Goal: Task Accomplishment & Management: Complete application form

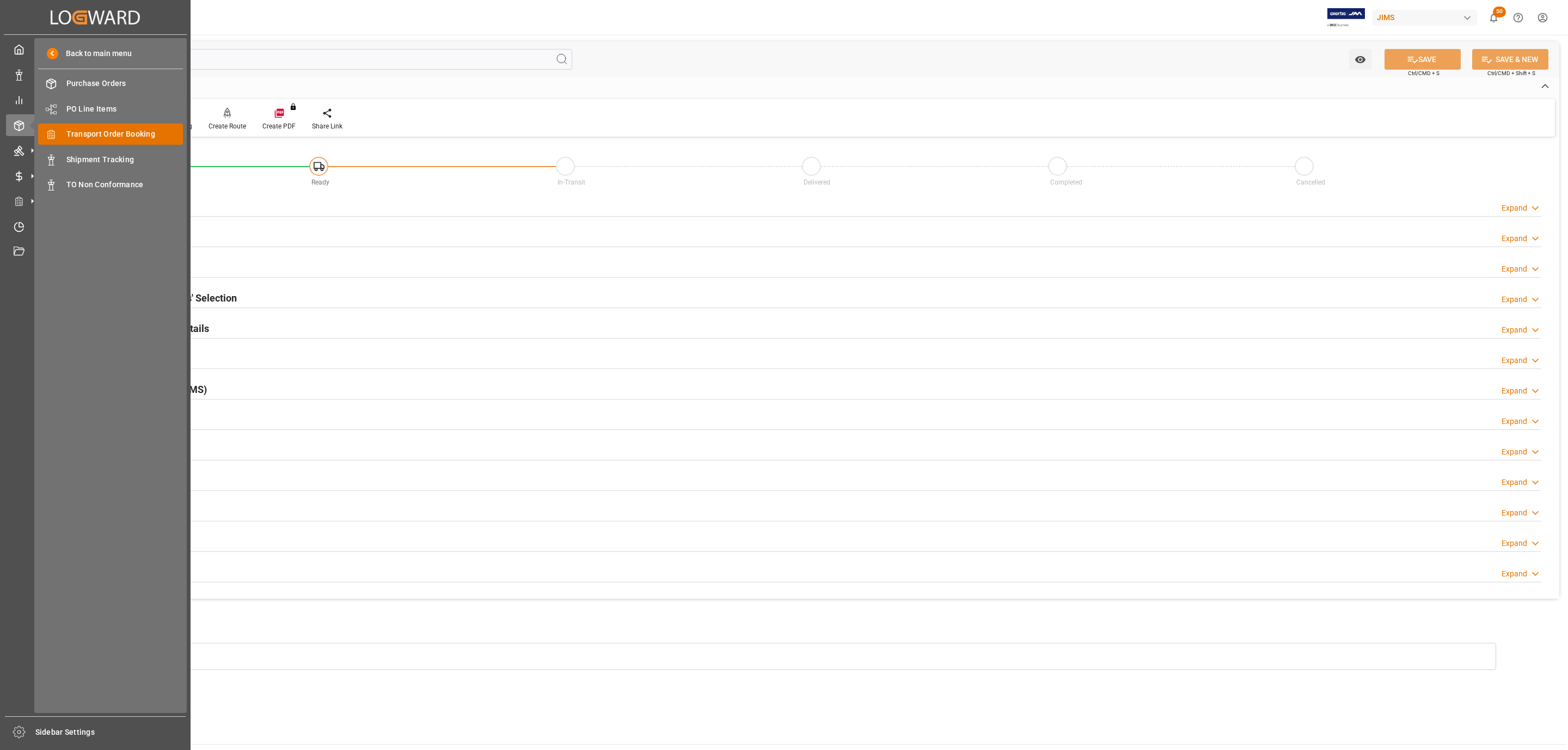
click at [139, 133] on span "Transport Order Booking" at bounding box center [125, 134] width 117 height 11
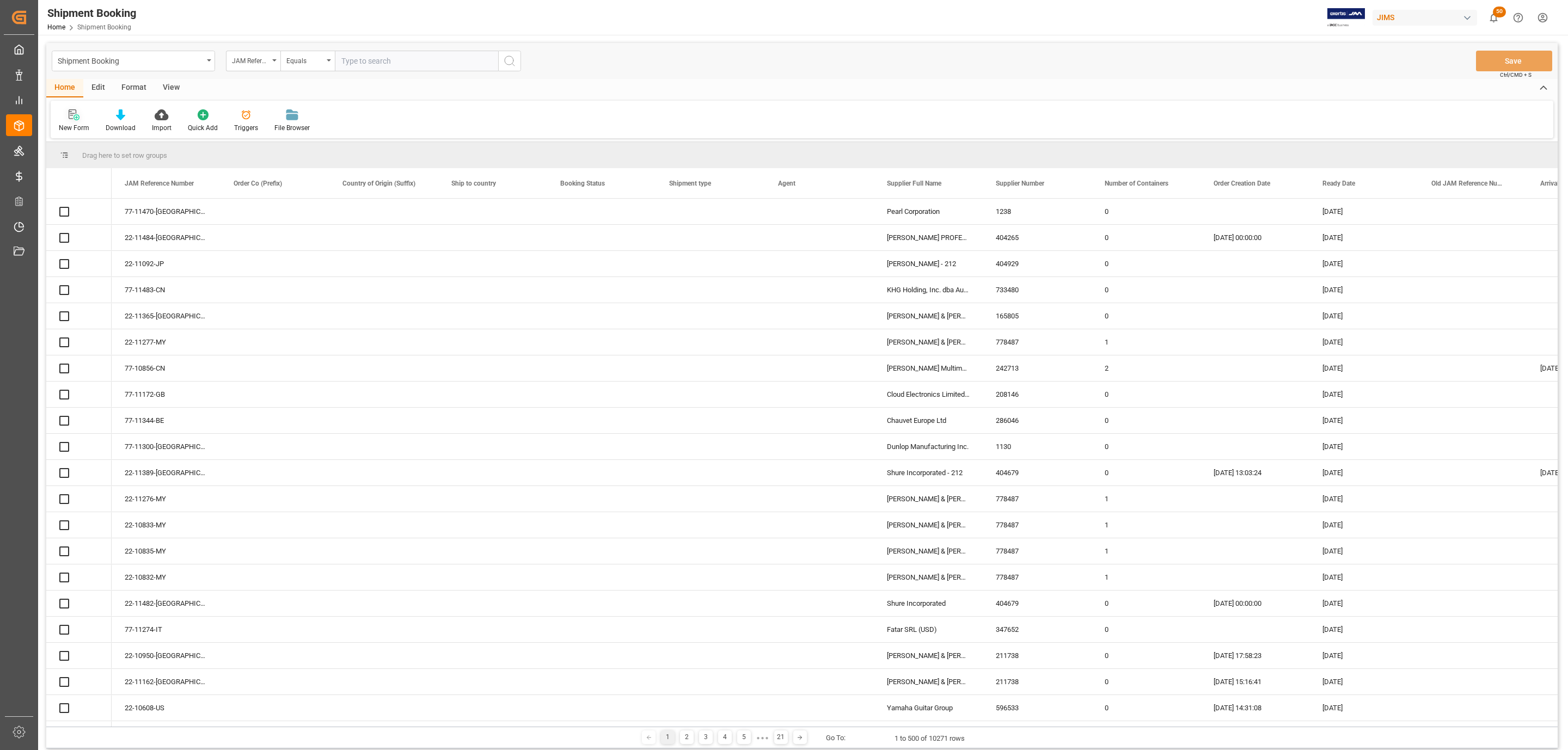
click at [70, 114] on icon at bounding box center [74, 115] width 11 height 11
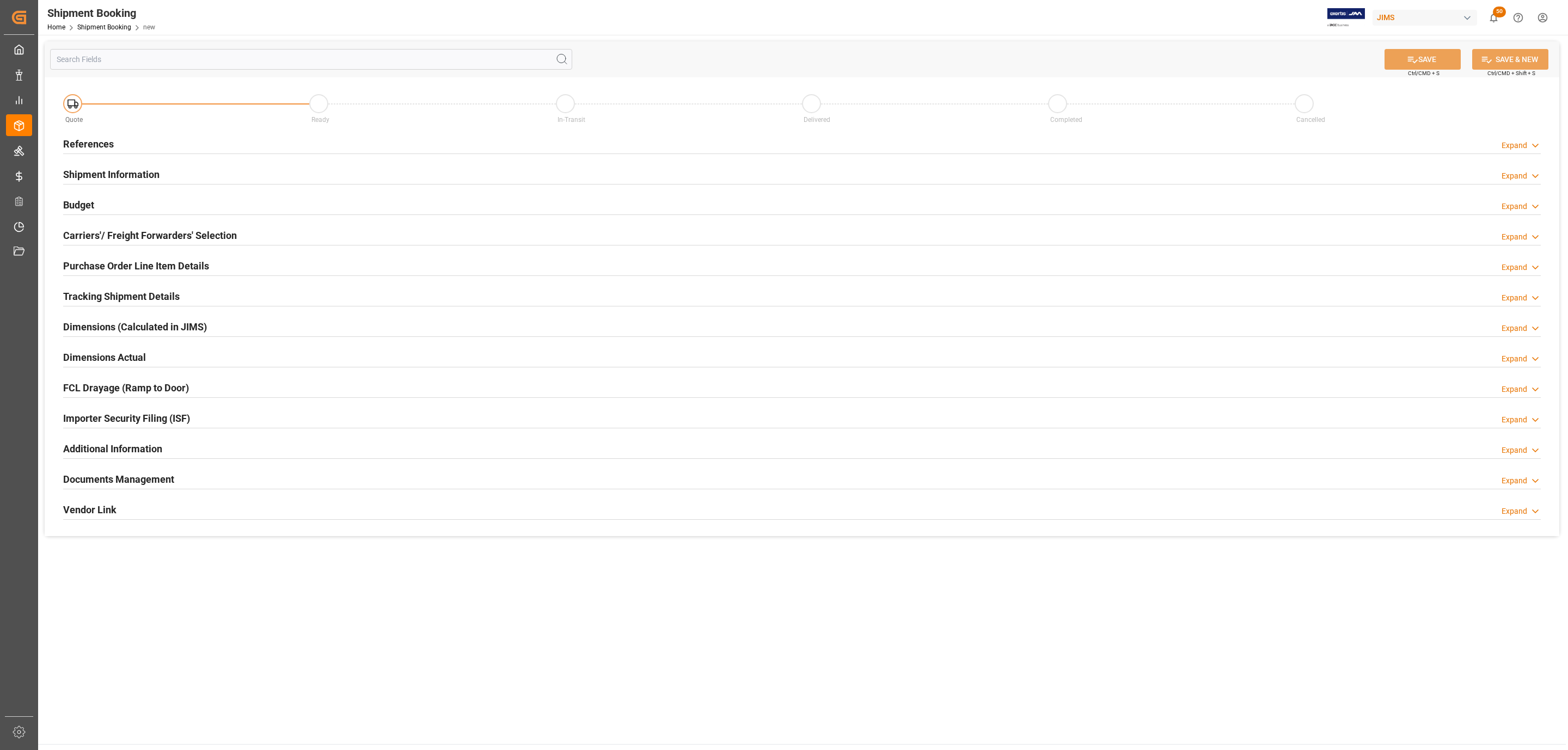
click at [112, 147] on h2 "References" at bounding box center [88, 144] width 50 height 15
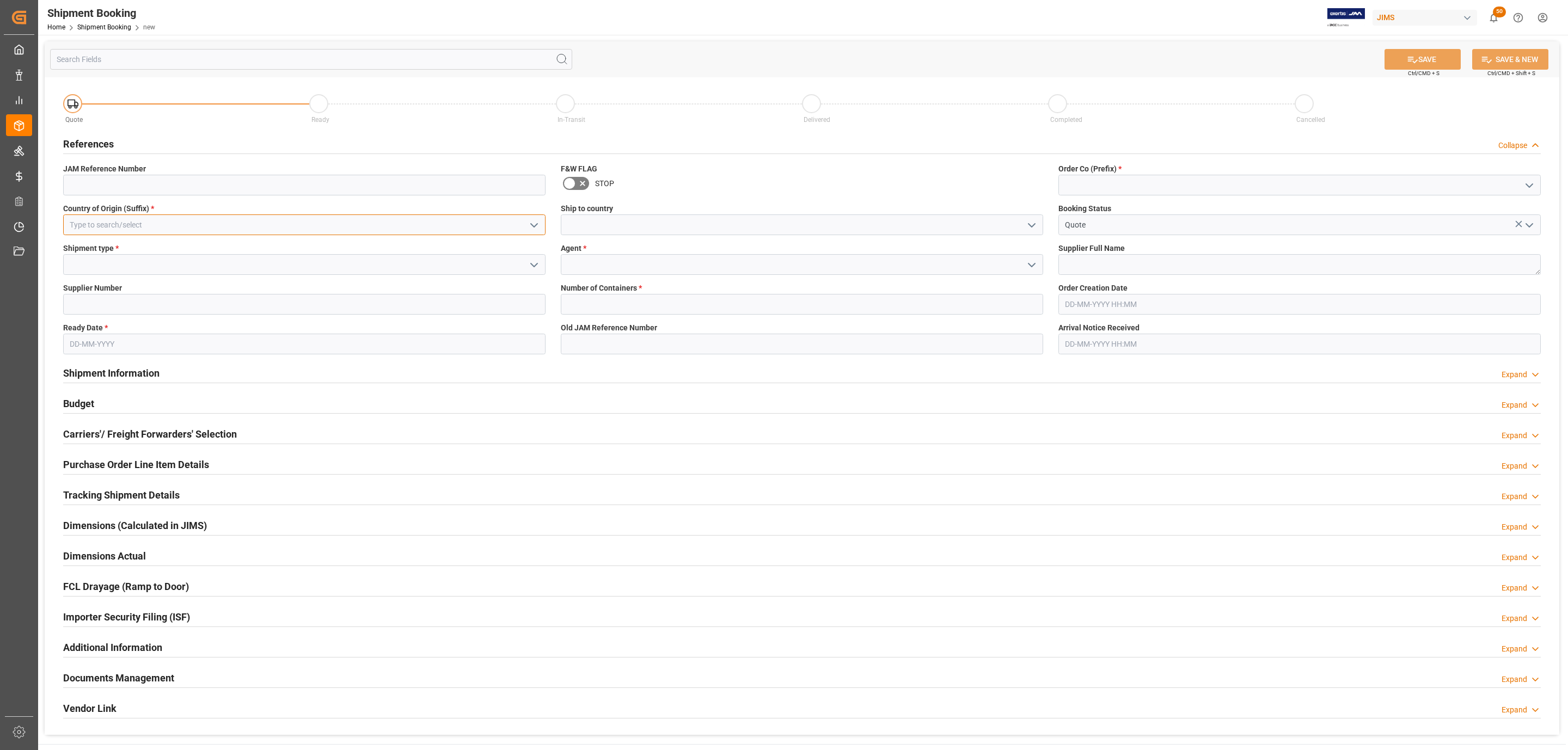
click at [155, 224] on input at bounding box center [304, 225] width 483 height 21
click at [135, 246] on div "US" at bounding box center [304, 249] width 481 height 24
type input "US"
click at [531, 262] on icon "open menu" at bounding box center [534, 264] width 13 height 13
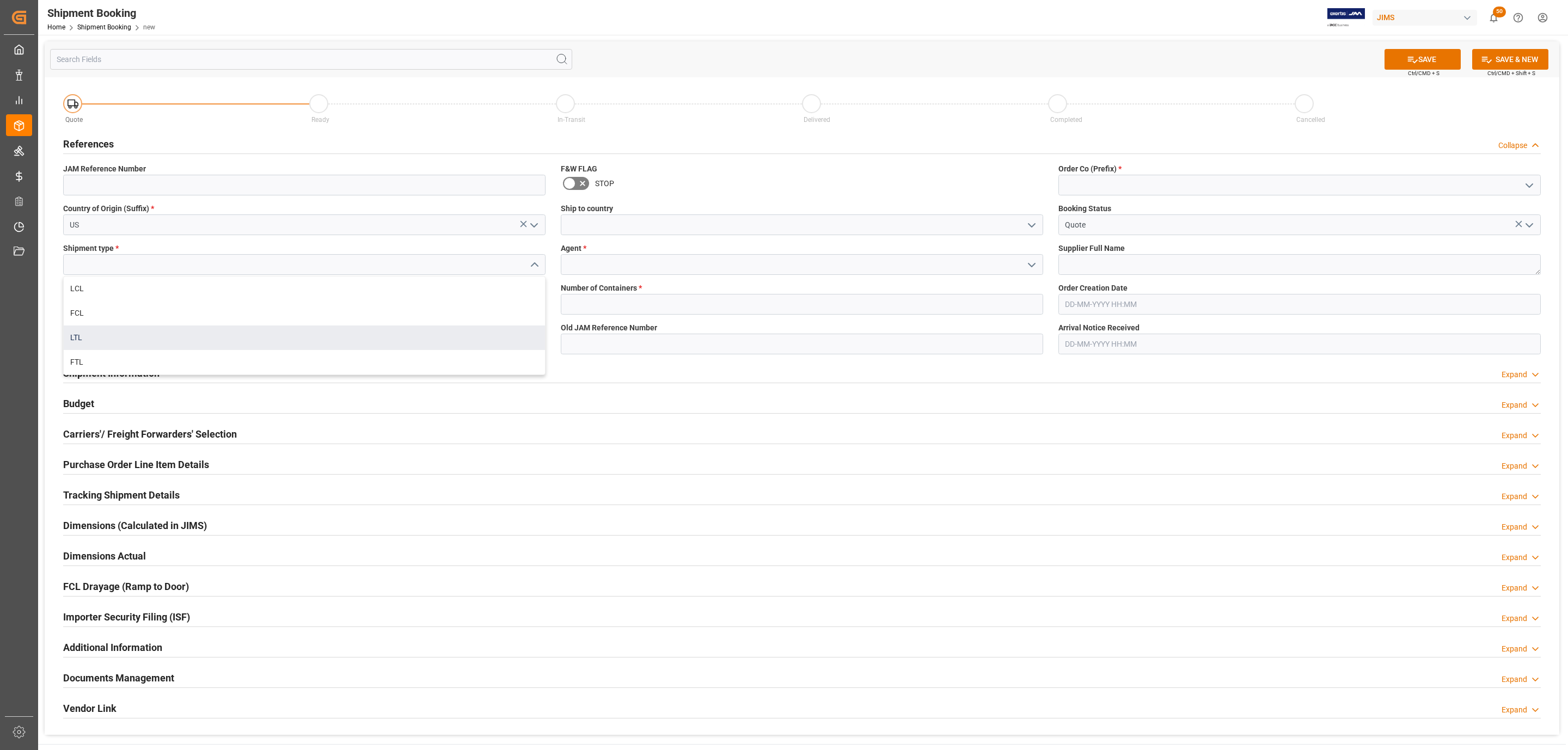
click at [138, 338] on div "LTL" at bounding box center [304, 338] width 481 height 24
type input "LTL"
click at [94, 303] on input at bounding box center [304, 304] width 483 height 21
paste input "234299"
type input "234299"
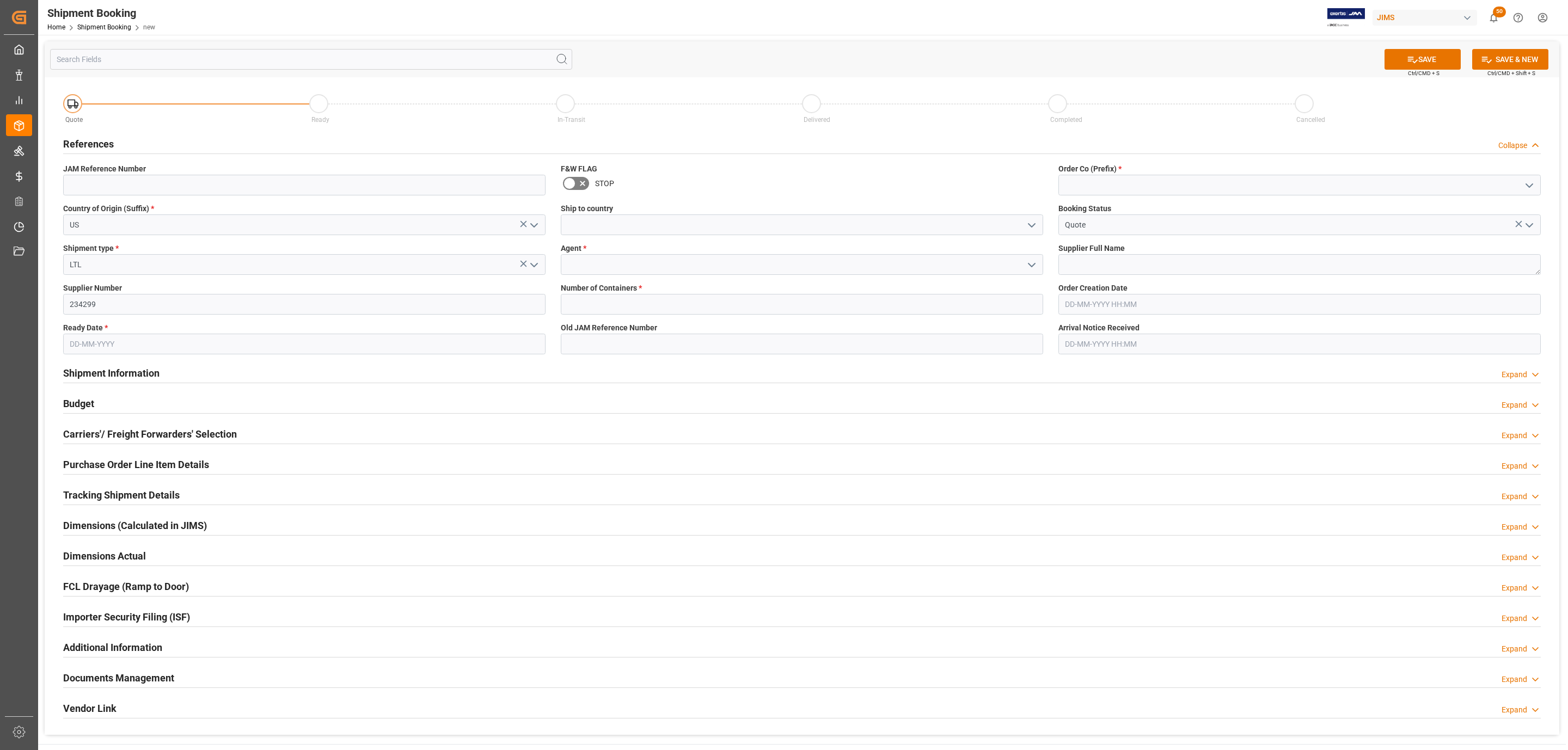
click at [92, 332] on span "Ready Date *" at bounding box center [85, 328] width 44 height 11
click at [90, 340] on input "text" at bounding box center [304, 344] width 483 height 21
click at [92, 402] on div "29 30 1 2 3 4 5" at bounding box center [141, 411] width 149 height 22
click at [164, 454] on span "17" at bounding box center [162, 452] width 7 height 7
type input "17-10-2025"
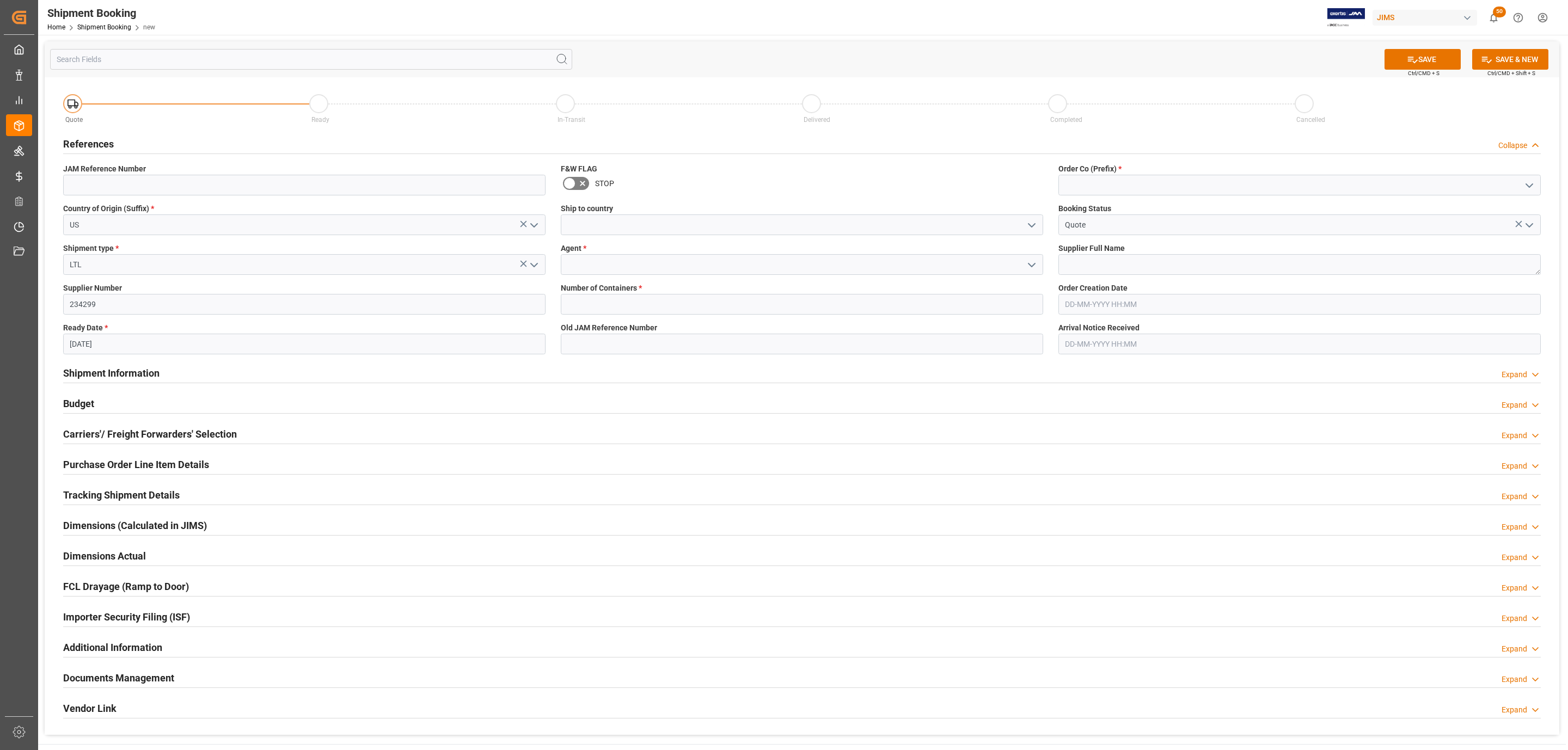
drag, startPoint x: 1028, startPoint y: 221, endPoint x: 775, endPoint y: 229, distance: 253.1
click at [1028, 221] on icon "open menu" at bounding box center [1031, 225] width 13 height 13
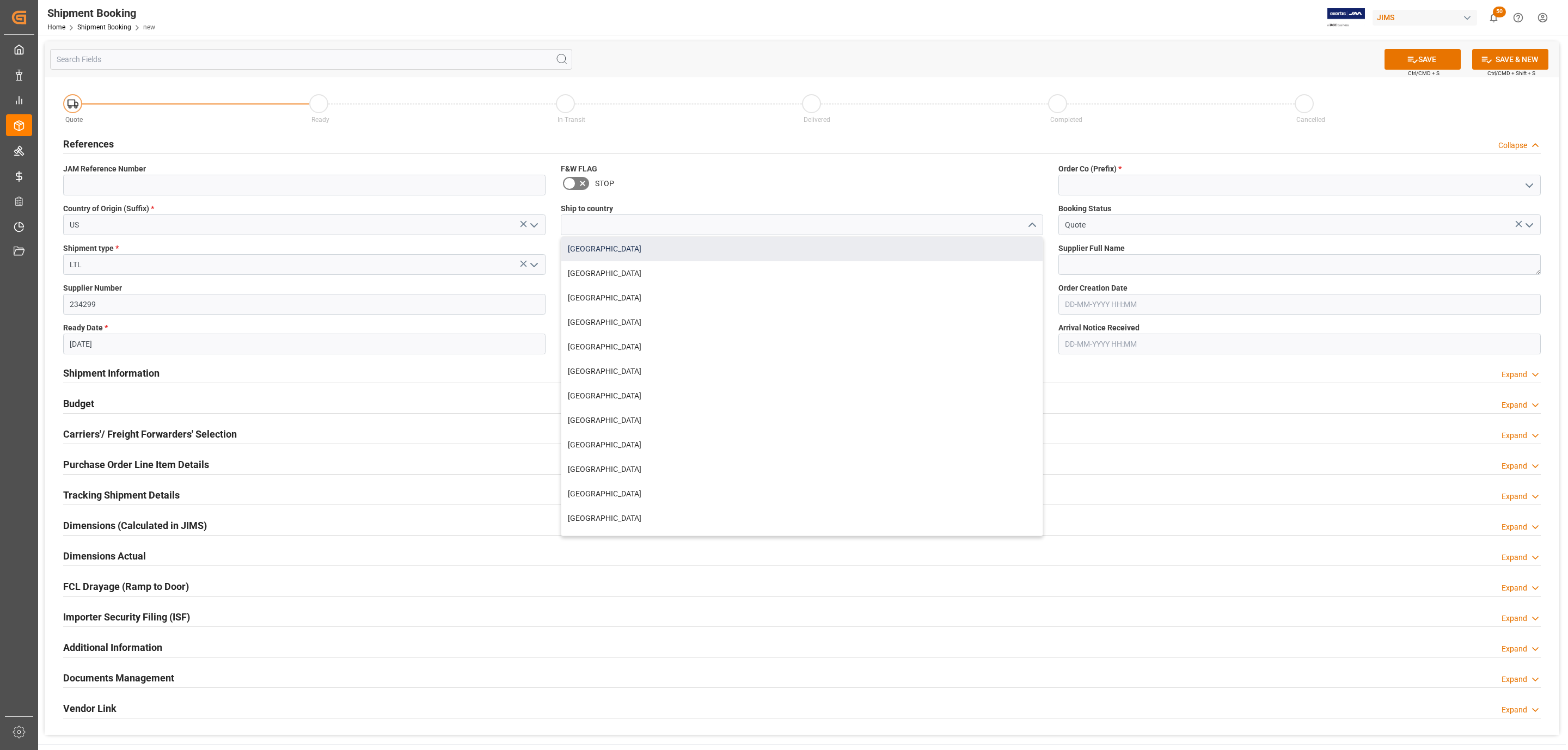
click at [598, 241] on div "Canada" at bounding box center [801, 249] width 481 height 24
type input "Canada"
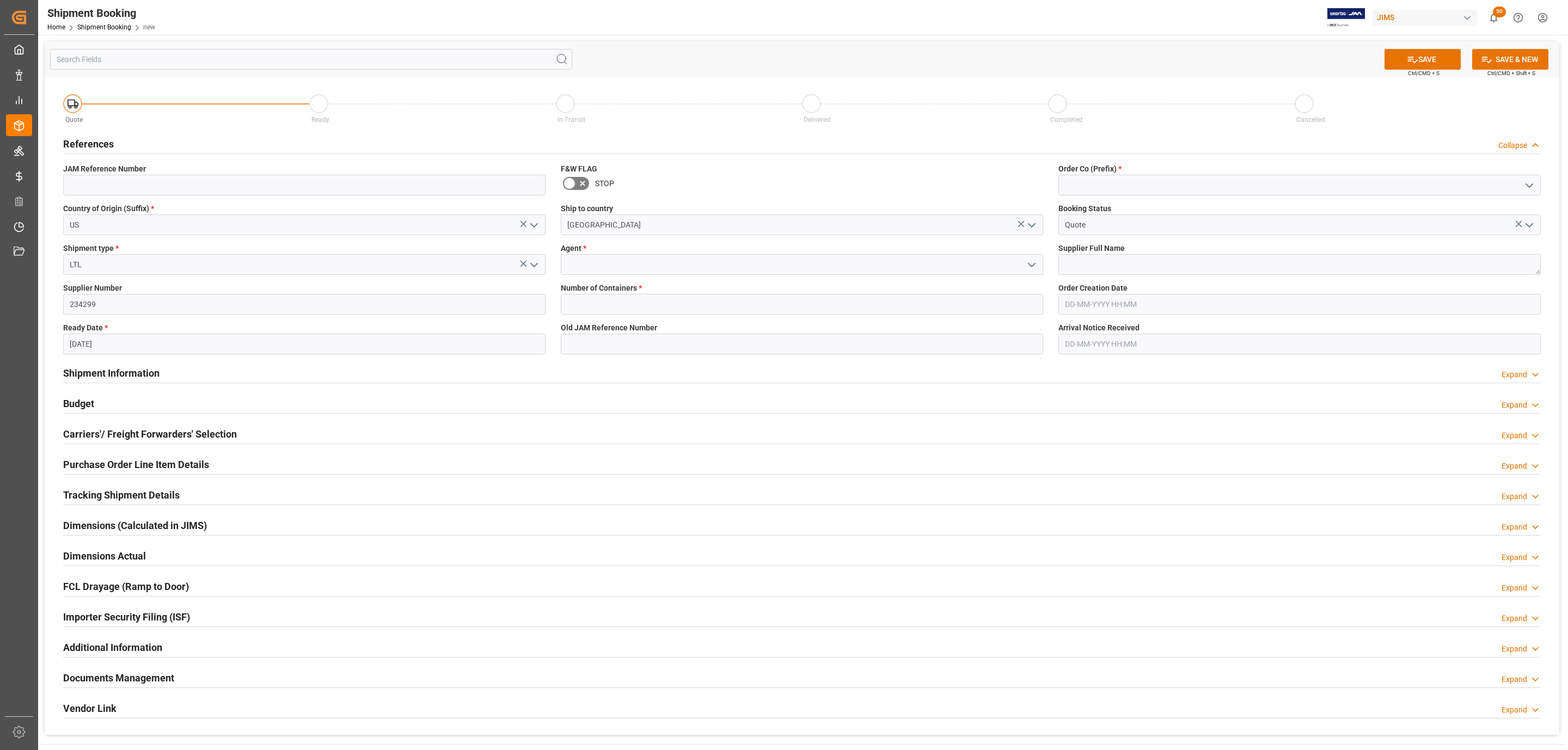
click at [1029, 261] on icon "open menu" at bounding box center [1031, 264] width 13 height 13
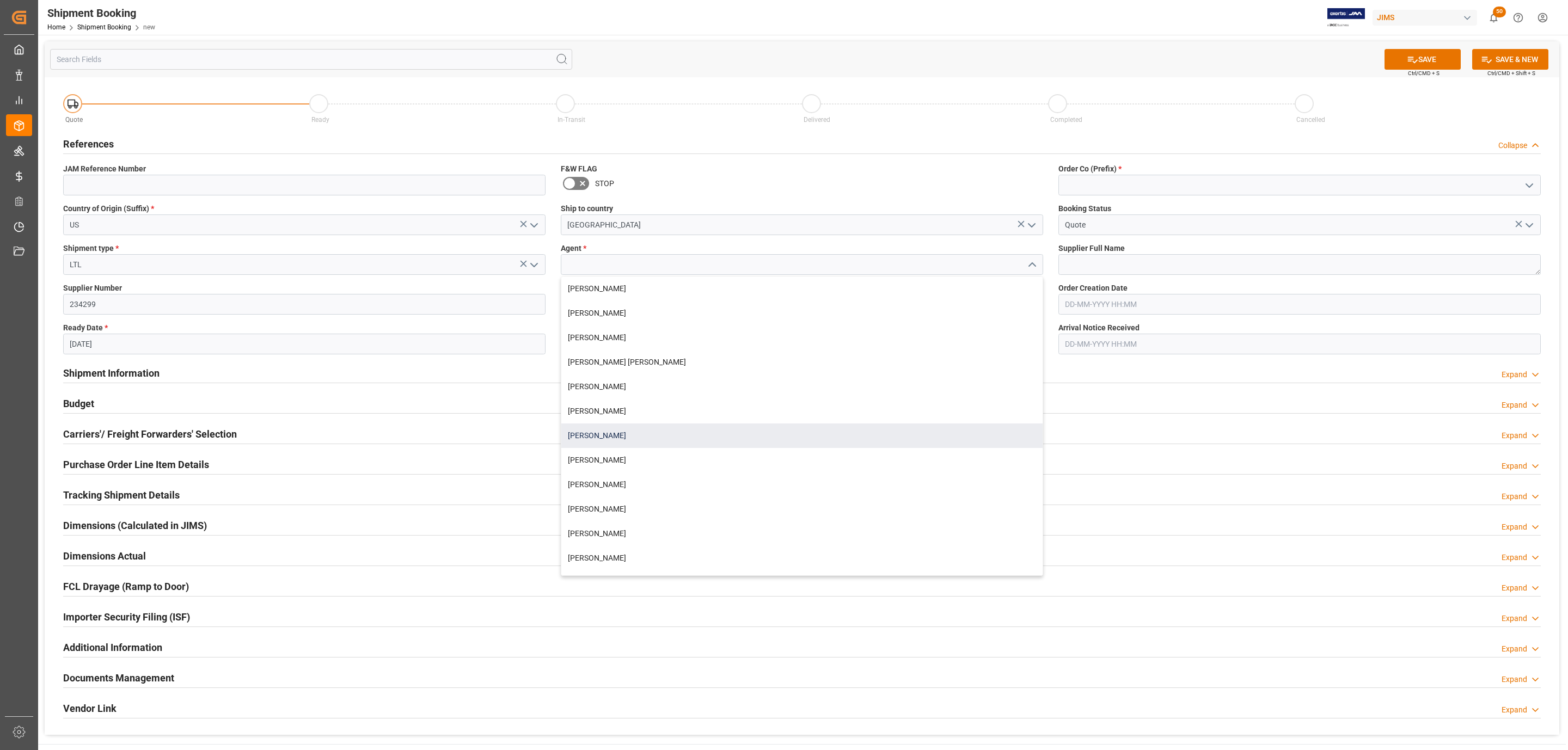
click at [629, 435] on div "[PERSON_NAME]" at bounding box center [801, 435] width 481 height 24
type input "[PERSON_NAME]"
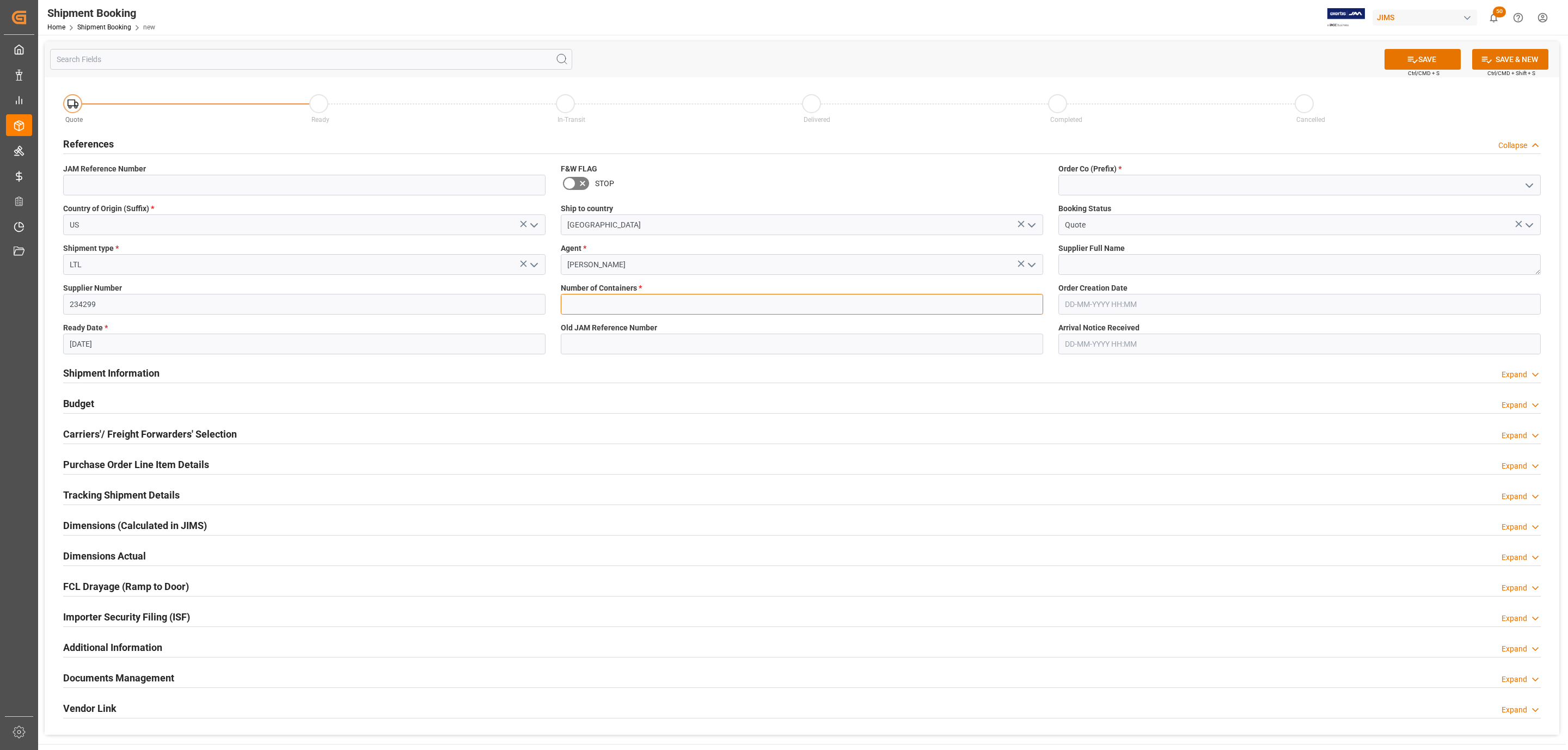
click at [603, 297] on input "text" at bounding box center [801, 304] width 483 height 21
type input "0"
click at [1526, 179] on icon "open menu" at bounding box center [1529, 185] width 13 height 13
click at [1129, 237] on div "77" at bounding box center [1299, 233] width 481 height 24
type input "77"
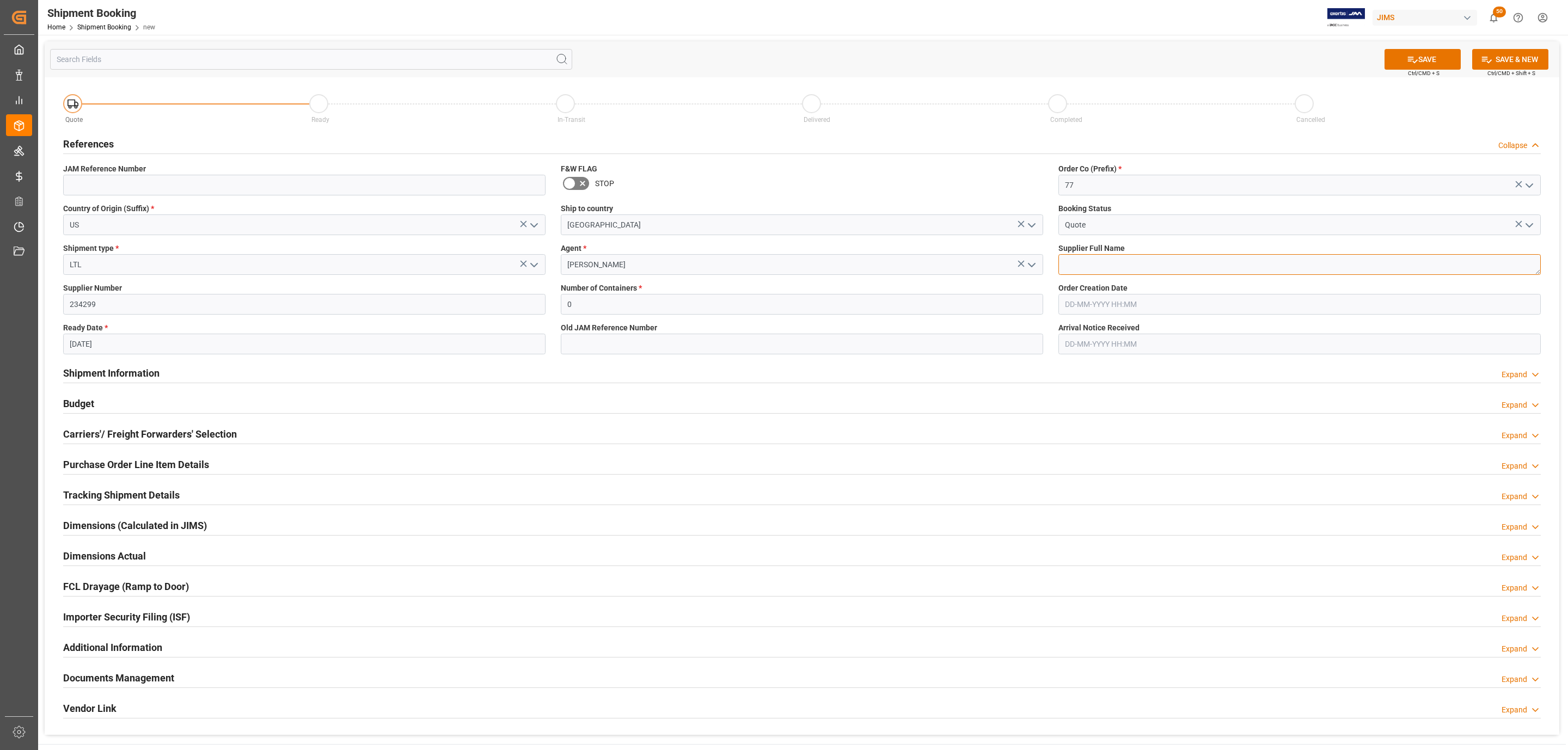
click at [1137, 262] on textarea at bounding box center [1299, 264] width 483 height 21
paste textarea "Chauvet (USA) Vendor"
type textarea "Chauvet (USA) Vendor"
click at [1407, 54] on icon at bounding box center [1413, 59] width 11 height 11
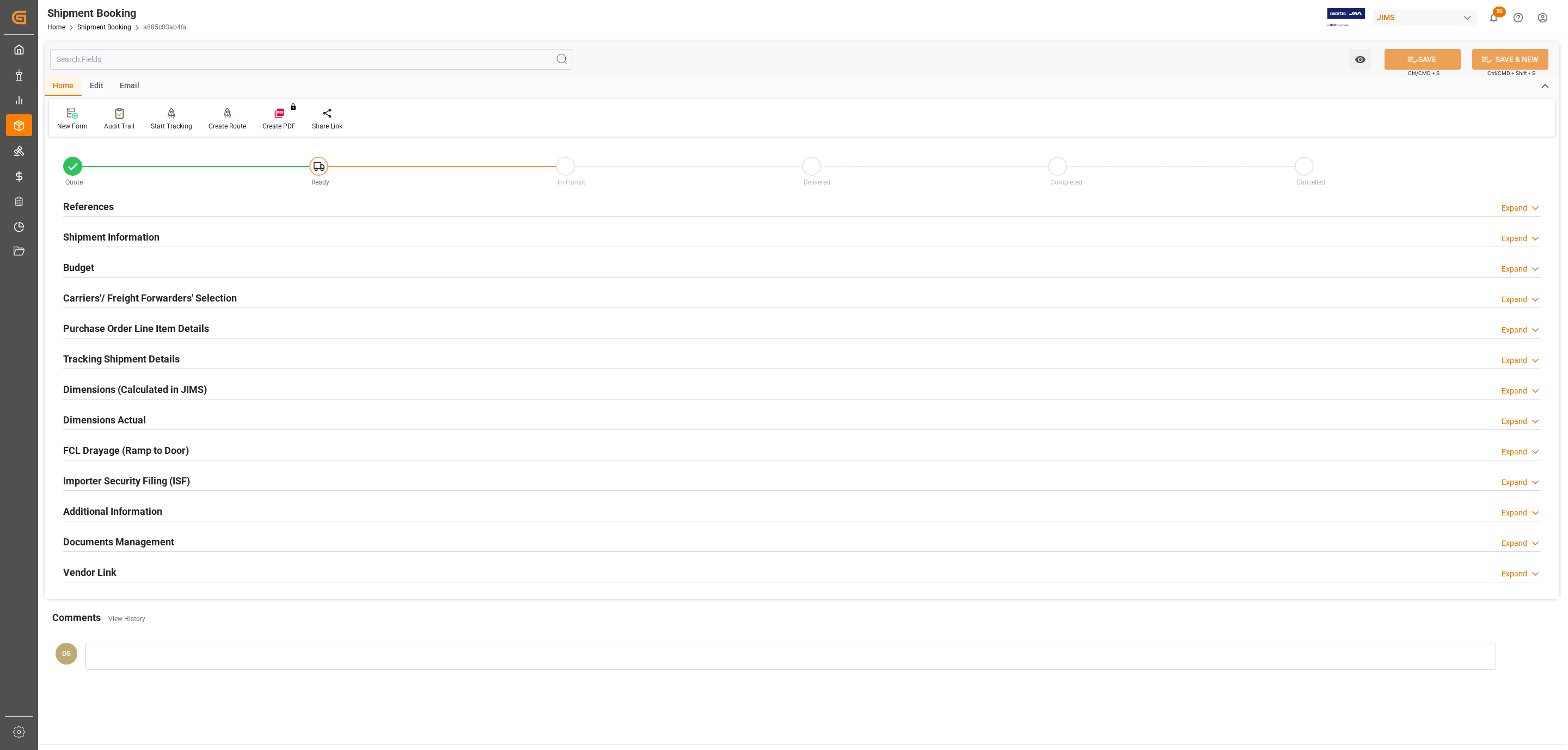
click at [225, 204] on div "References Expand" at bounding box center [802, 205] width 1478 height 21
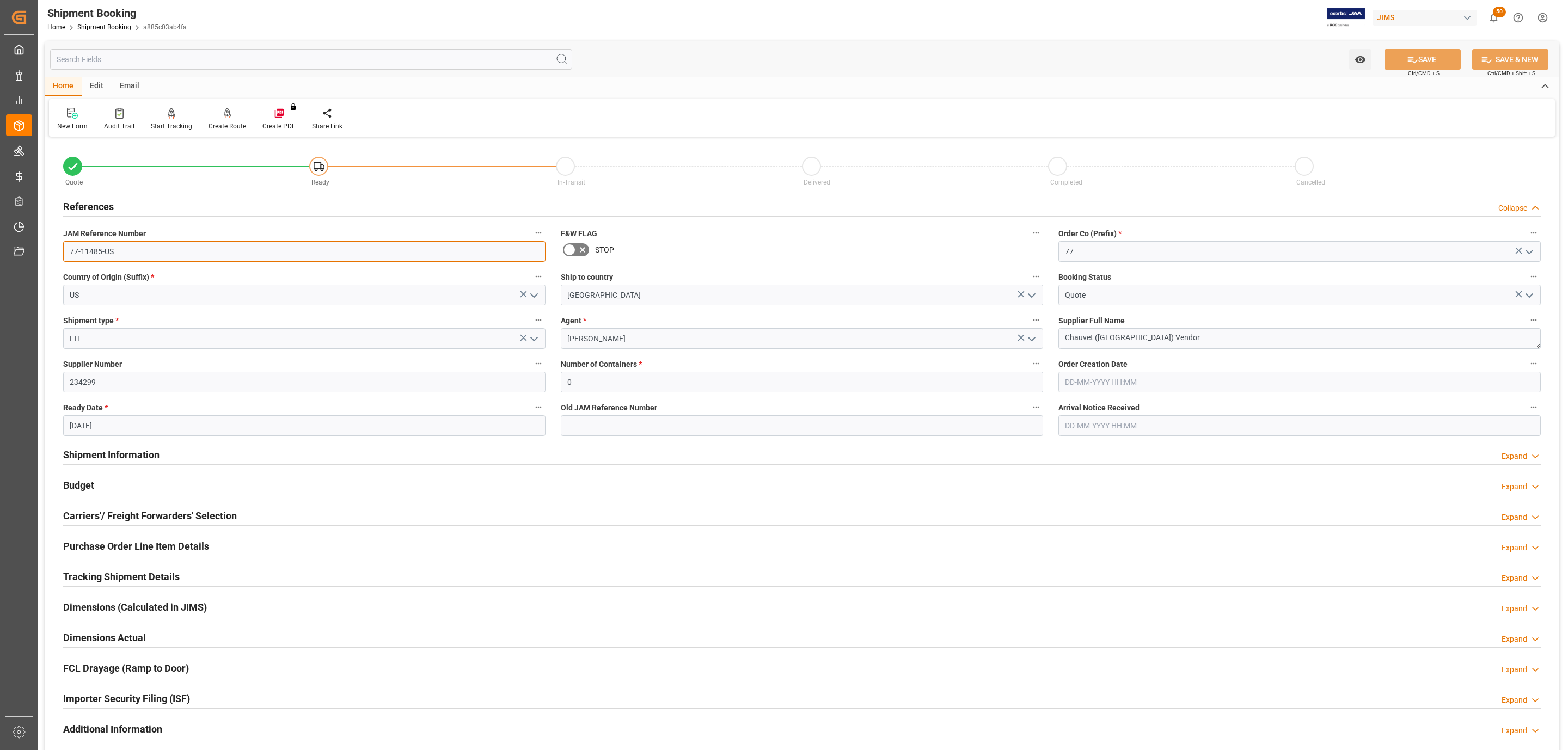
click at [144, 252] on input "77-11485-US" at bounding box center [304, 251] width 483 height 21
click at [191, 511] on h2 "Carriers'/ Freight Forwarders' Selection" at bounding box center [150, 516] width 174 height 15
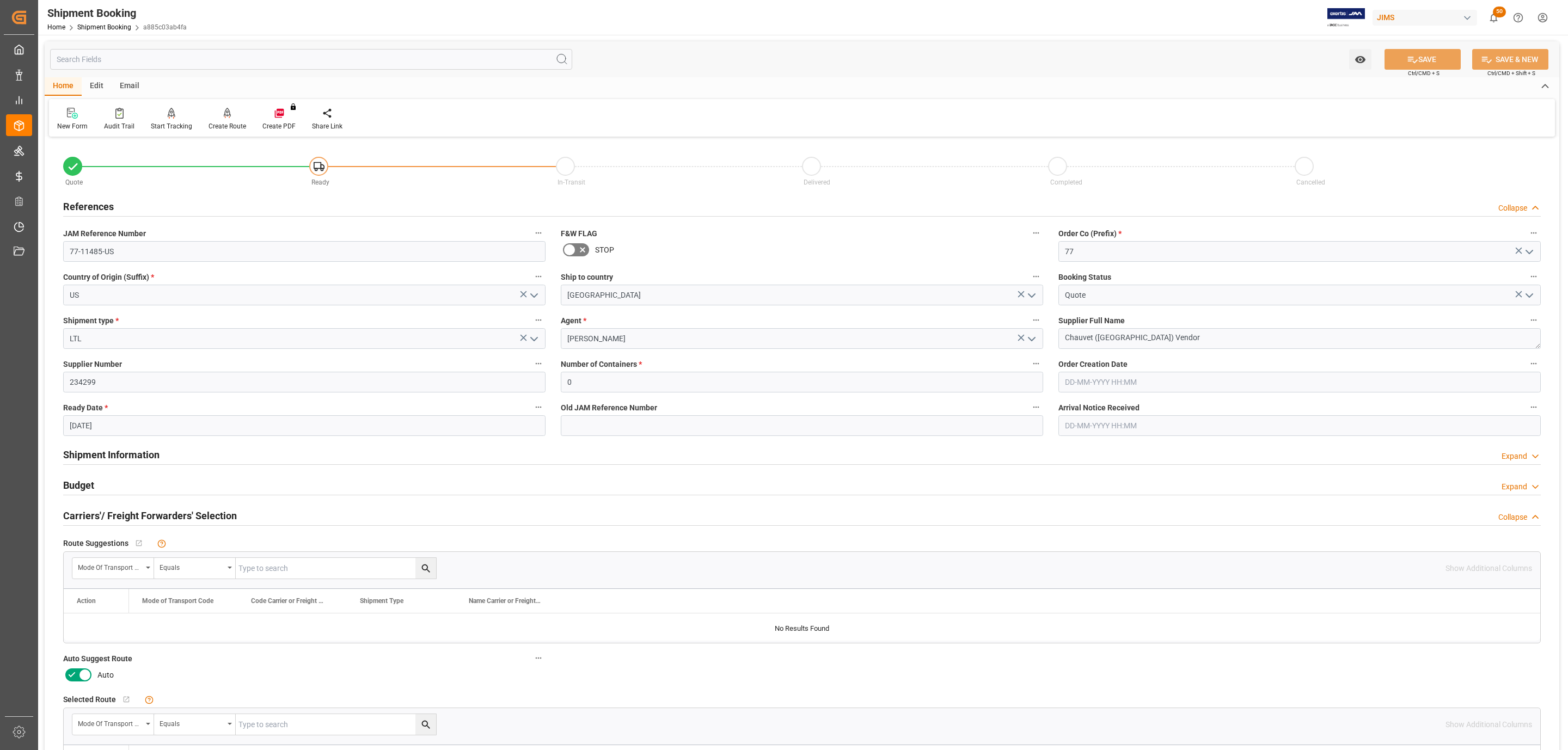
click at [73, 676] on icon at bounding box center [72, 674] width 7 height 5
click at [0, 0] on input "checkbox" at bounding box center [0, 0] width 0 height 0
click at [1407, 54] on icon at bounding box center [1413, 59] width 11 height 11
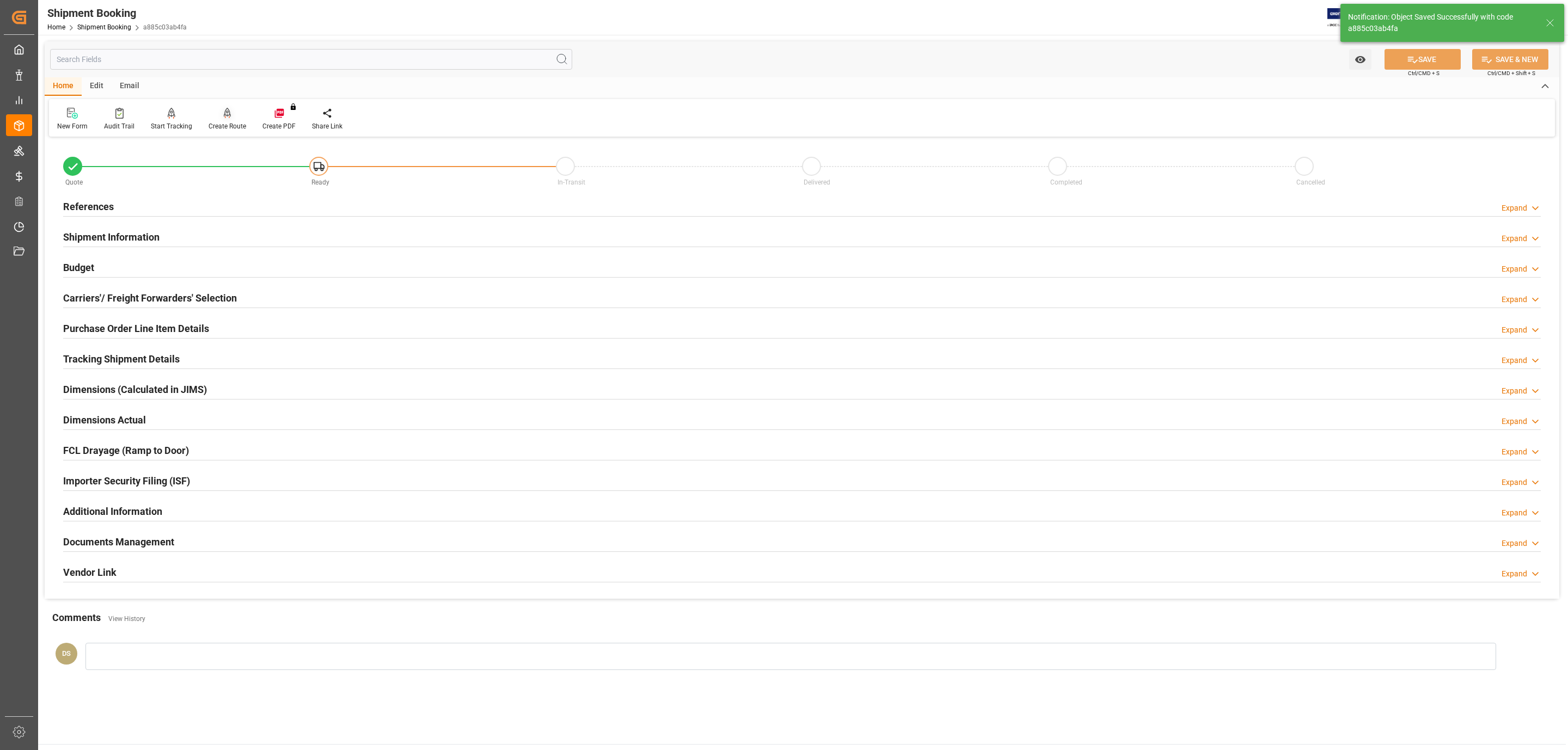
click at [219, 110] on div at bounding box center [227, 112] width 38 height 11
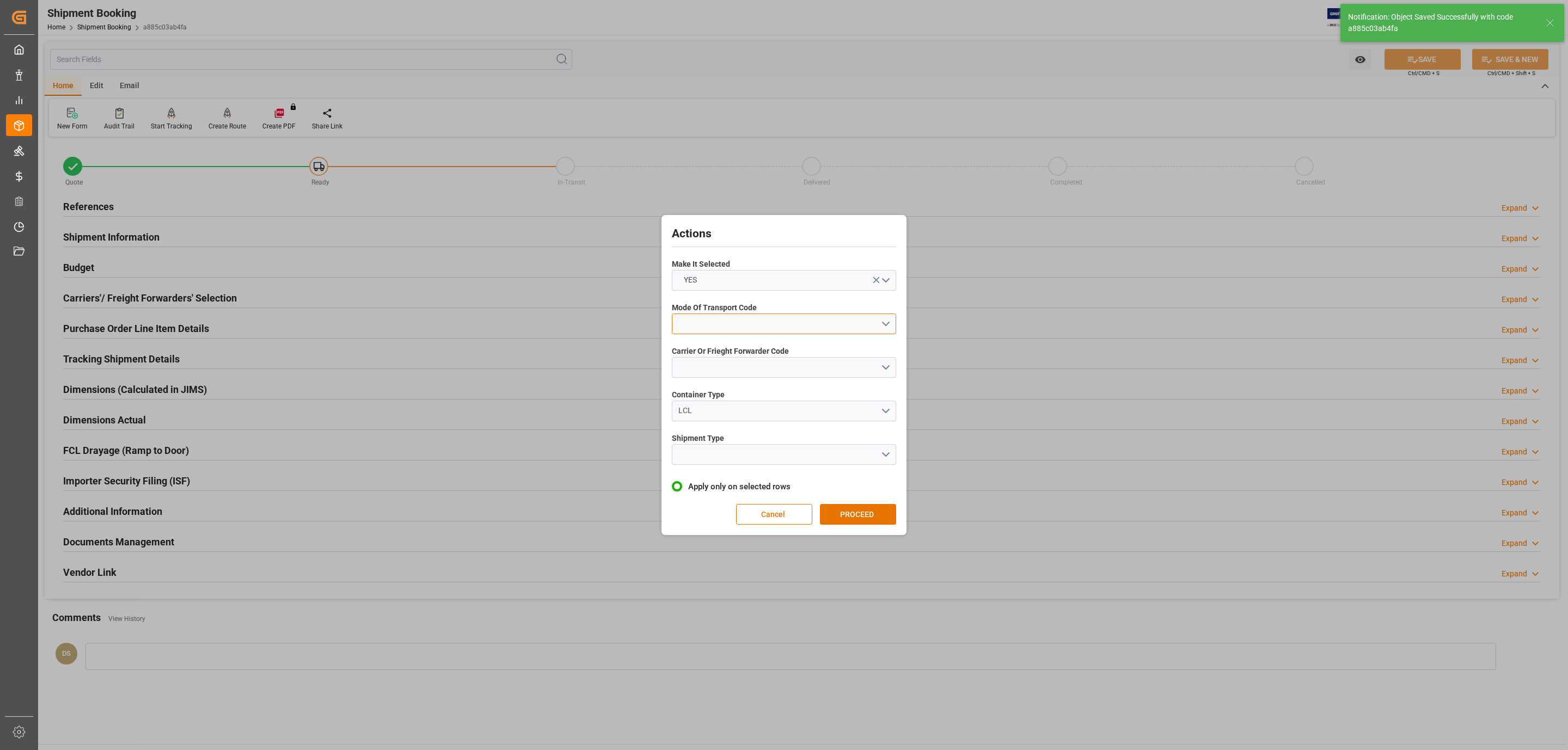
click at [692, 320] on button "open menu" at bounding box center [783, 324] width 224 height 21
click at [753, 374] on div "3- TRUCKR" at bounding box center [784, 372] width 223 height 23
click at [730, 358] on button "open menu" at bounding box center [783, 367] width 224 height 21
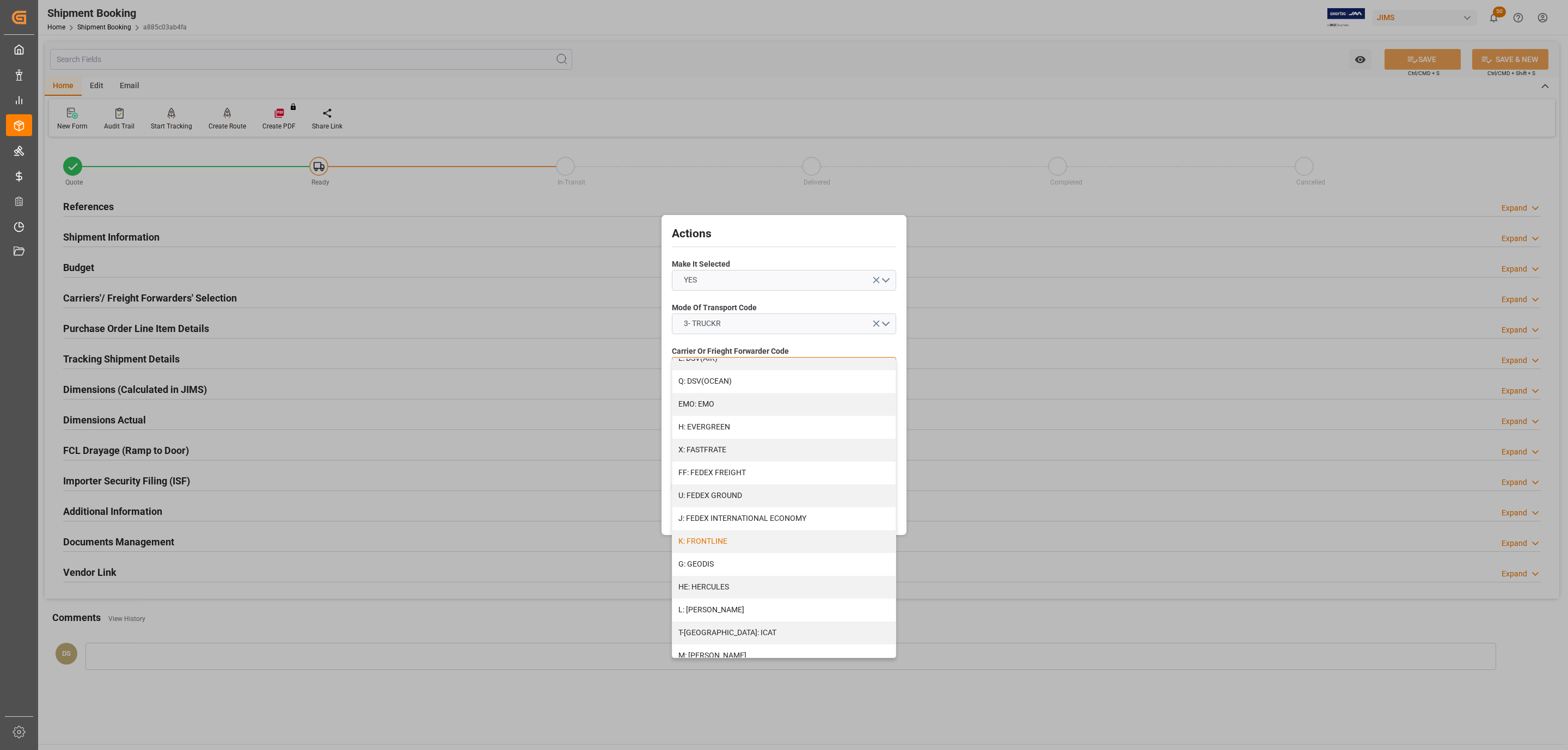
scroll to position [245, 0]
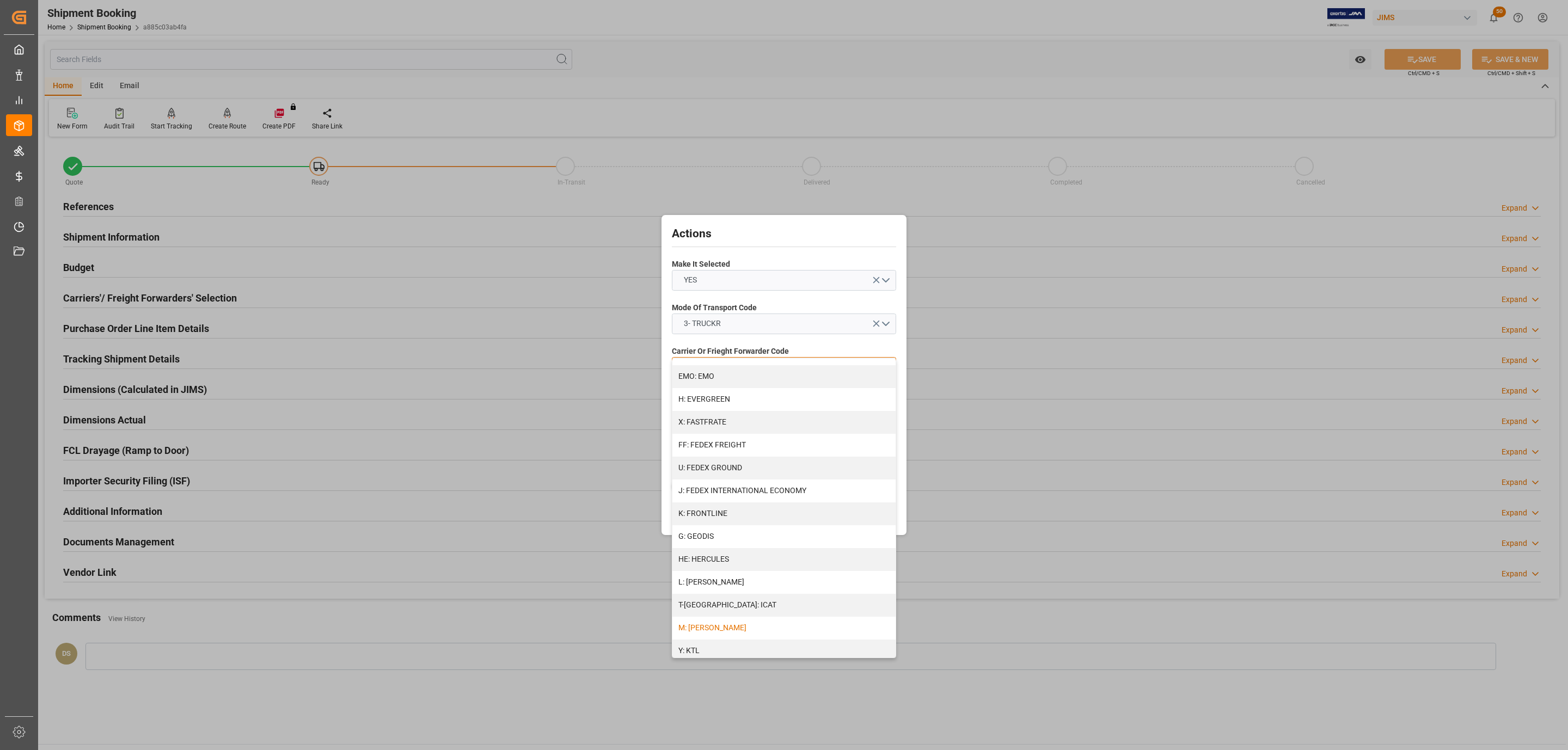
click at [727, 622] on div "M: KEENA" at bounding box center [784, 628] width 223 height 23
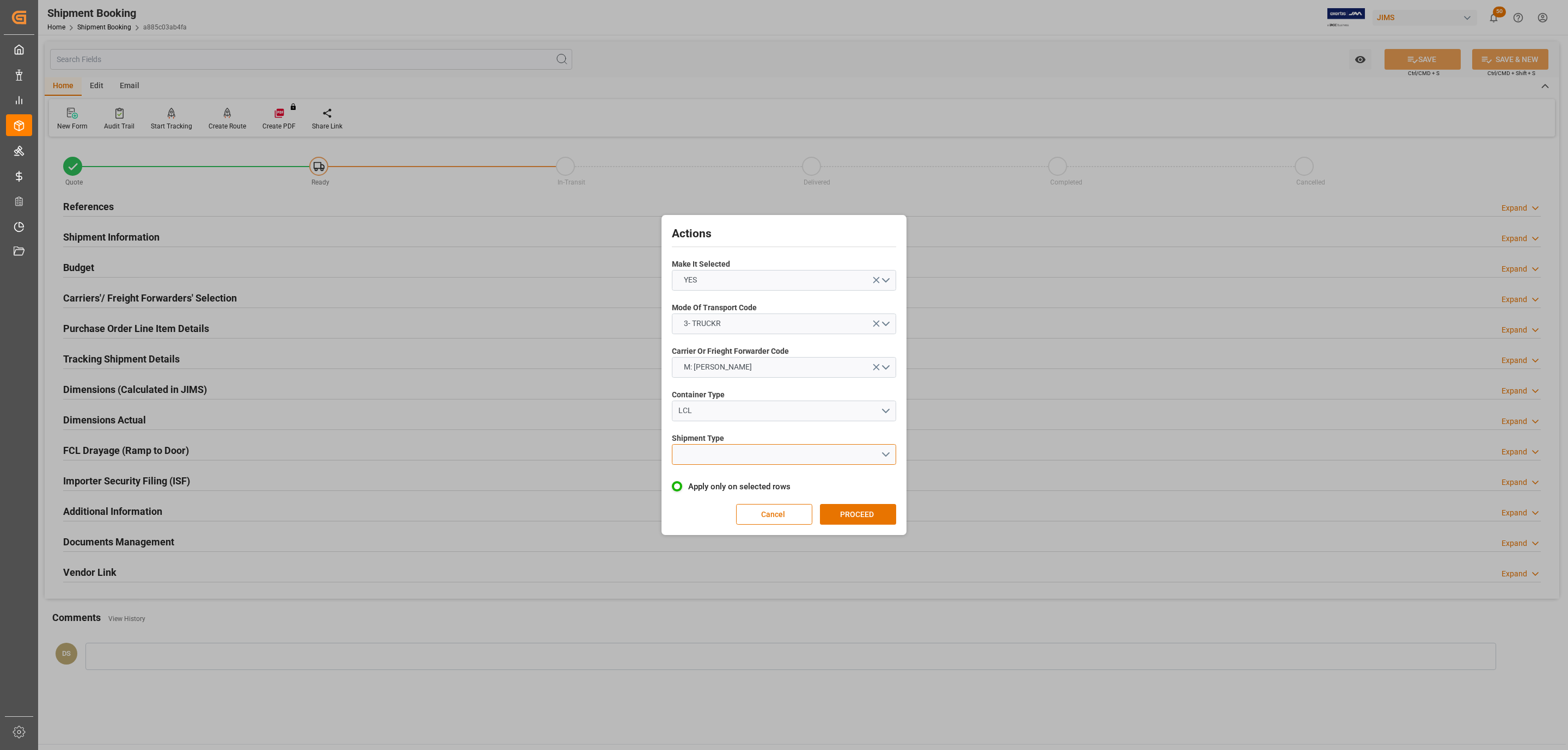
click at [720, 456] on button "open menu" at bounding box center [783, 454] width 224 height 21
click at [721, 456] on div "LTL" at bounding box center [784, 457] width 223 height 23
click at [865, 505] on button "PROCEED" at bounding box center [857, 514] width 76 height 21
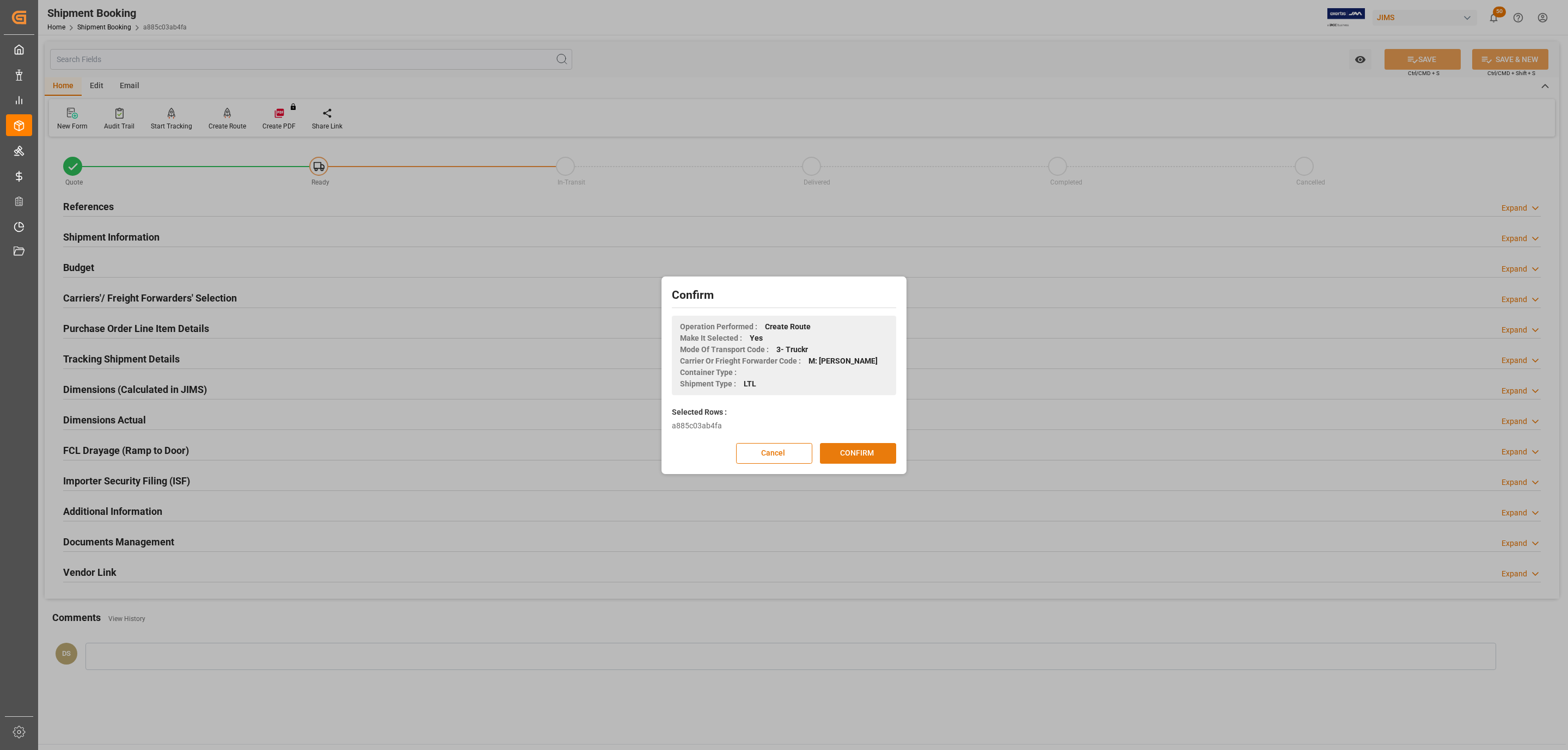
click at [873, 453] on button "CONFIRM" at bounding box center [857, 453] width 76 height 21
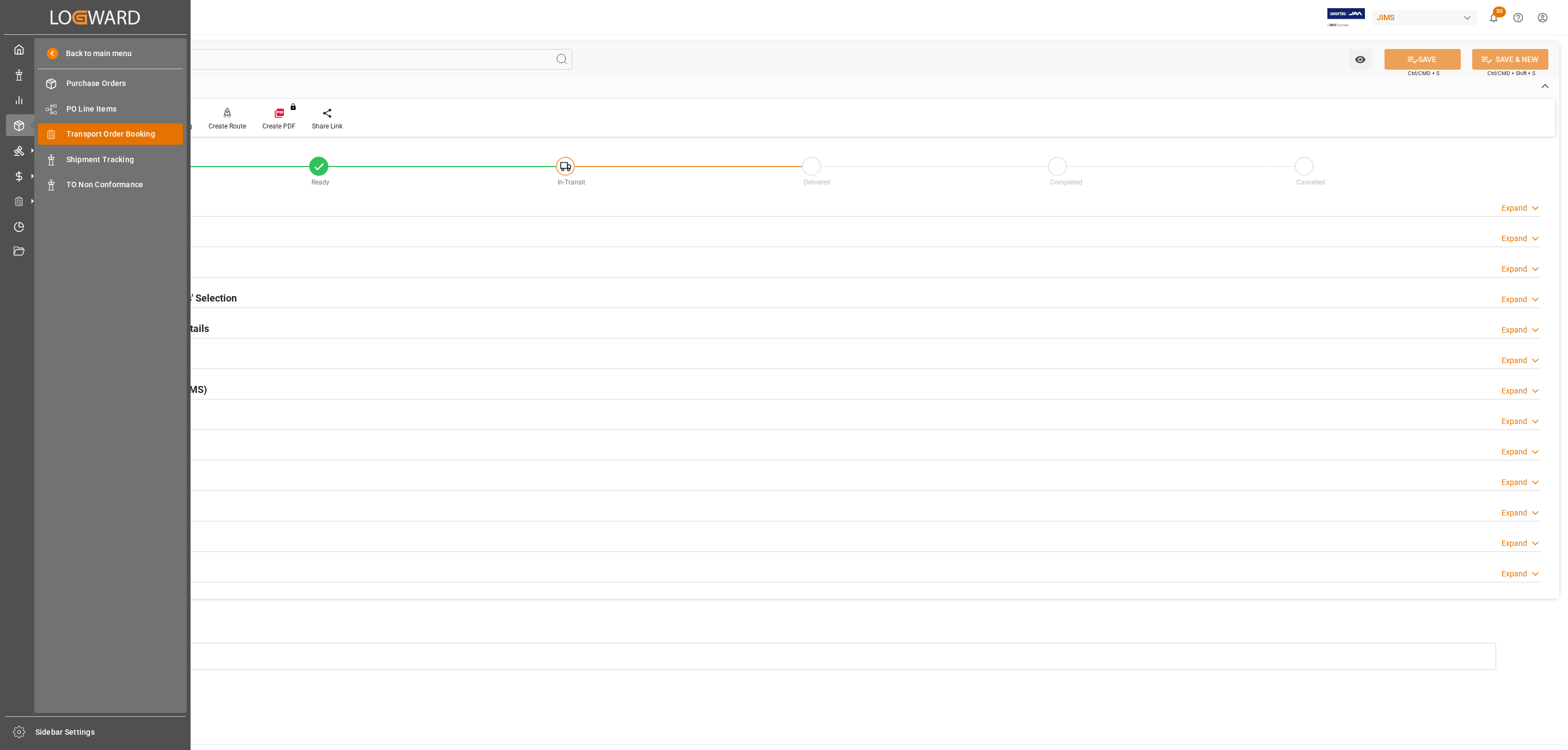
click at [106, 133] on span "Transport Order Booking" at bounding box center [125, 134] width 117 height 11
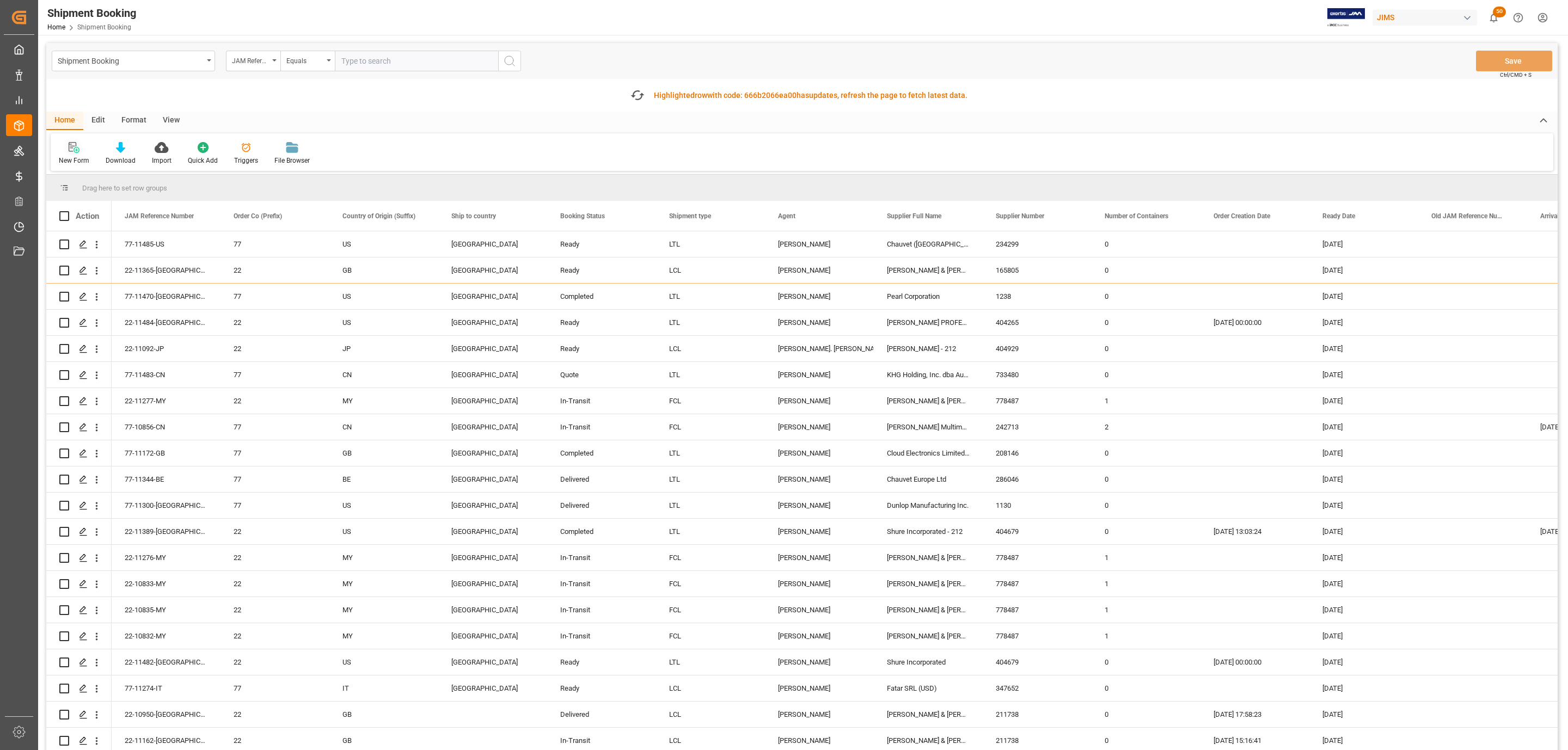
click at [74, 147] on icon at bounding box center [74, 147] width 11 height 11
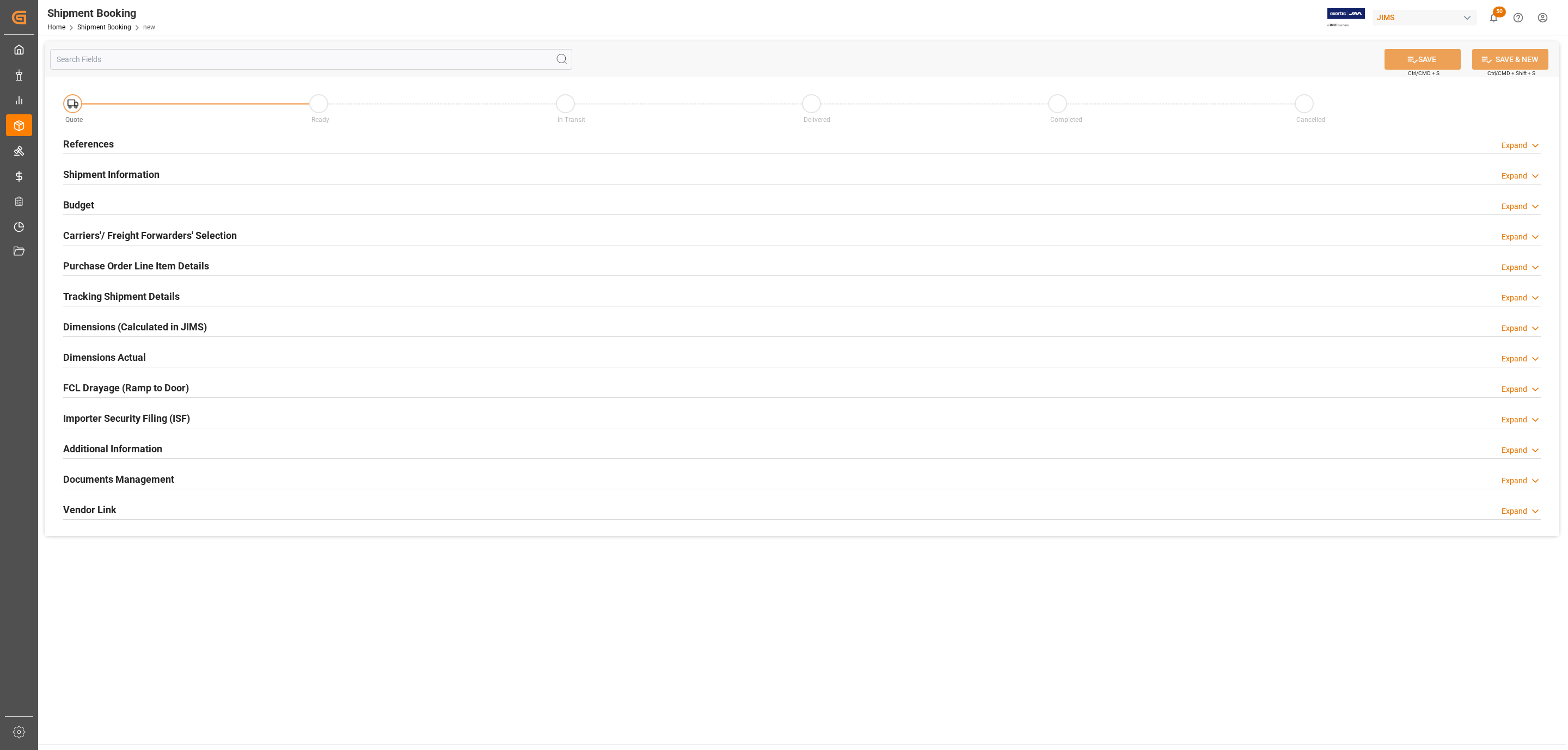
click at [161, 139] on div "References Expand" at bounding box center [802, 143] width 1478 height 21
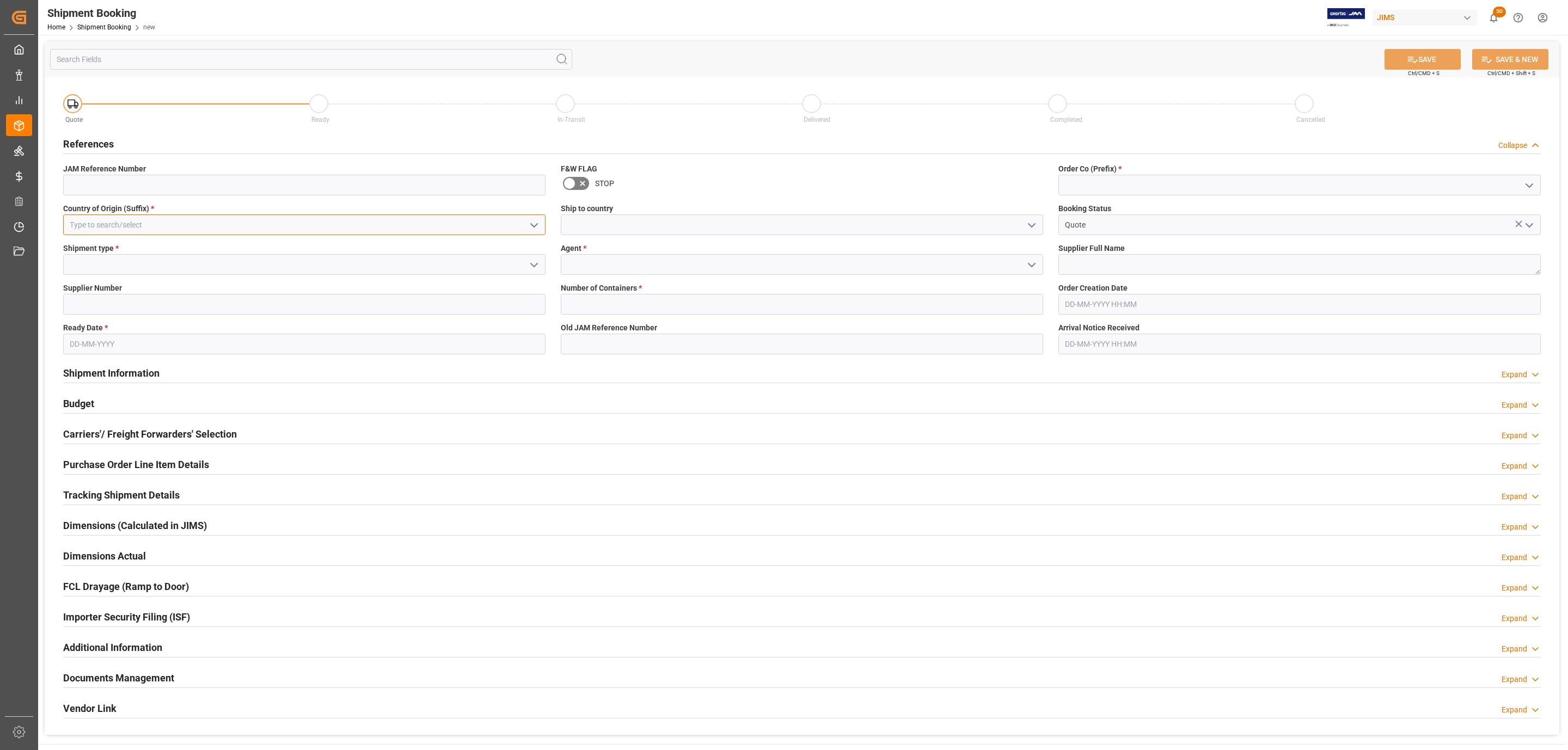
click at [437, 221] on input at bounding box center [304, 225] width 483 height 21
click at [219, 257] on div "CN" at bounding box center [304, 249] width 481 height 24
type input "CN"
click at [528, 265] on icon "open menu" at bounding box center [534, 264] width 13 height 13
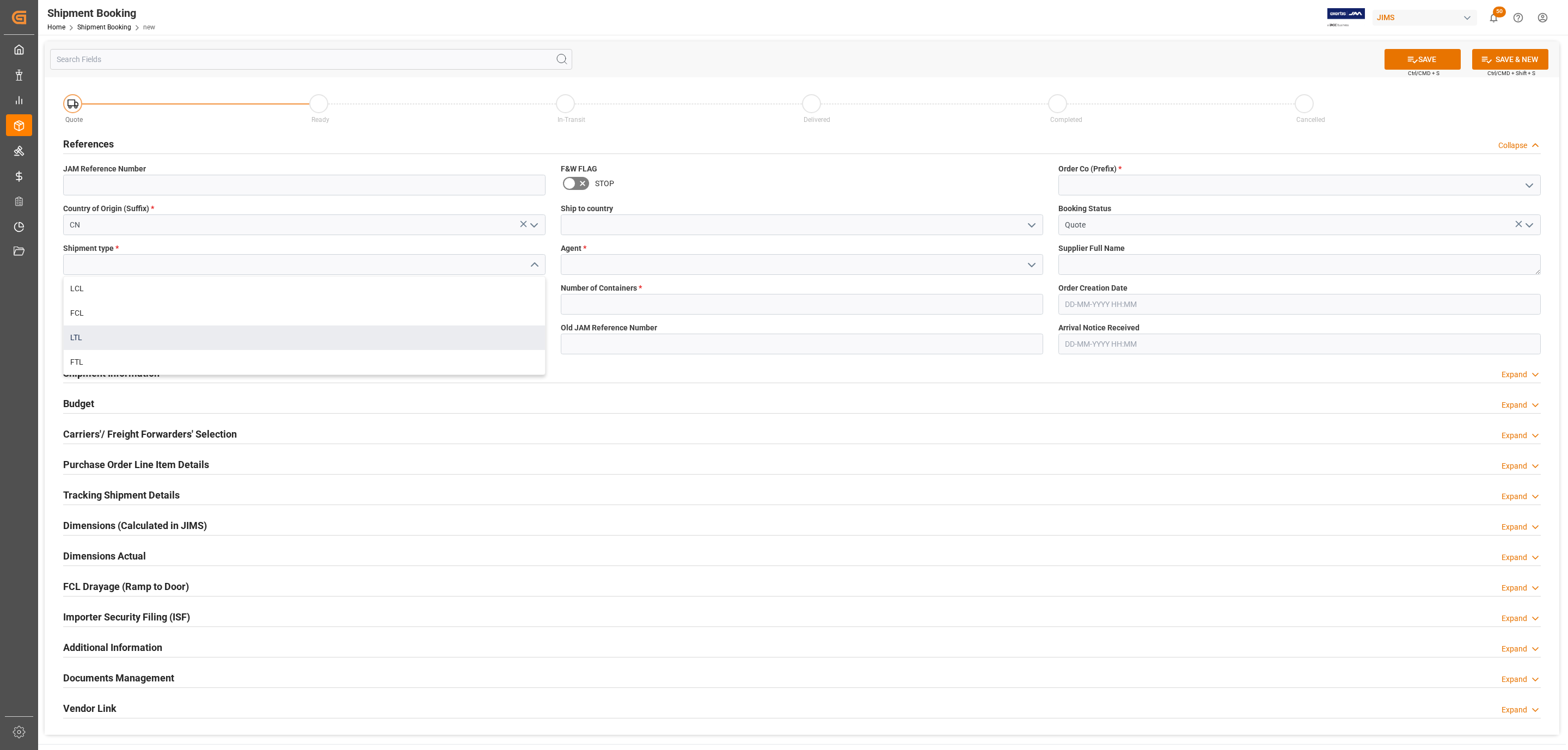
click at [105, 329] on div "LTL" at bounding box center [304, 338] width 481 height 24
type input "LTL"
click at [136, 298] on input at bounding box center [304, 304] width 483 height 21
paste input "355669"
type input "355669"
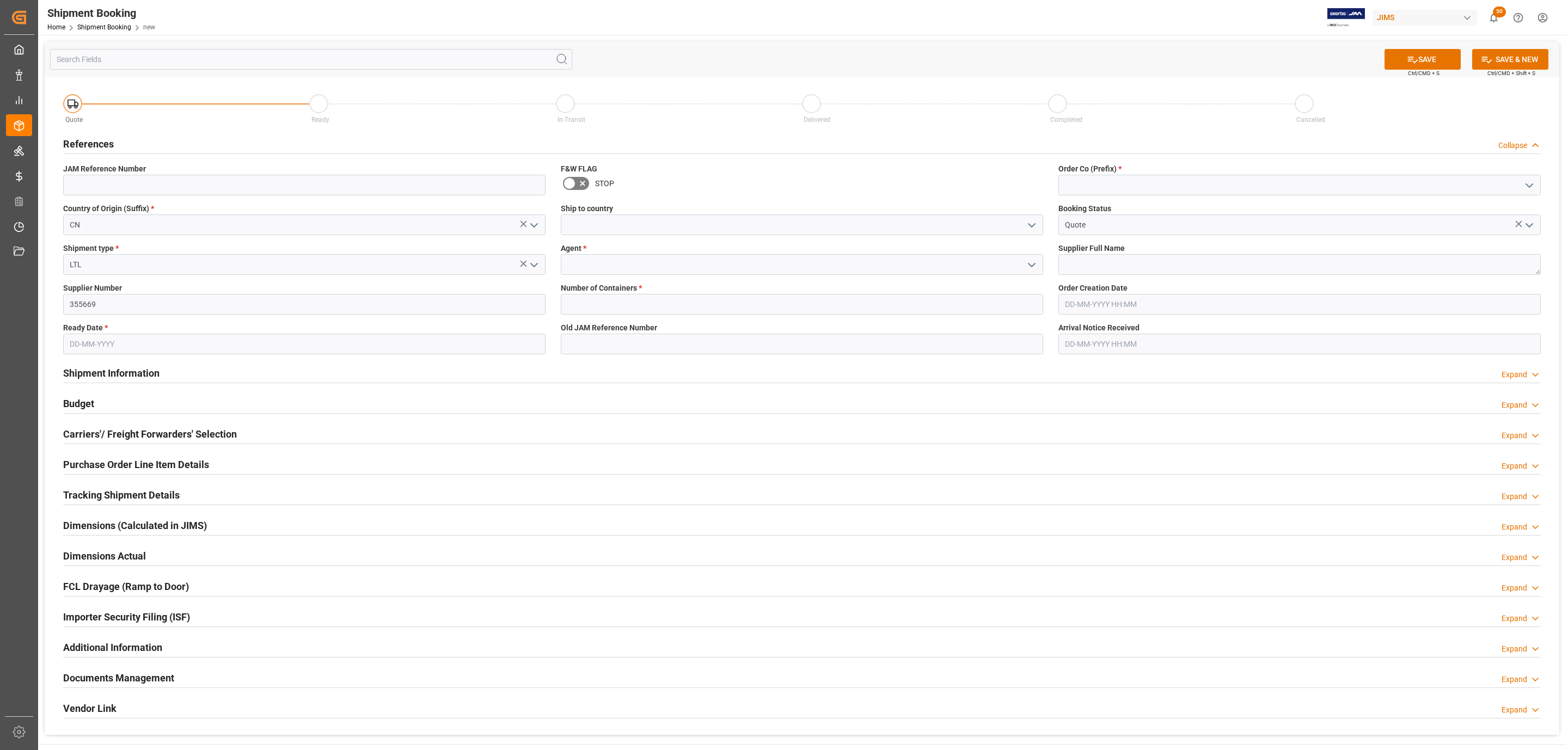
drag, startPoint x: 112, startPoint y: 363, endPoint x: 112, endPoint y: 344, distance: 19.0
click at [111, 363] on div "Shipment Information" at bounding box center [111, 372] width 96 height 21
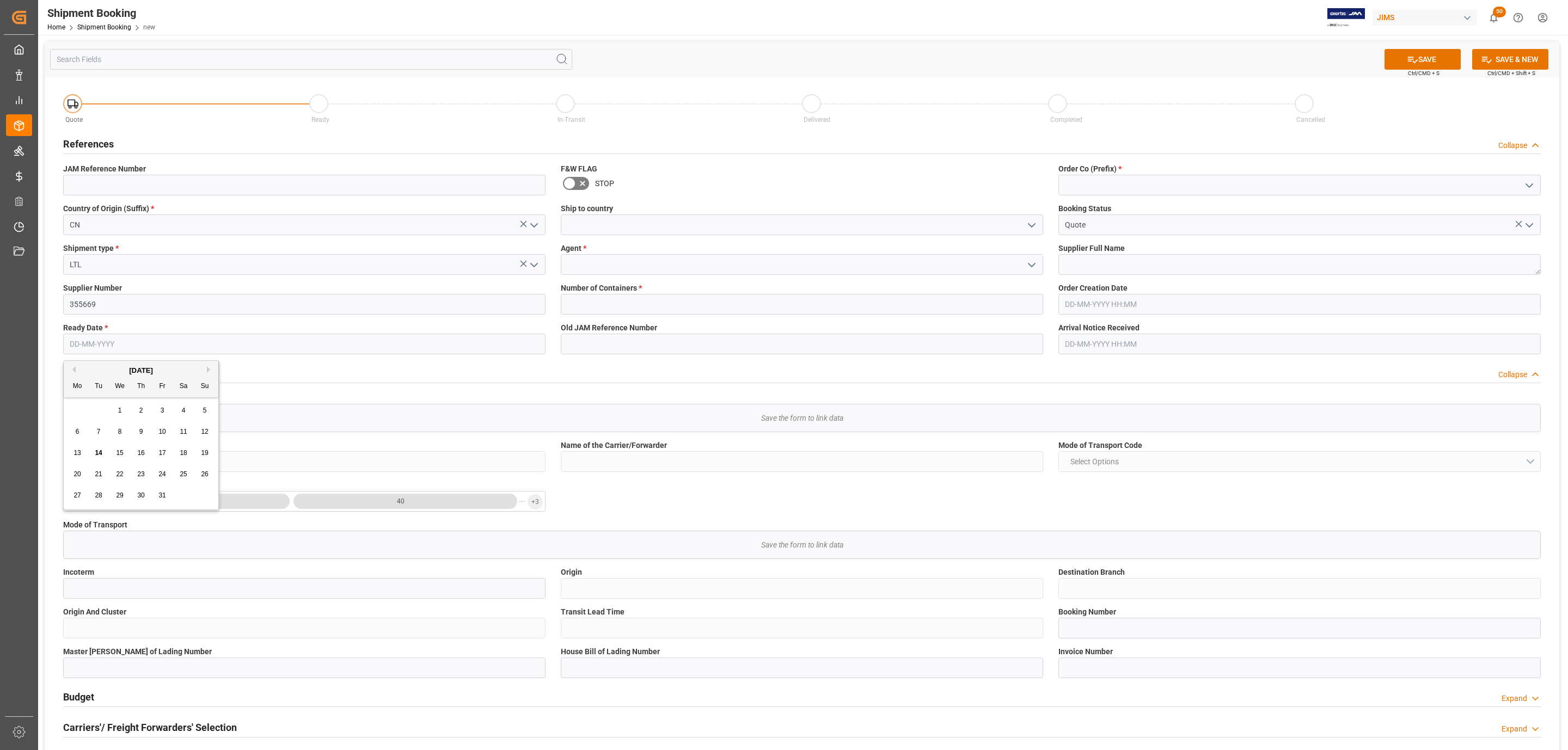
click at [112, 344] on input "text" at bounding box center [304, 344] width 483 height 21
click at [88, 414] on div "29 30 1 2 3 4 5" at bounding box center [141, 411] width 149 height 22
click at [120, 447] on div "15" at bounding box center [120, 453] width 13 height 13
type input "15-10-2025"
click at [1031, 225] on icon "open menu" at bounding box center [1031, 225] width 13 height 13
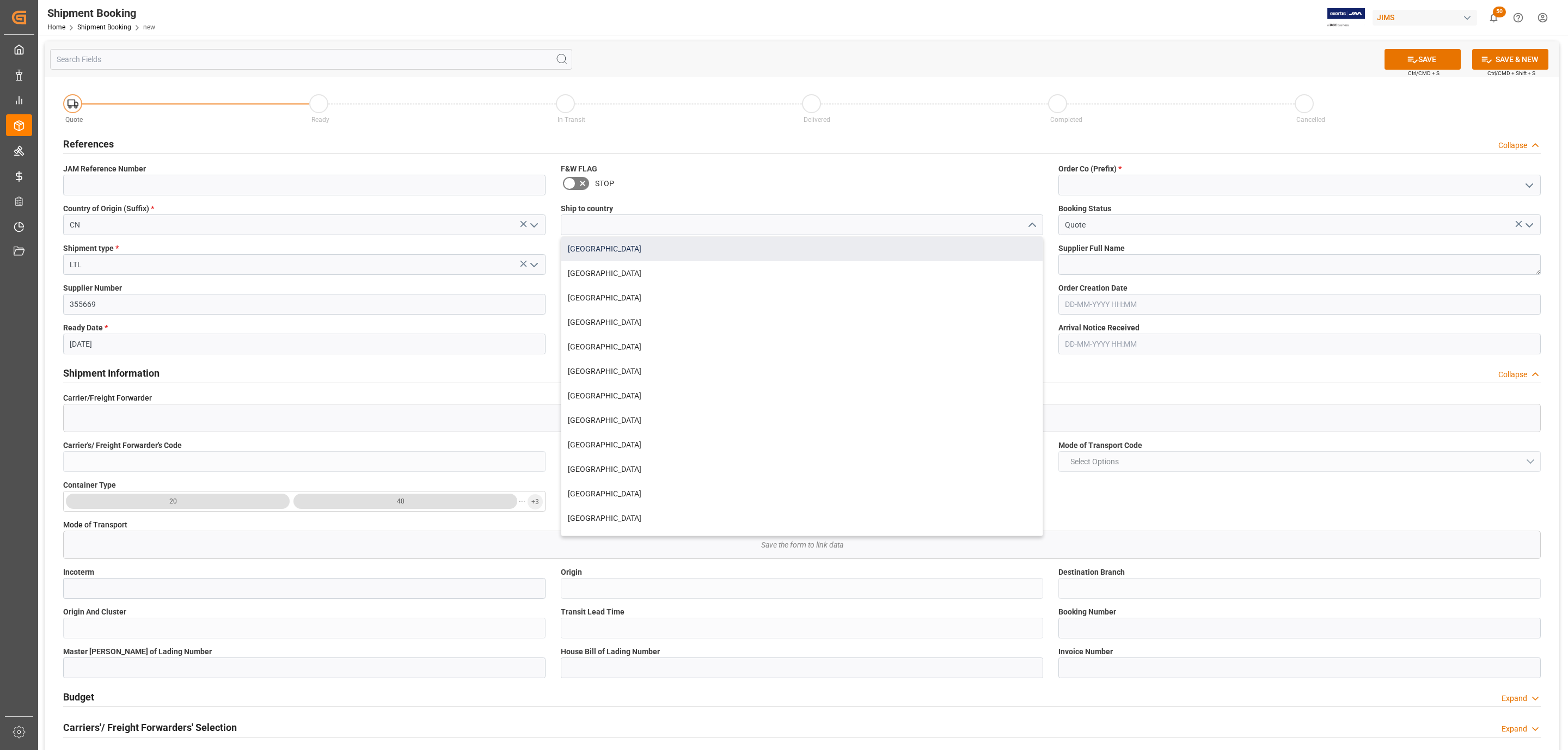
click at [742, 245] on div "Canada" at bounding box center [801, 249] width 481 height 24
type input "Canada"
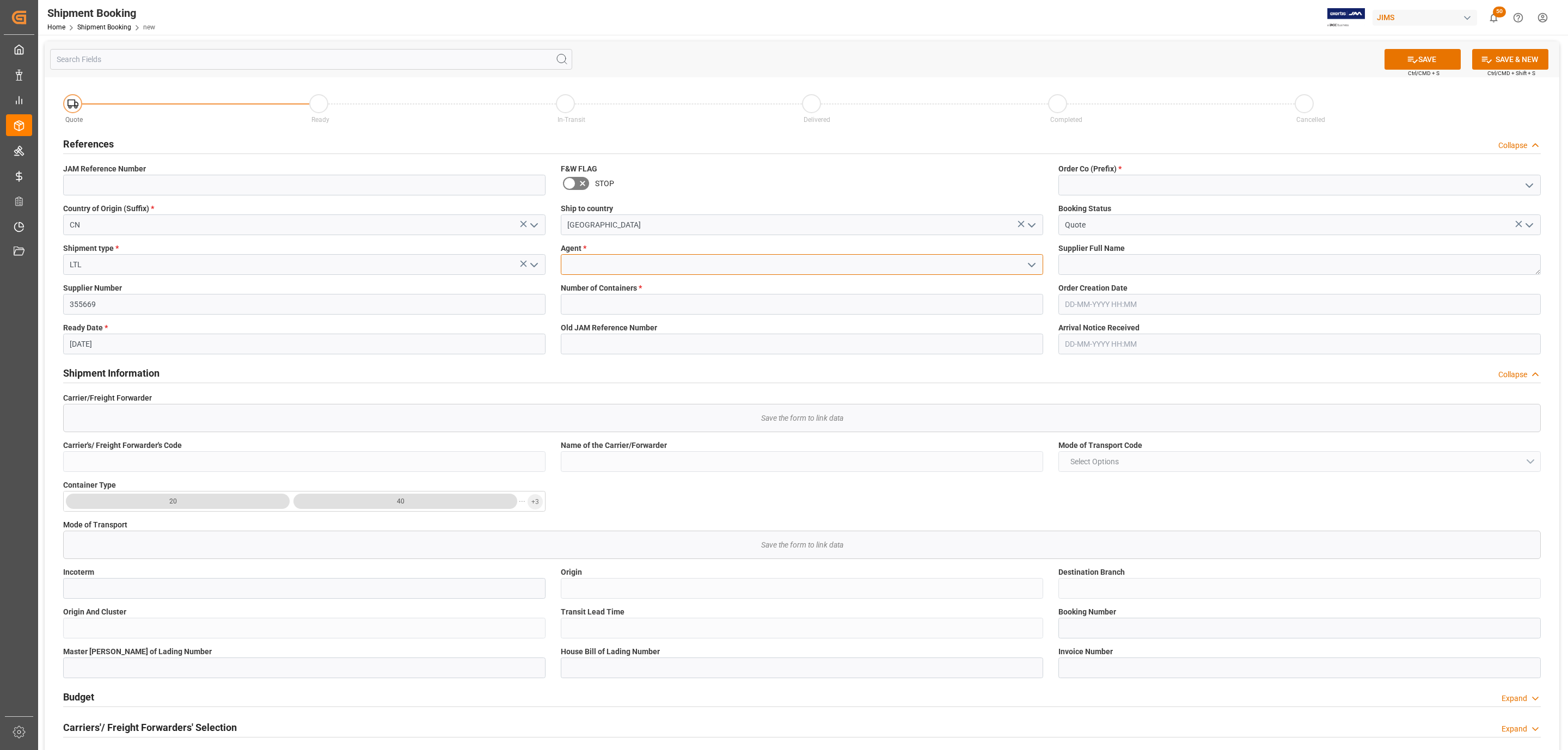
click at [703, 265] on input at bounding box center [801, 264] width 483 height 21
click at [1025, 263] on icon "open menu" at bounding box center [1031, 264] width 13 height 13
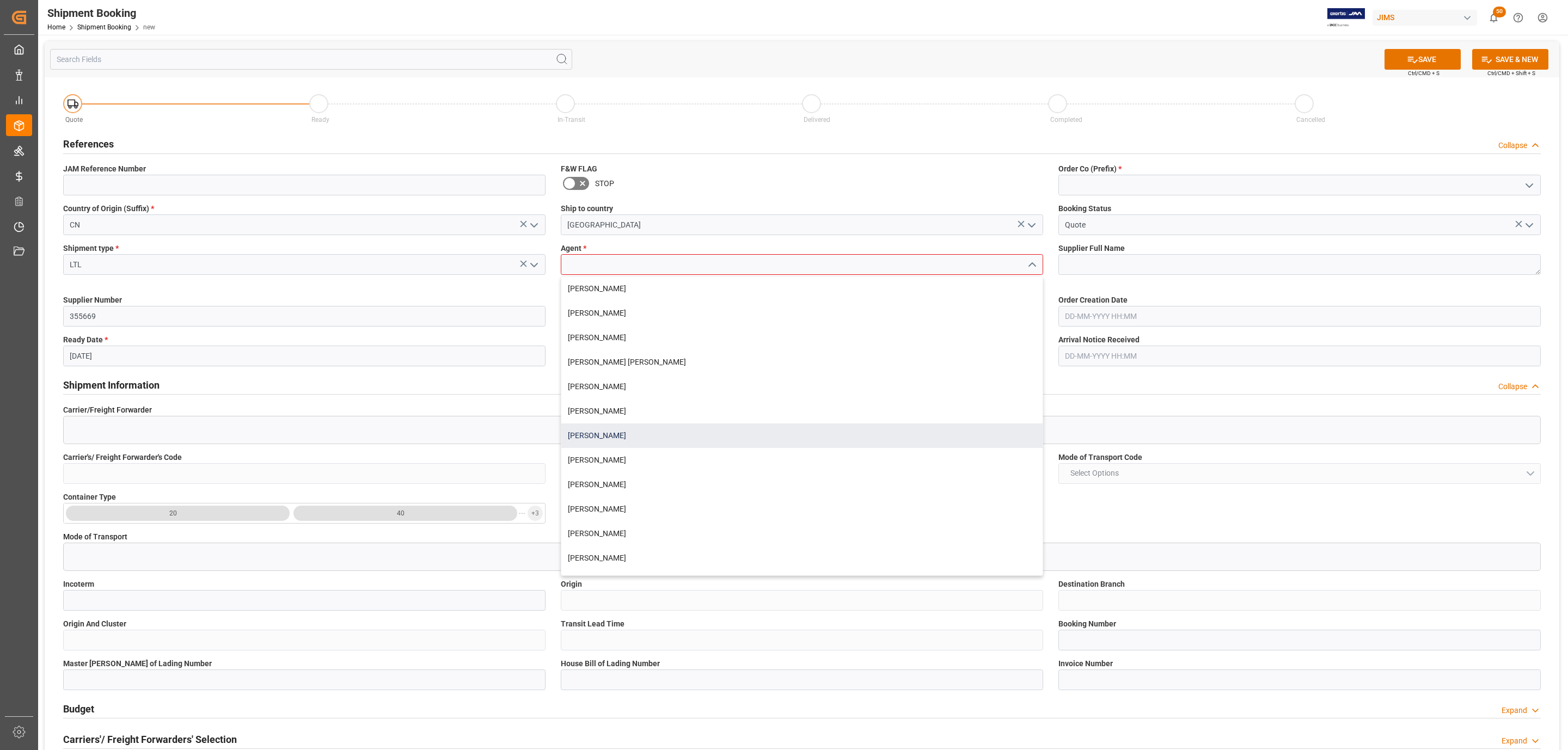
click at [616, 437] on div "[PERSON_NAME]" at bounding box center [801, 435] width 481 height 24
type input "[PERSON_NAME]"
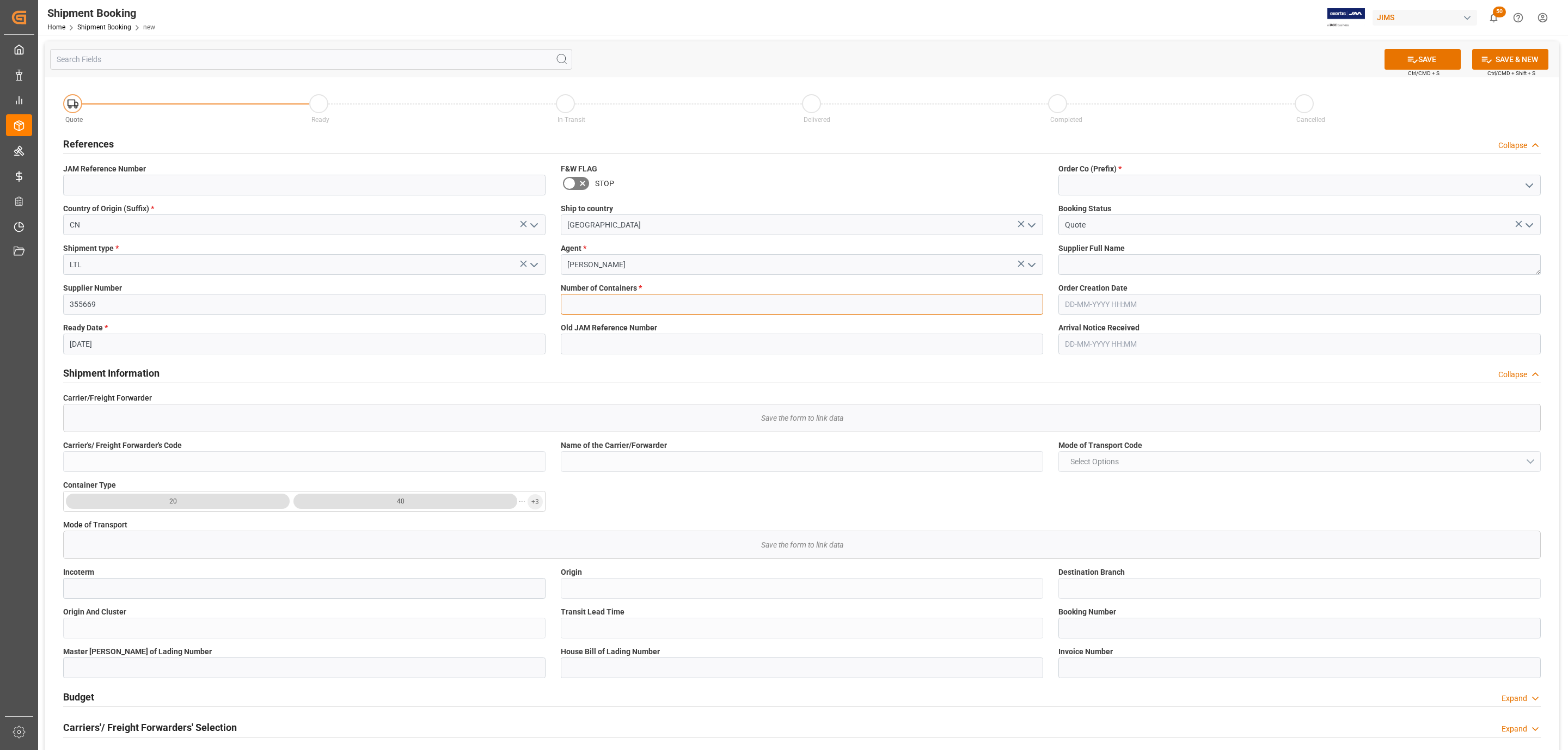
click at [637, 303] on input "text" at bounding box center [801, 304] width 483 height 21
type input "0"
click at [1537, 183] on input at bounding box center [1299, 185] width 483 height 21
click at [1530, 181] on icon "open menu" at bounding box center [1529, 185] width 13 height 13
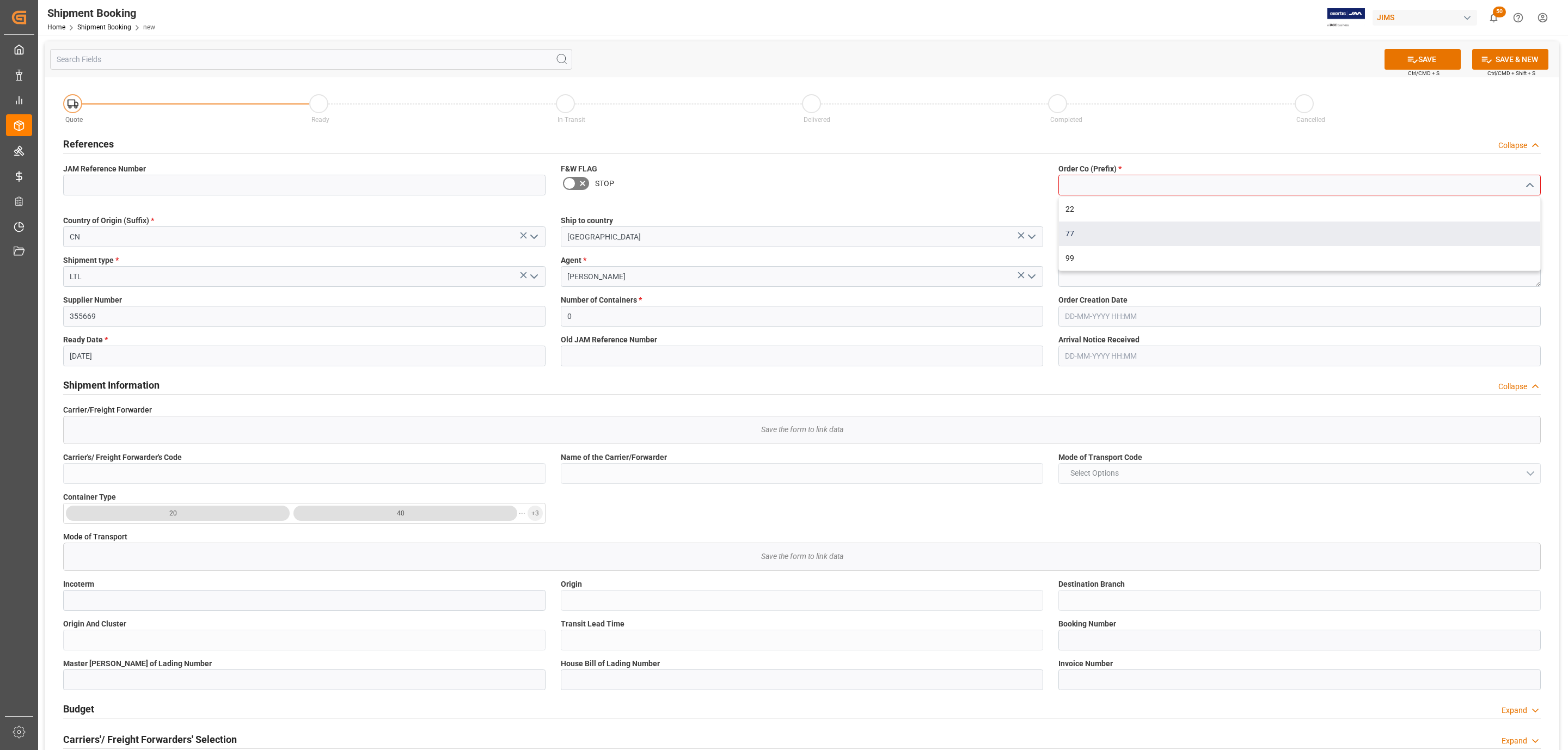
click at [1167, 245] on div "77" at bounding box center [1299, 233] width 481 height 24
type input "77"
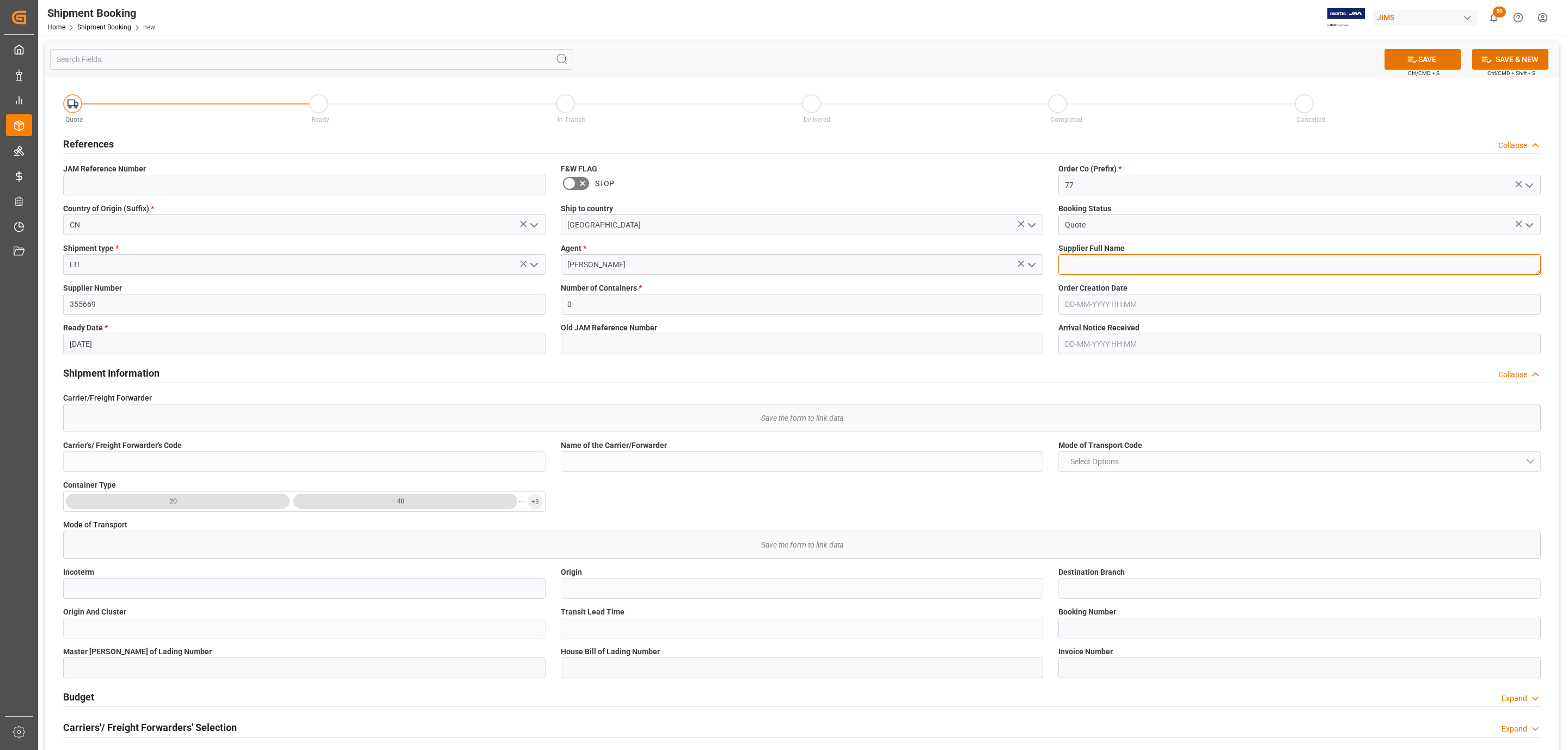
click at [1093, 263] on textarea at bounding box center [1299, 264] width 483 height 21
paste textarea "Audient China"
type textarea "Audient China"
click at [1398, 56] on button "SAVE" at bounding box center [1422, 59] width 76 height 21
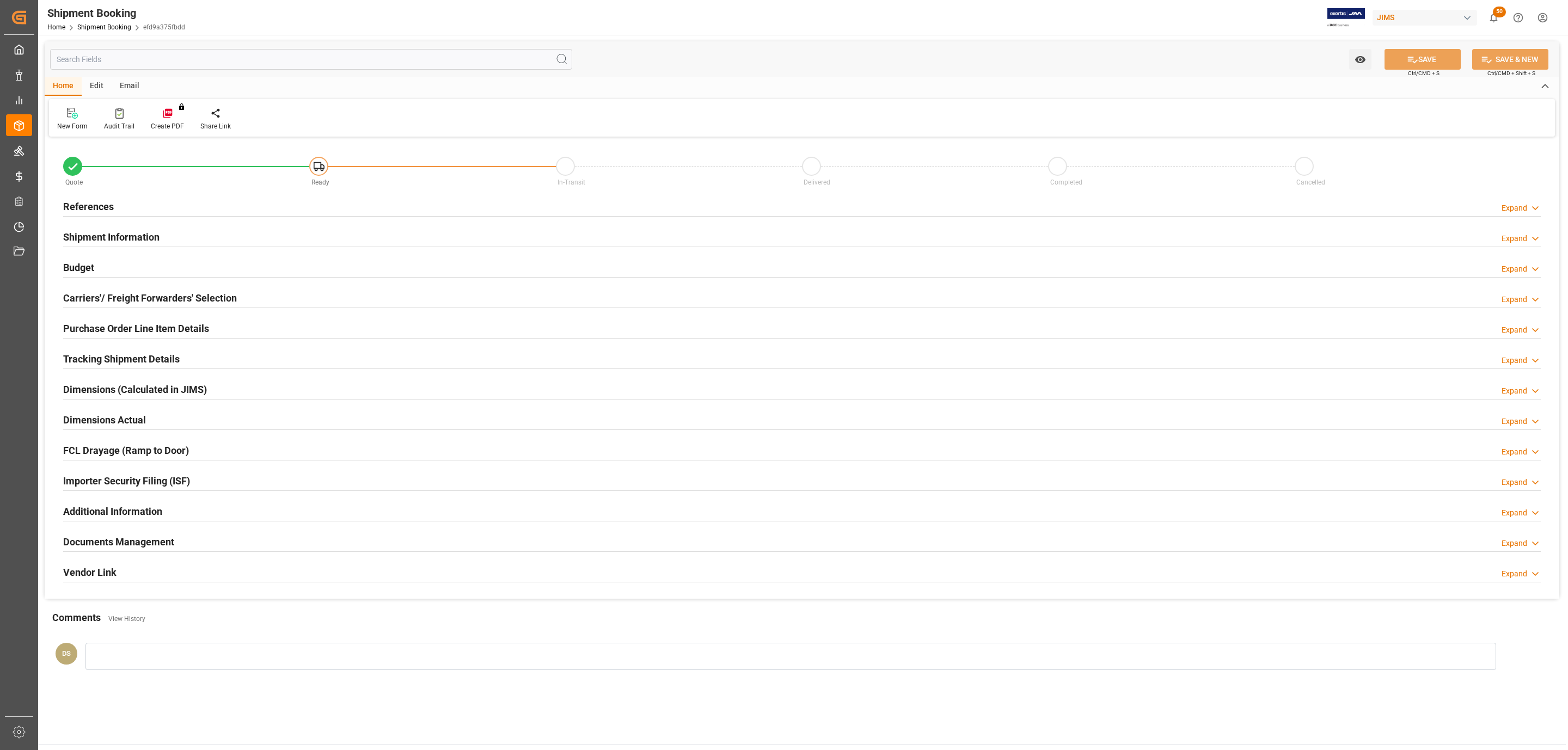
type input "77-11486-CN"
type input "77"
type input "CN"
type input "[GEOGRAPHIC_DATA]"
type input "Quote"
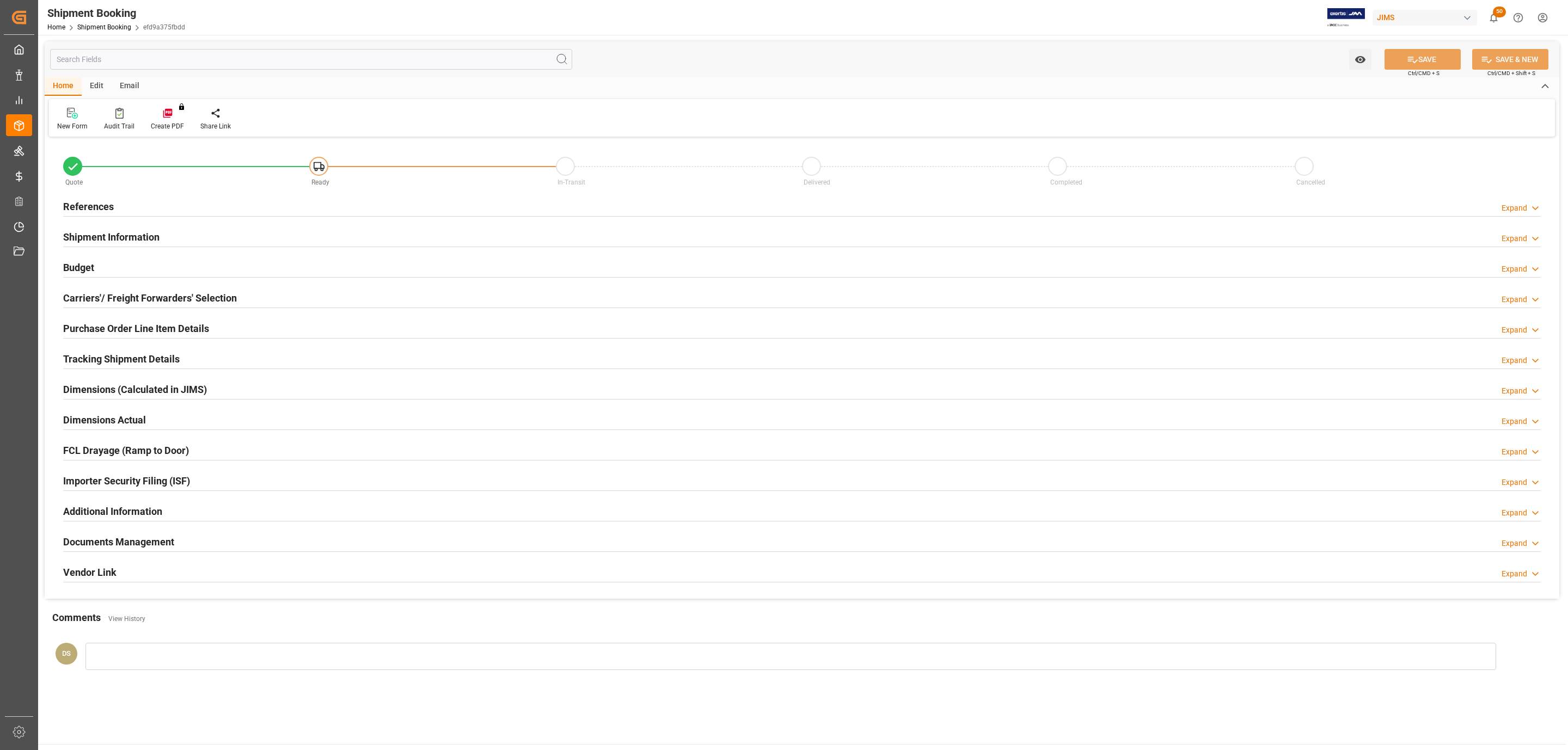
type input "LTL"
type input "[PERSON_NAME]"
type textarea "Audient [GEOGRAPHIC_DATA]"
type input "355669"
type input "0"
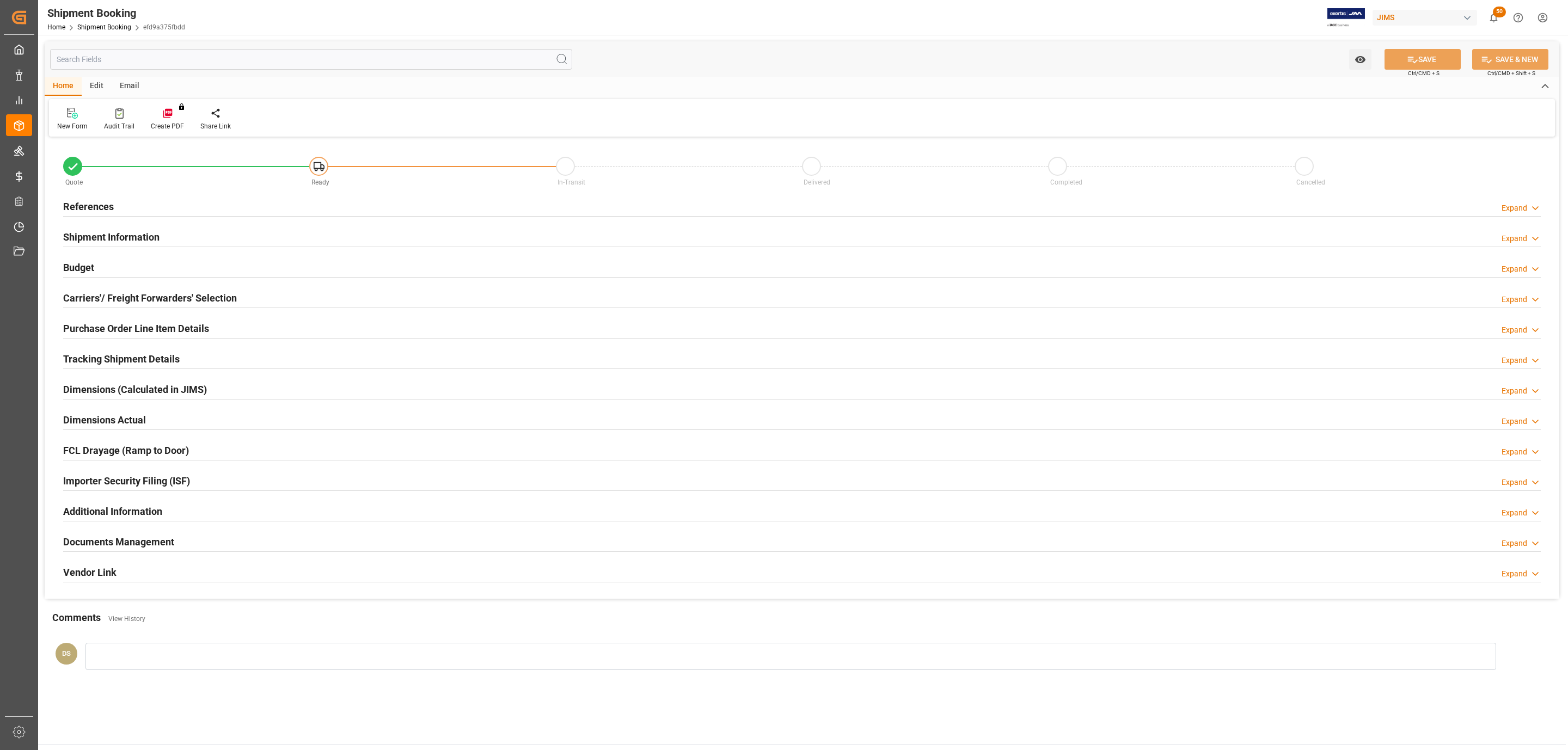
type input "[DATE]"
click at [127, 213] on div "References Expand" at bounding box center [802, 205] width 1478 height 21
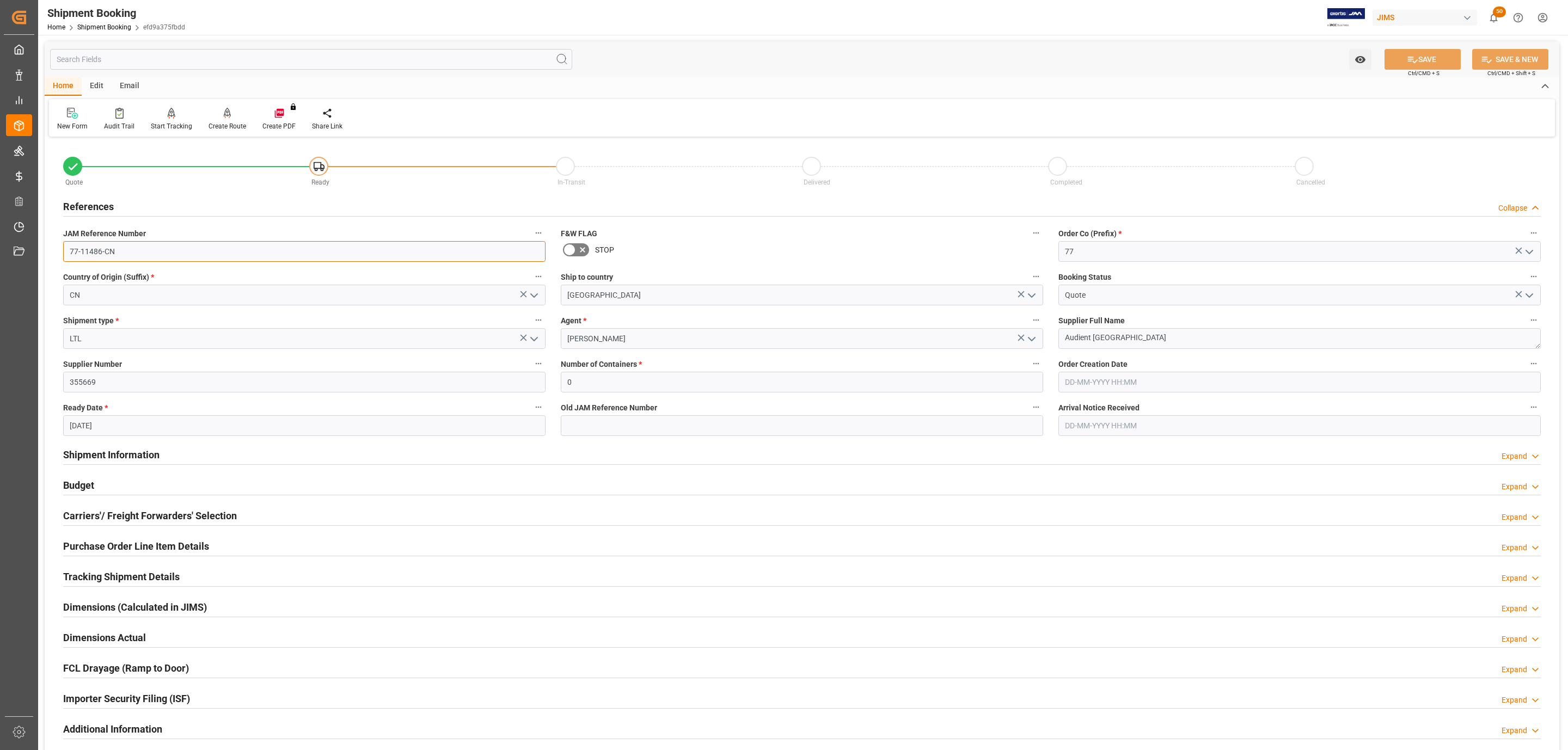
click at [129, 258] on input "77-11486-CN" at bounding box center [304, 251] width 483 height 21
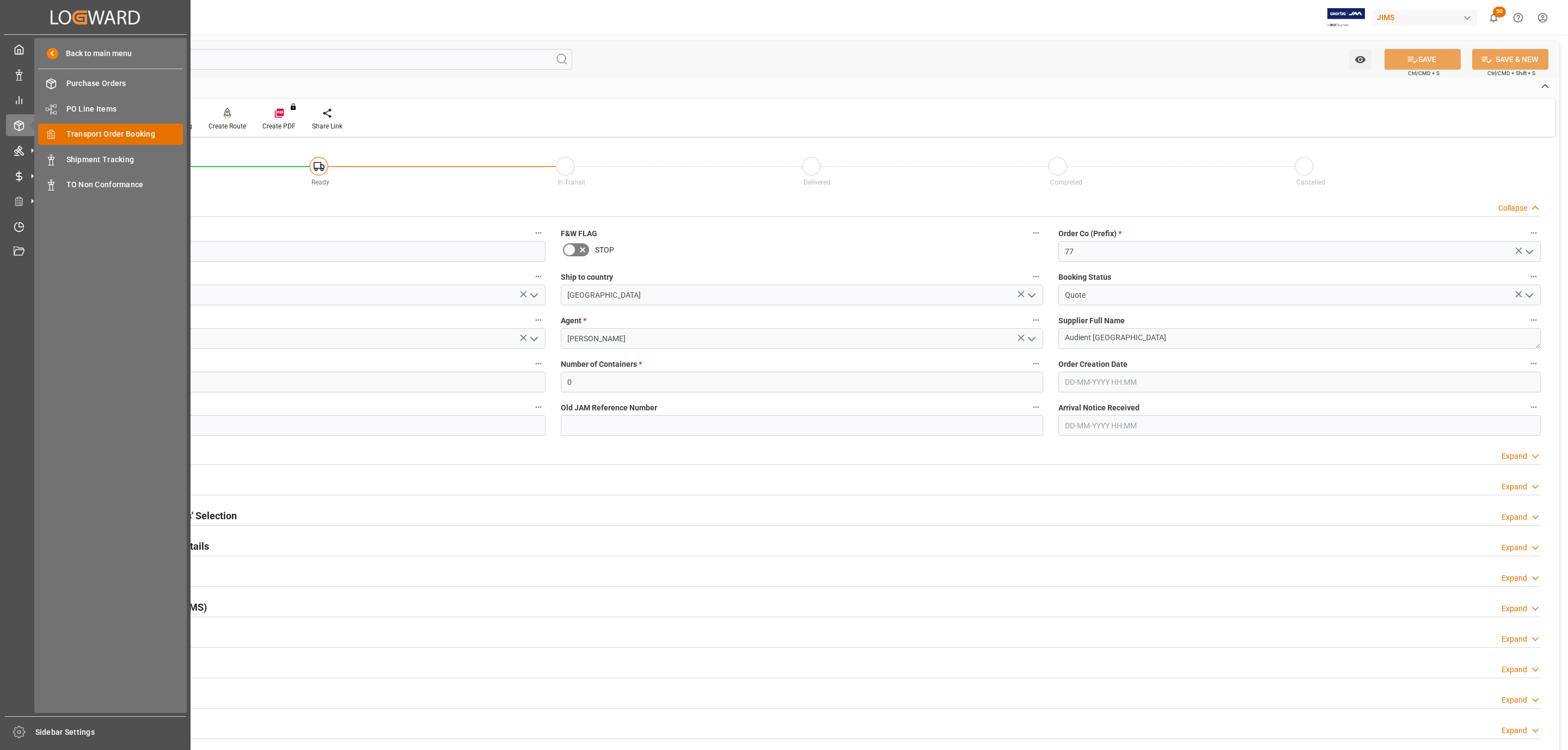
click at [118, 130] on span "Transport Order Booking" at bounding box center [125, 134] width 117 height 11
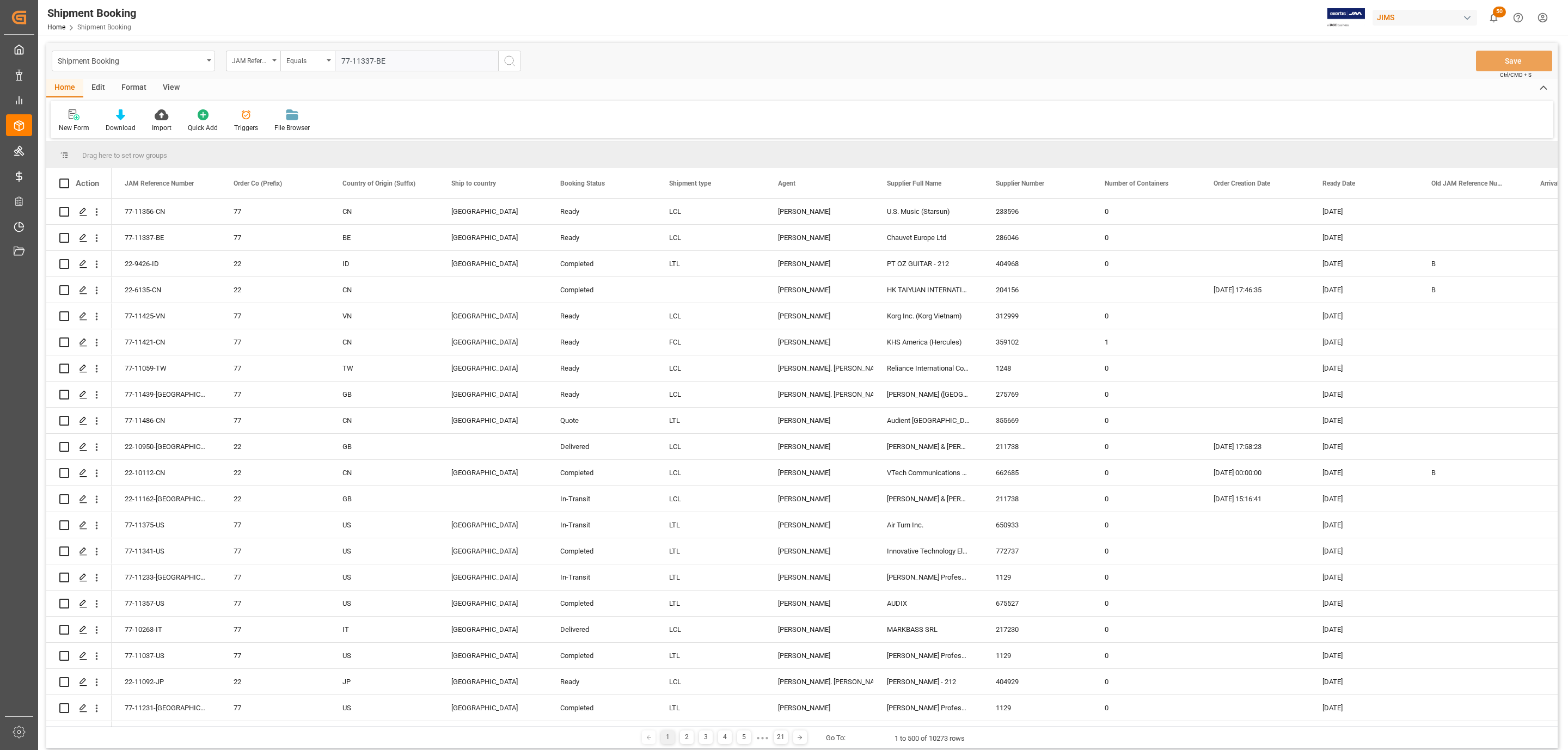
type input "77-11337-BE"
click at [501, 65] on button "search button" at bounding box center [509, 61] width 23 height 21
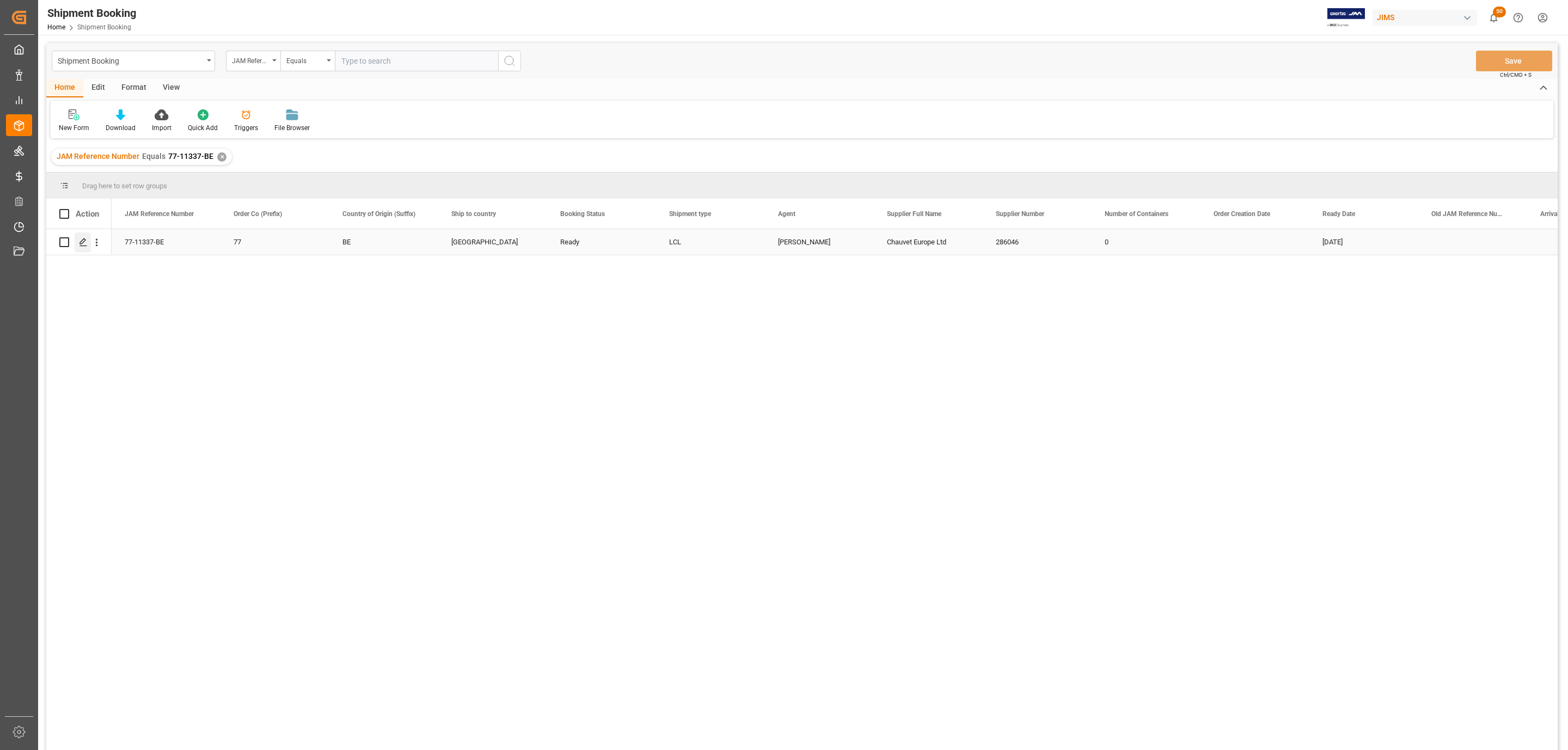
click at [82, 249] on div "Press SPACE to select this row." at bounding box center [83, 242] width 16 height 20
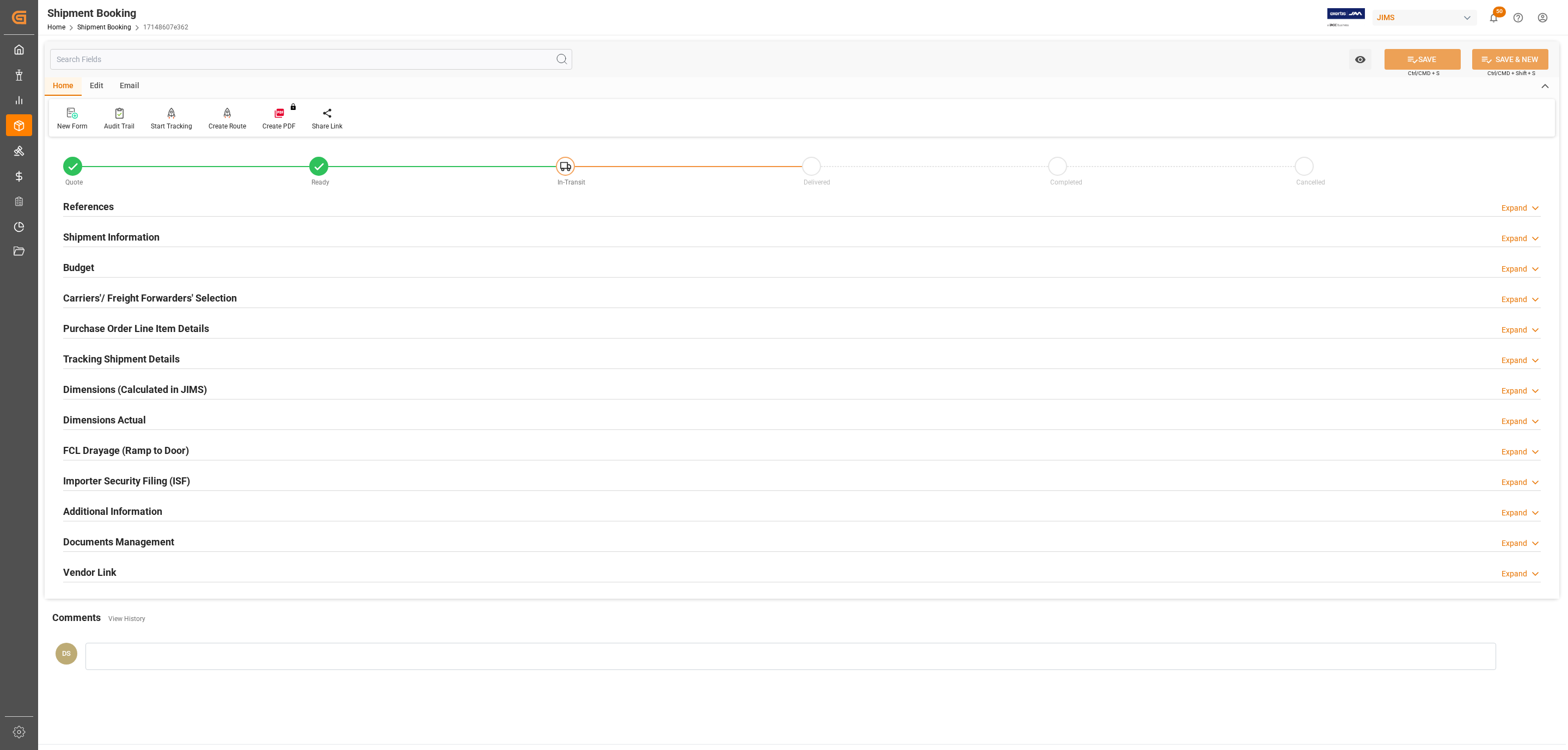
click at [92, 544] on h2 "Documents Management" at bounding box center [118, 541] width 111 height 15
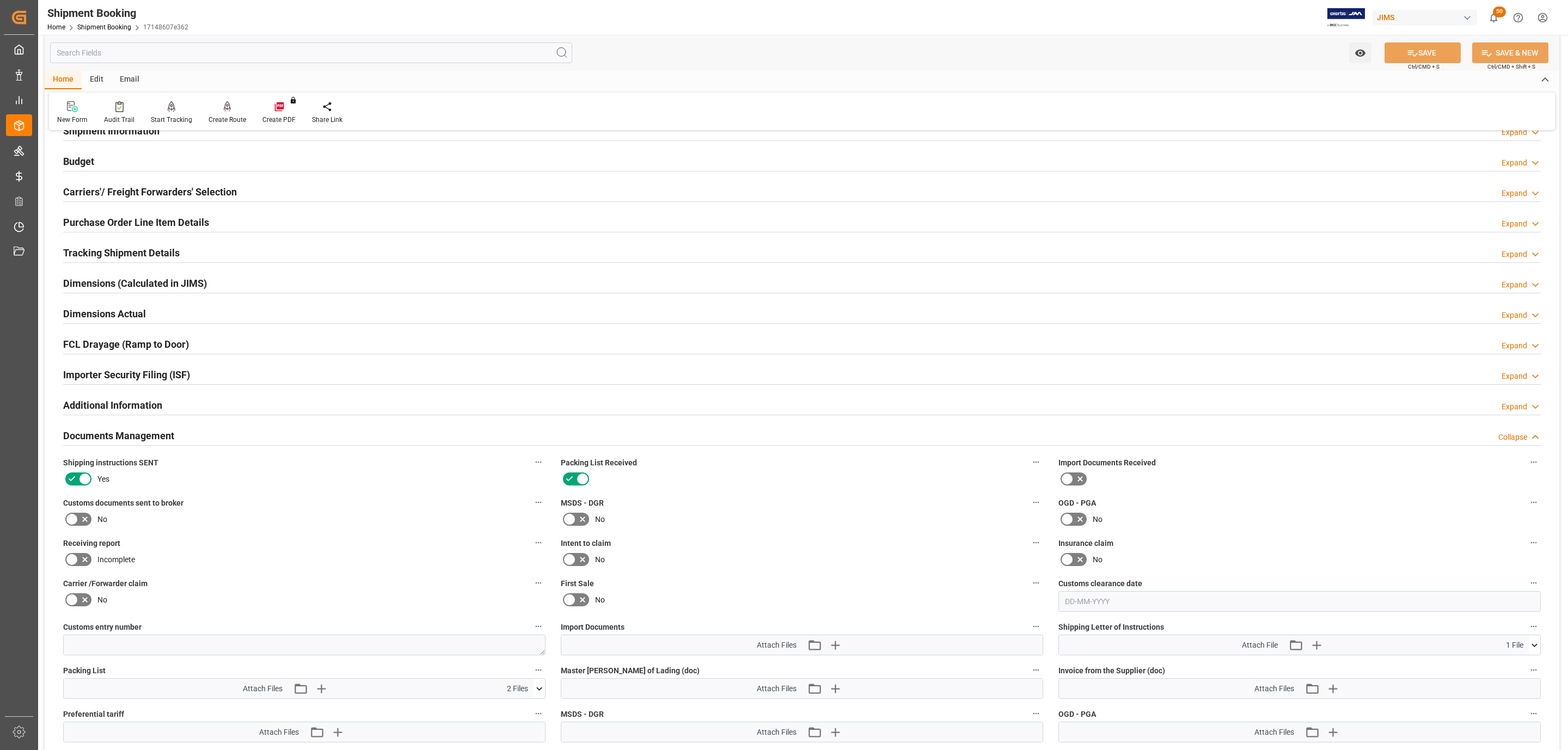
scroll to position [81, 0]
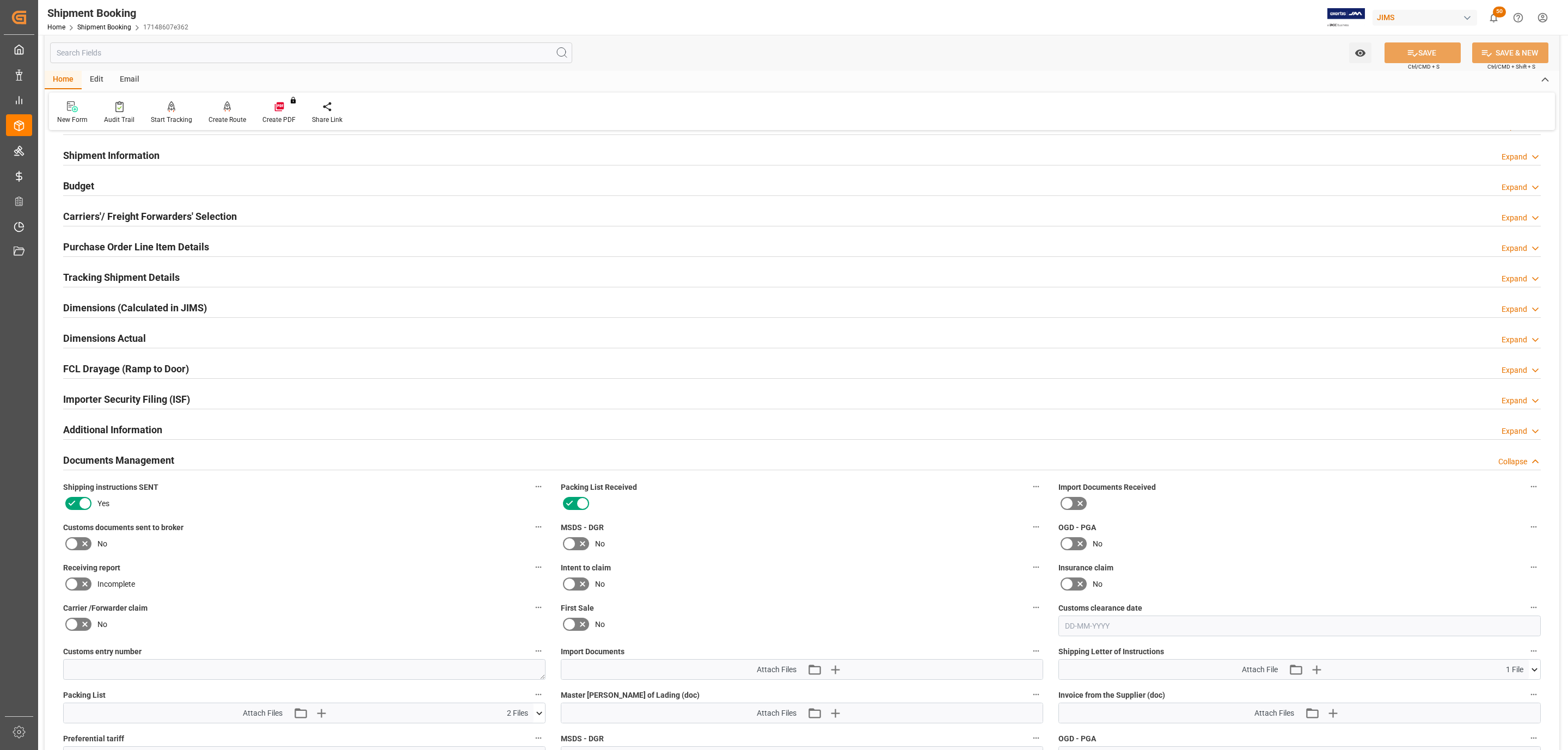
click at [100, 192] on div "Budget Expand" at bounding box center [802, 185] width 1478 height 21
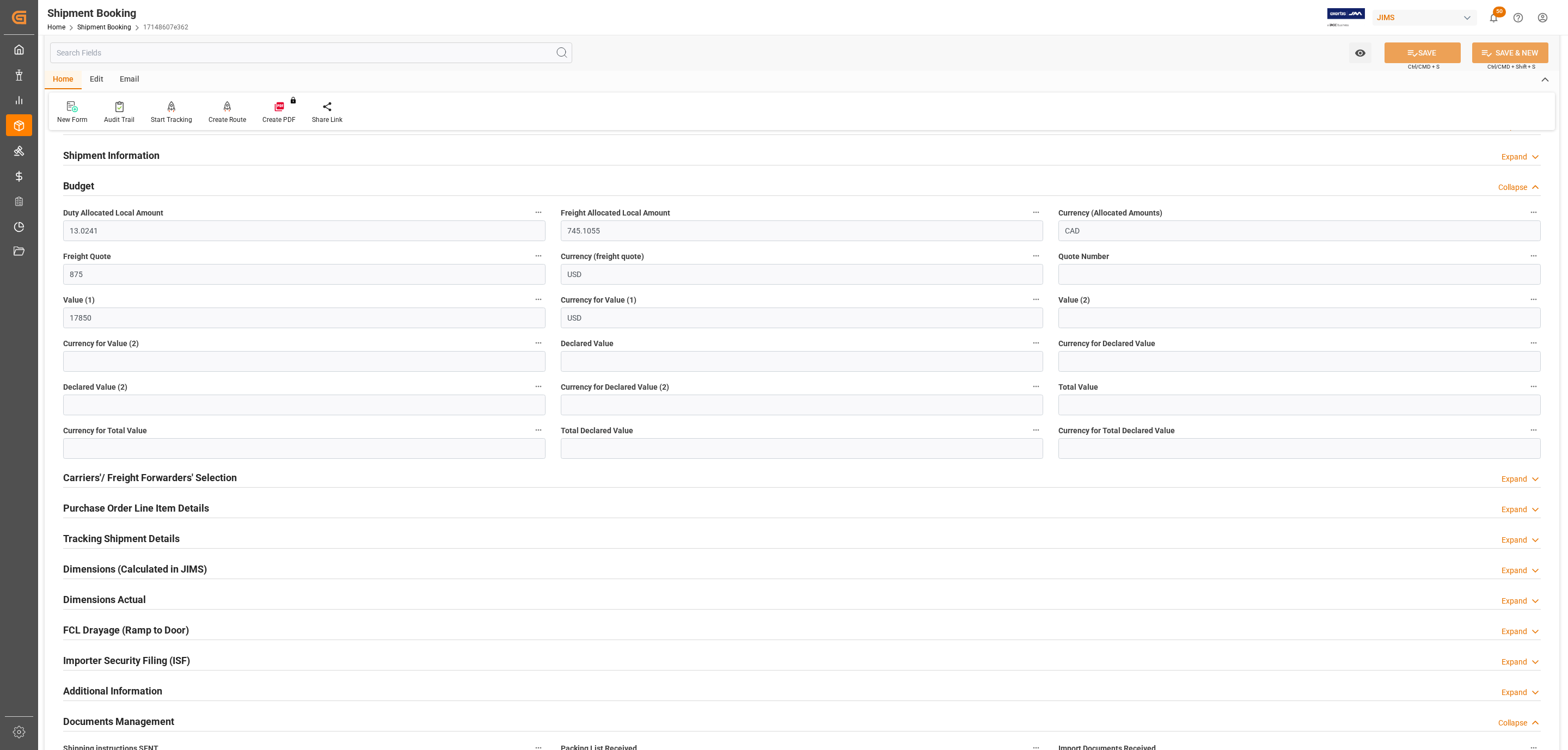
click at [100, 192] on div "Budget Collapse" at bounding box center [802, 185] width 1478 height 21
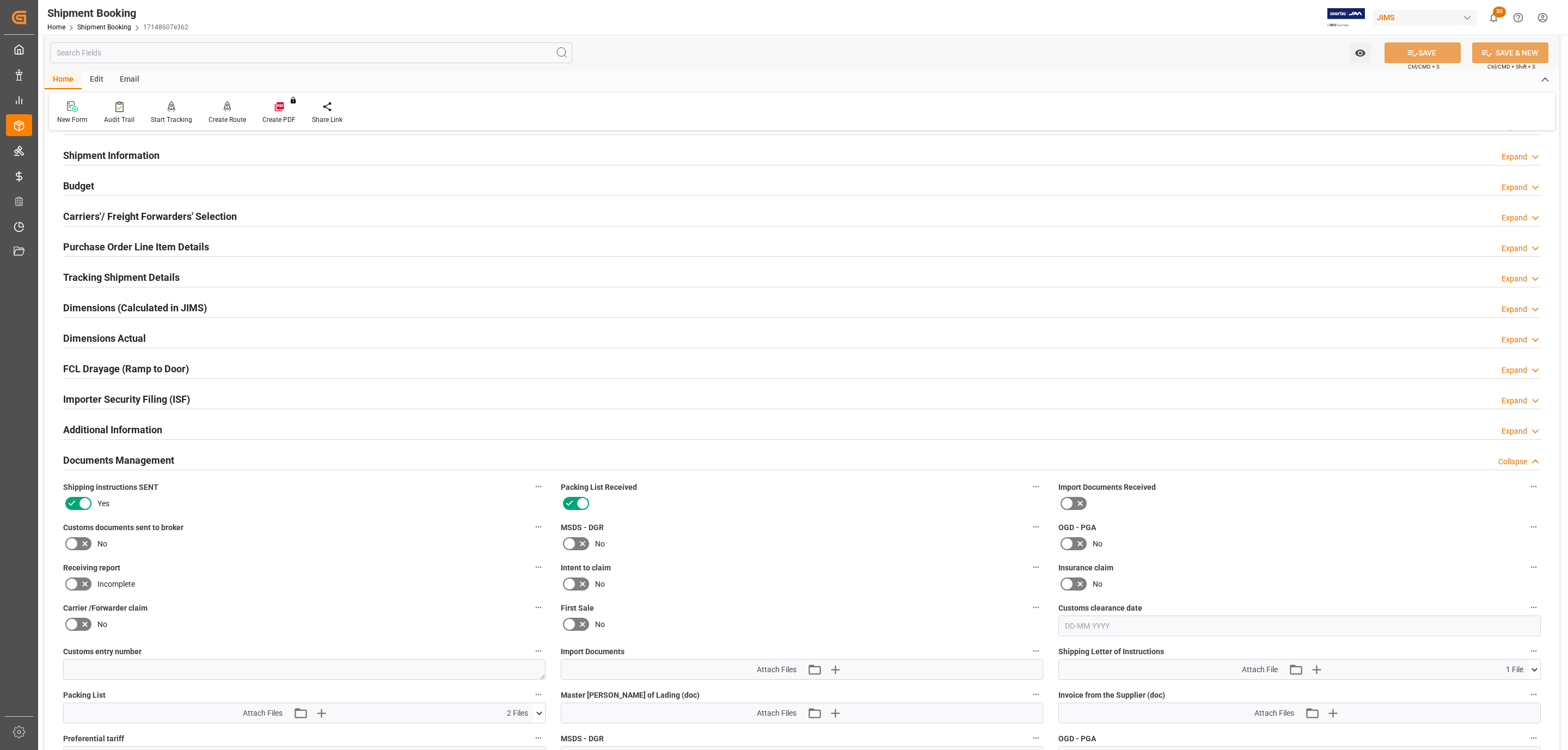
click at [112, 216] on h2 "Carriers'/ Freight Forwarders' Selection" at bounding box center [150, 217] width 174 height 15
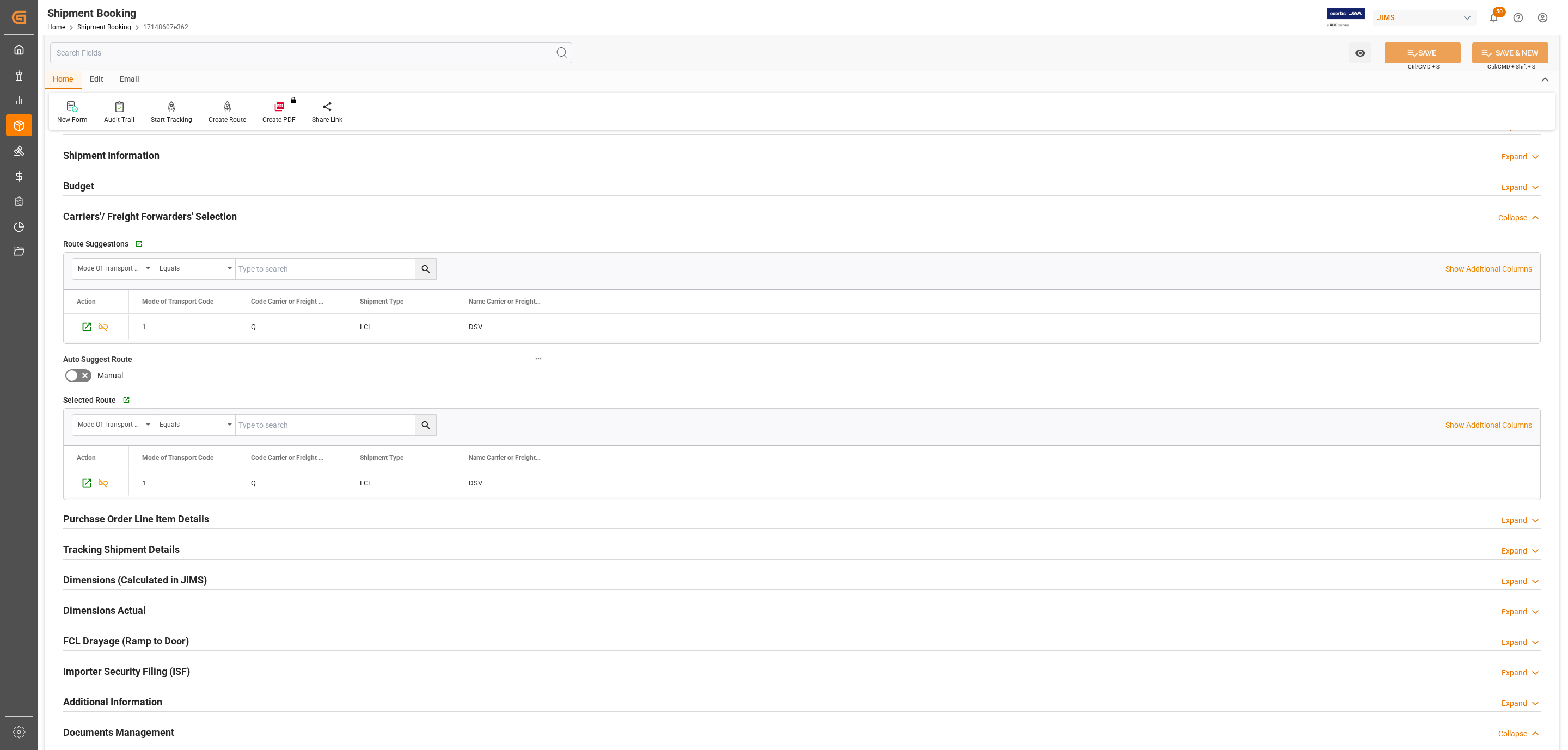
click at [112, 216] on h2 "Carriers'/ Freight Forwarders' Selection" at bounding box center [150, 217] width 174 height 15
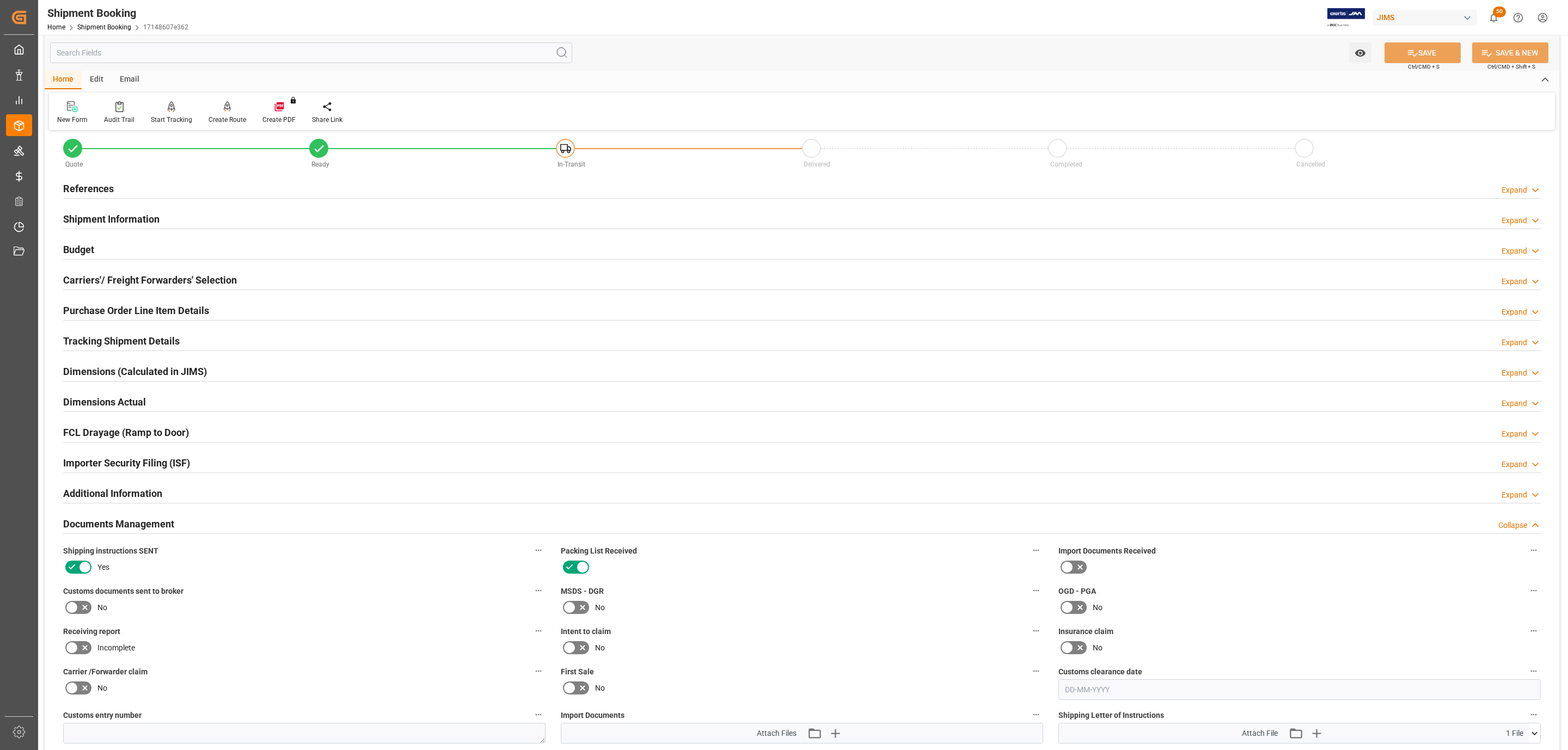
scroll to position [0, 0]
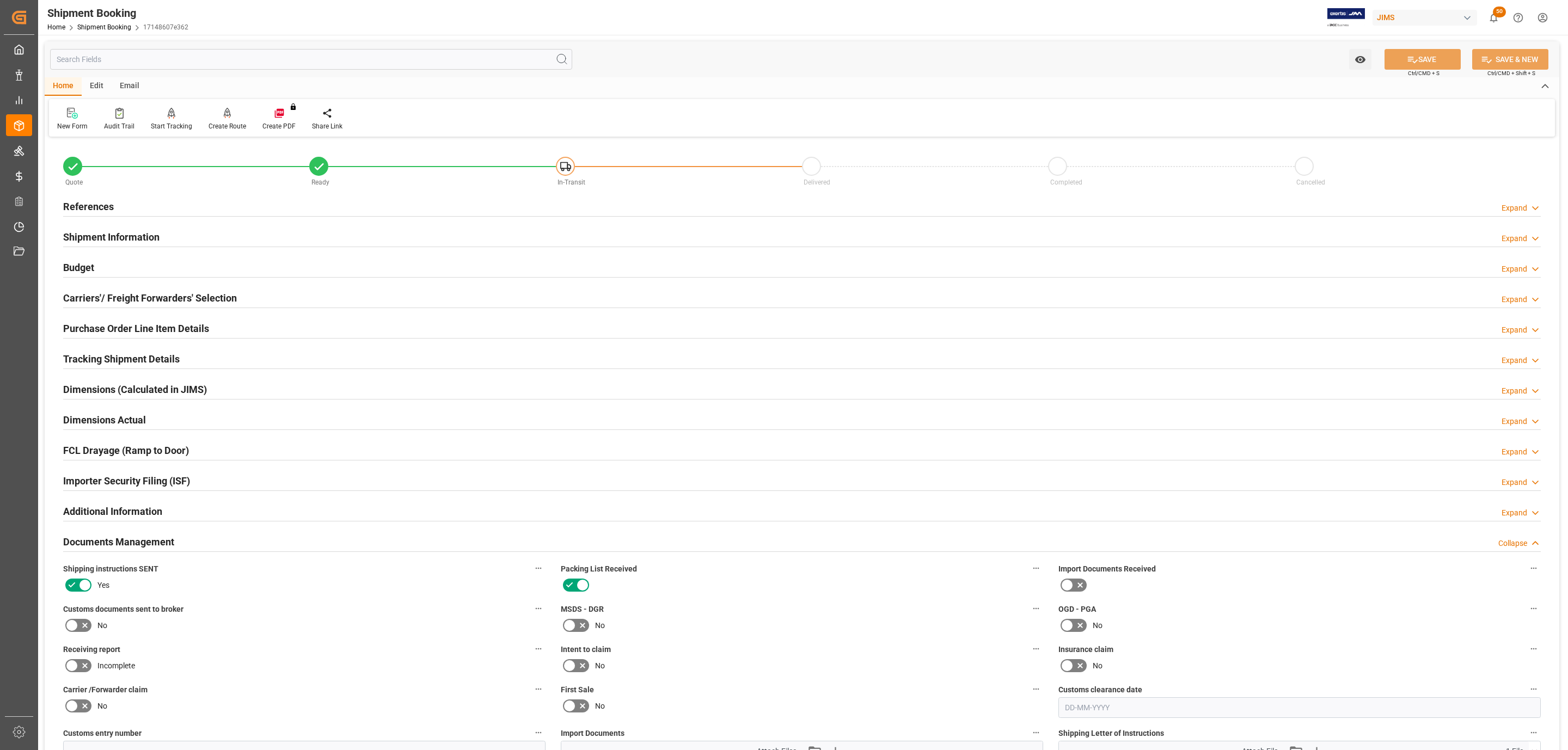
click at [139, 230] on h2 "Shipment Information" at bounding box center [111, 237] width 96 height 15
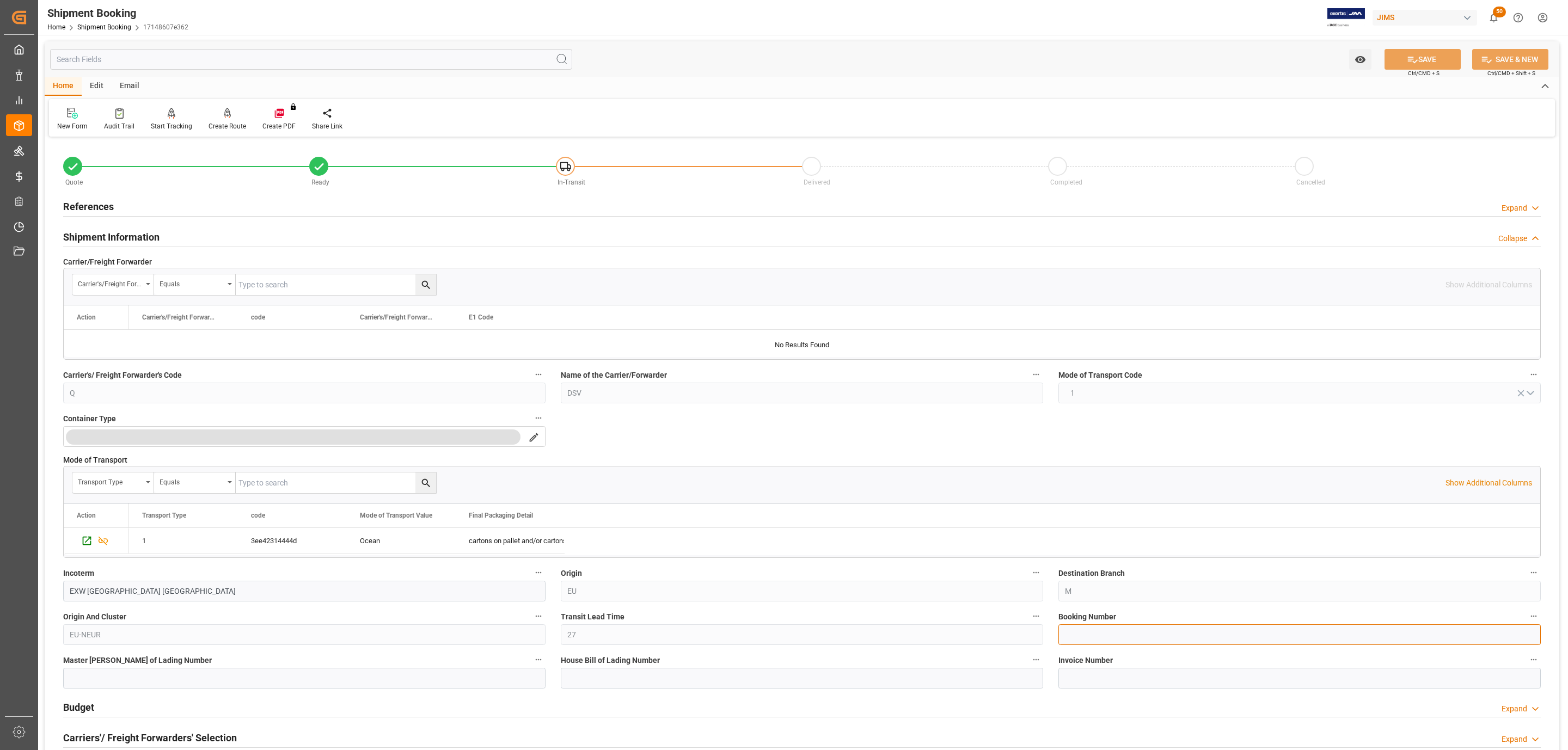
click at [1112, 632] on input at bounding box center [1299, 634] width 483 height 21
paste input "SANR0388678"
type input "SANR0388678"
click at [1415, 61] on button "SAVE" at bounding box center [1422, 59] width 76 height 21
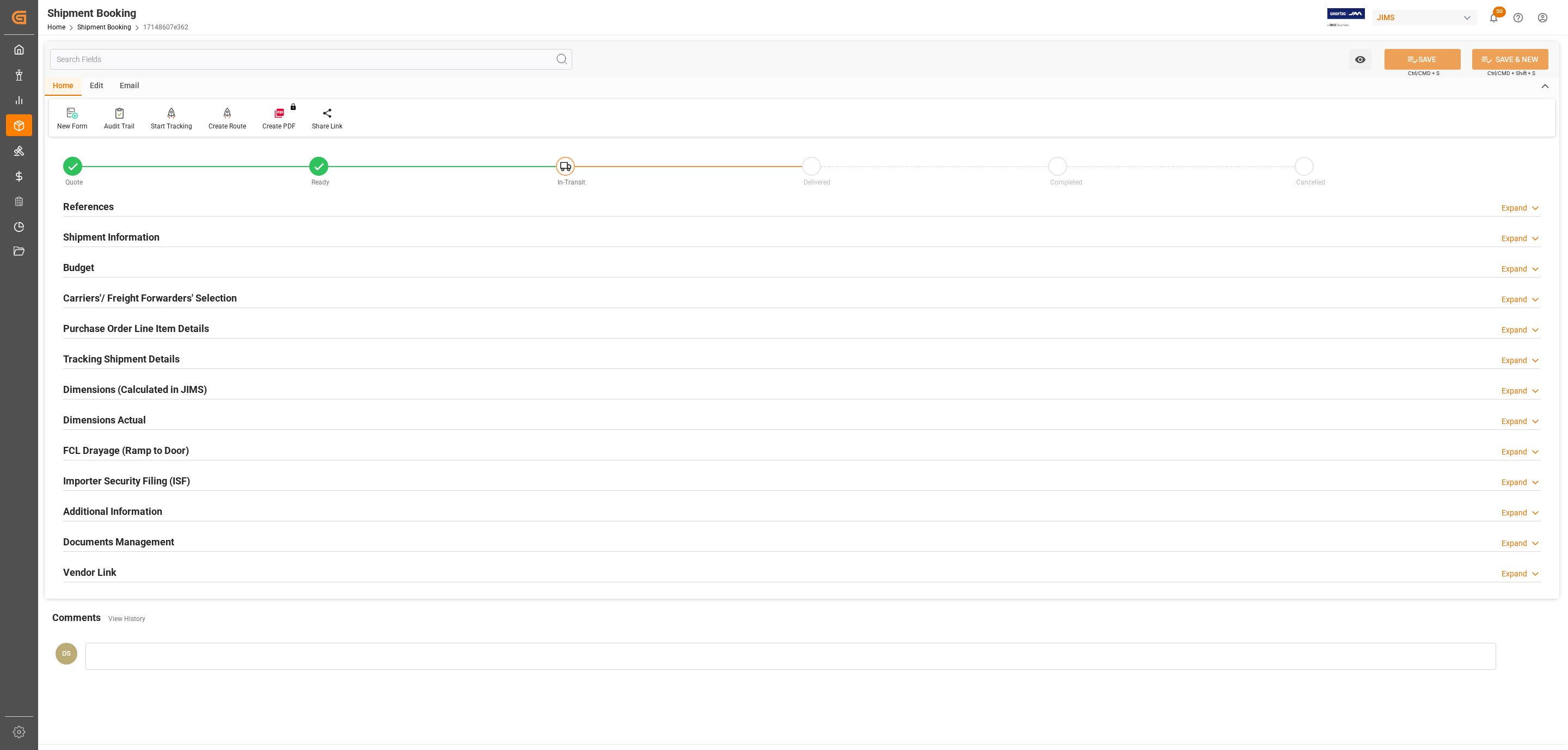
click at [94, 358] on h2 "Tracking Shipment Details" at bounding box center [121, 359] width 116 height 15
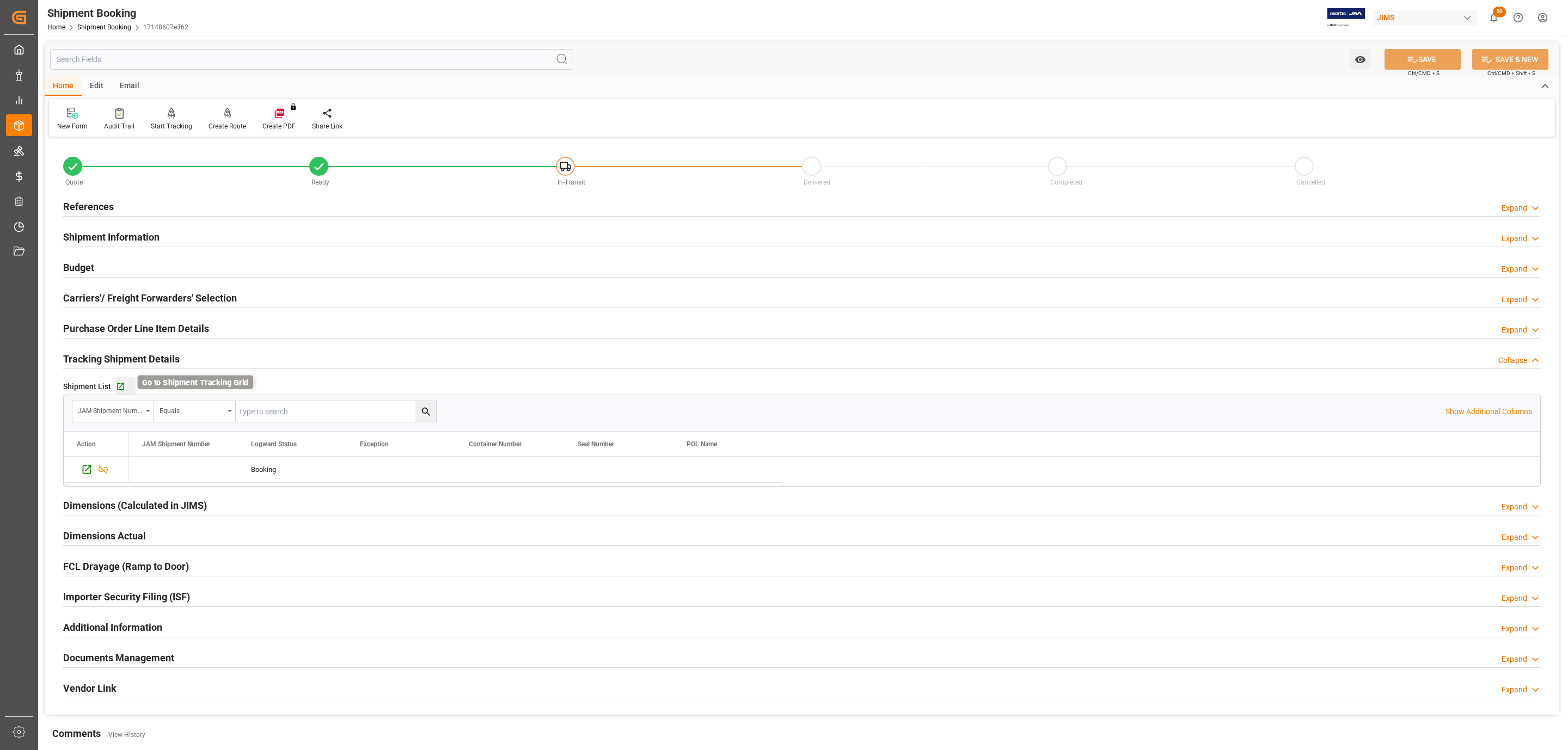
click at [119, 390] on icon "button" at bounding box center [120, 387] width 9 height 9
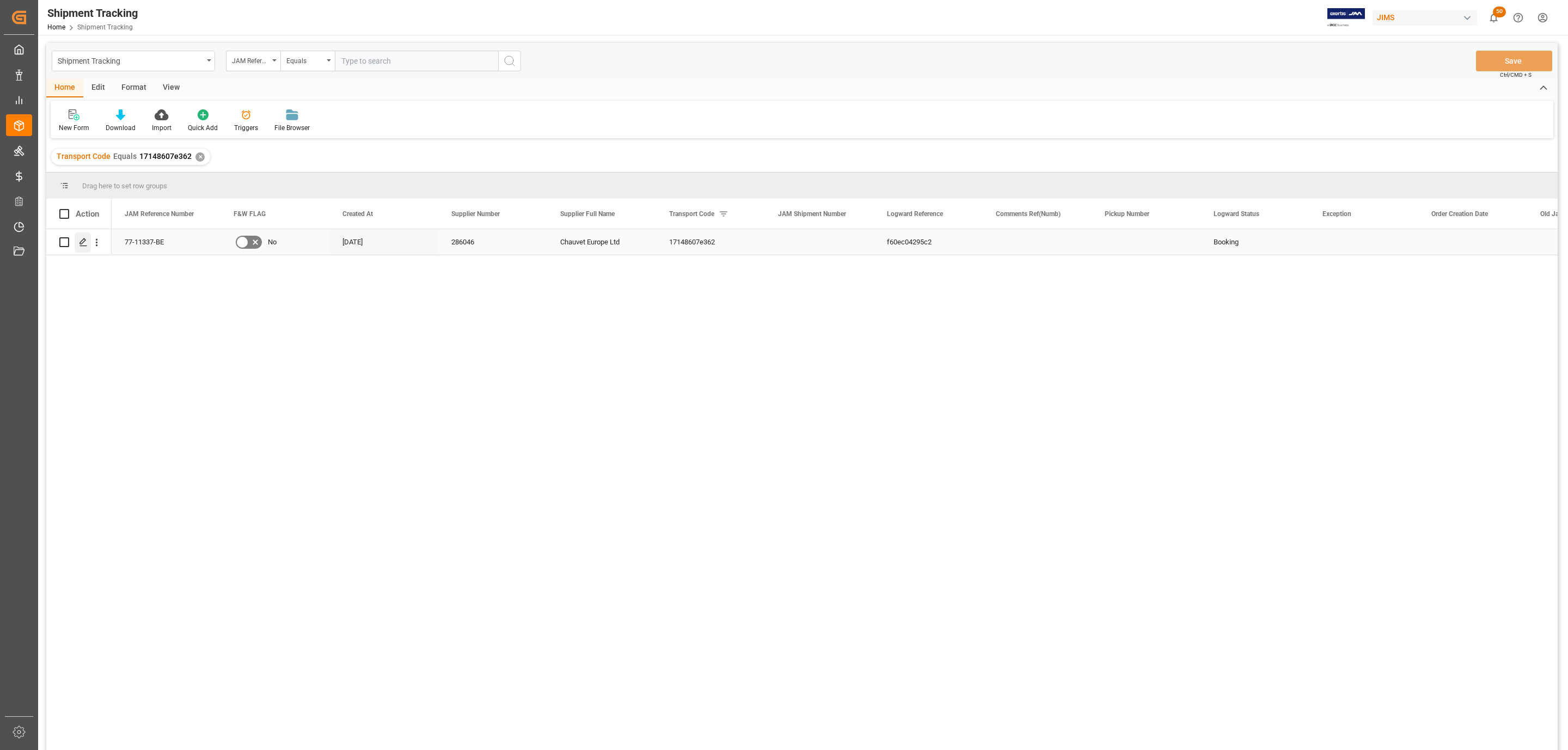
click at [85, 247] on div "Press SPACE to select this row." at bounding box center [83, 242] width 16 height 20
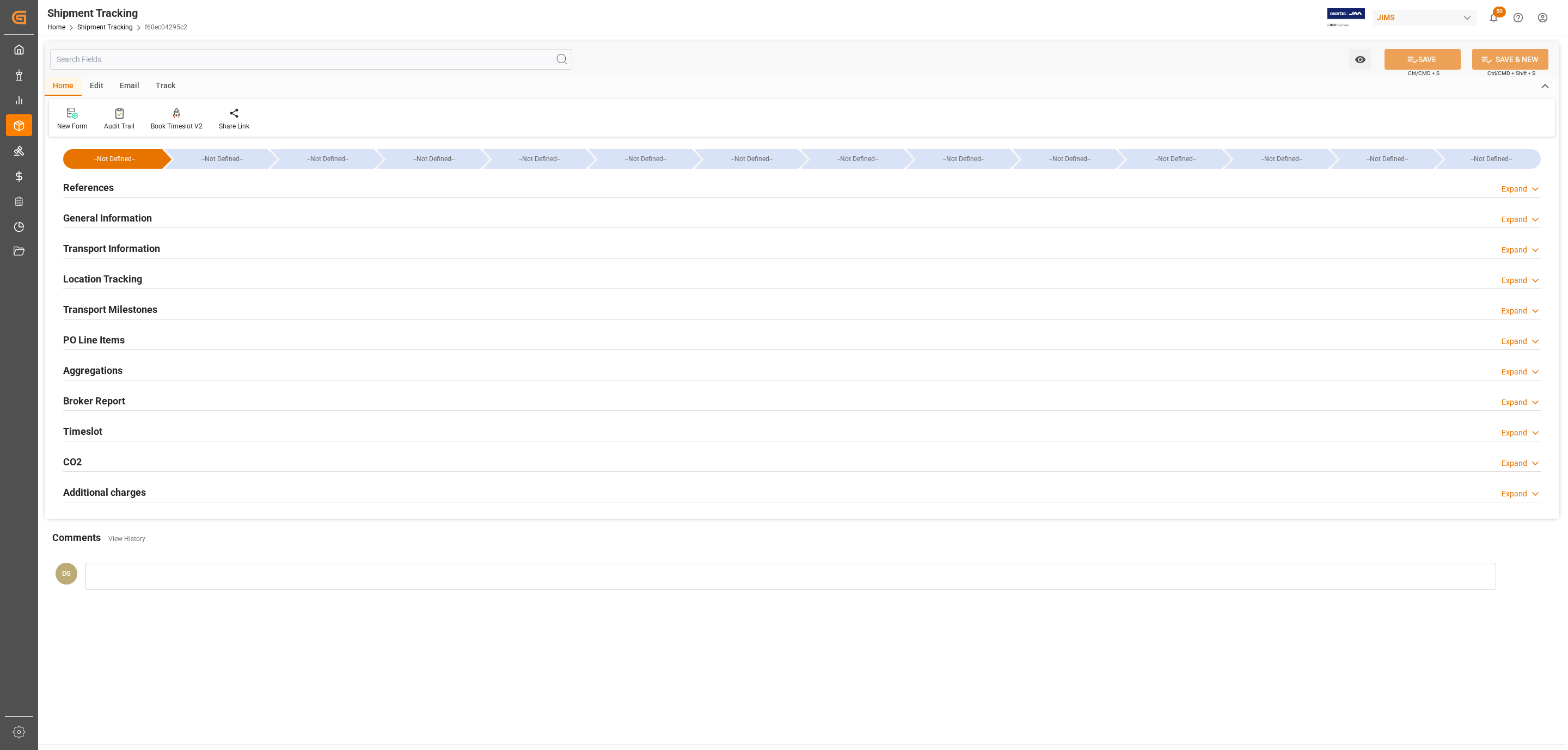
click at [188, 306] on div "Transport Milestones Expand" at bounding box center [802, 308] width 1478 height 21
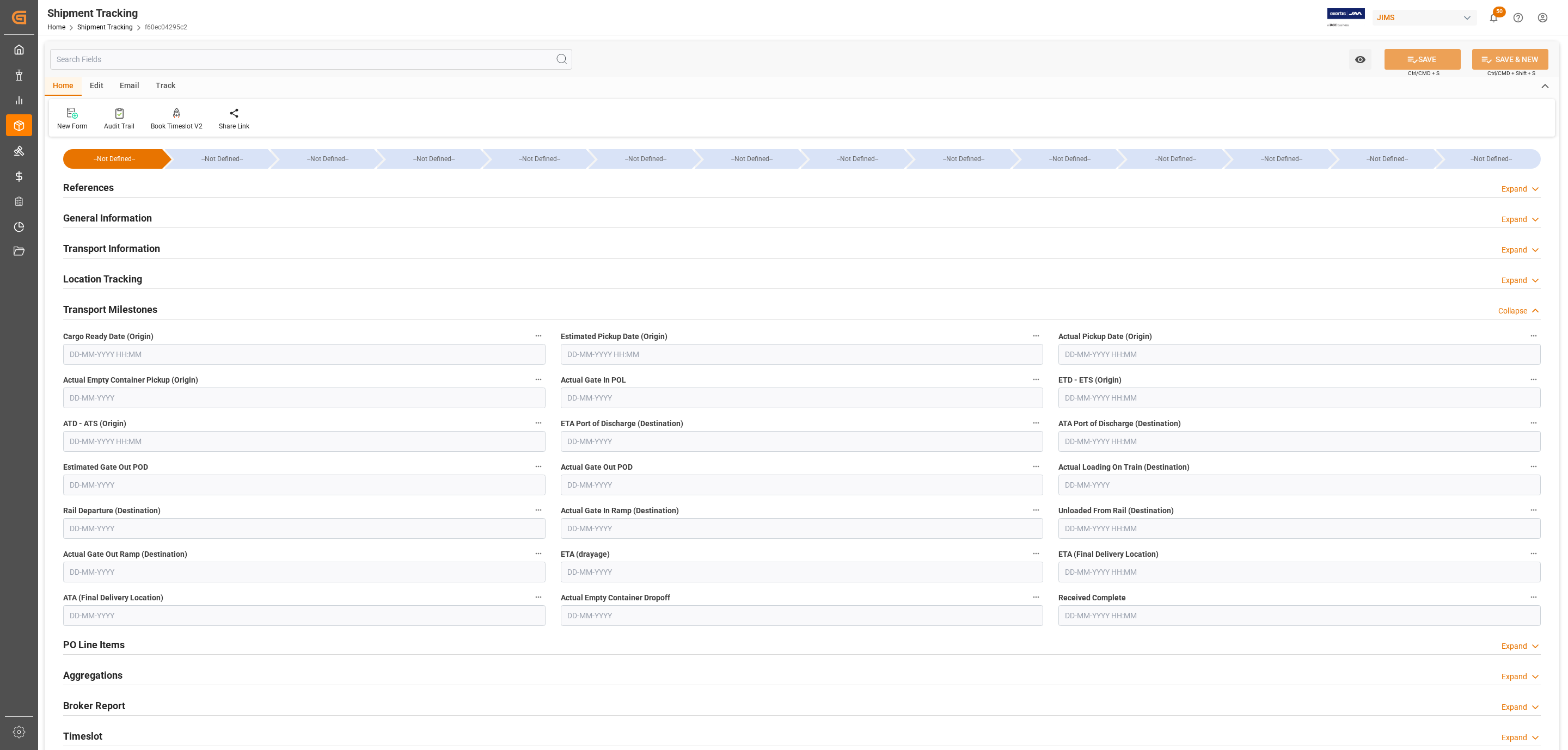
click at [142, 354] on input "text" at bounding box center [304, 354] width 483 height 21
click at [73, 466] on div "13" at bounding box center [77, 463] width 13 height 13
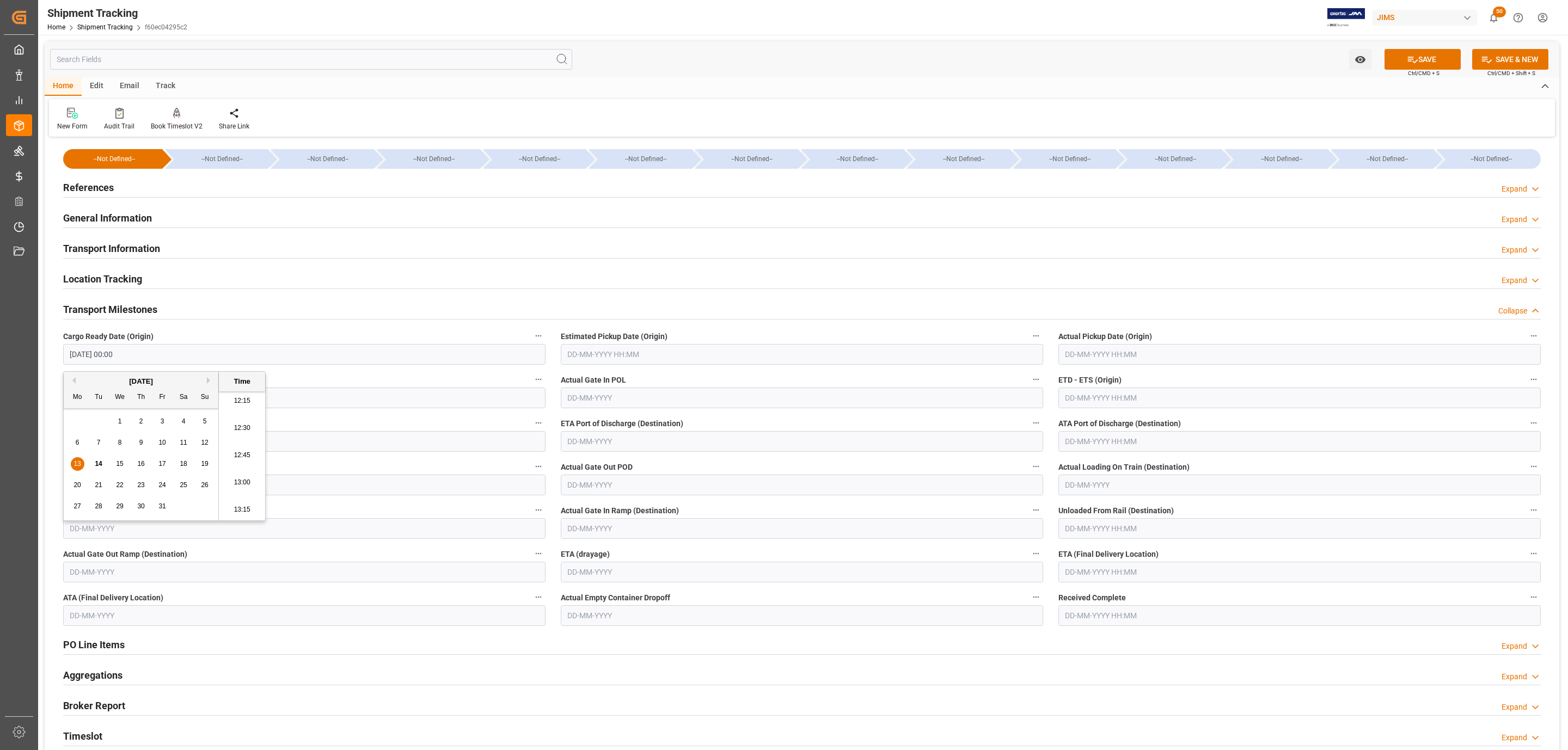
click at [141, 444] on span "9" at bounding box center [141, 442] width 4 height 7
type input "[DATE] 00:00"
click at [660, 344] on input "text" at bounding box center [801, 354] width 483 height 21
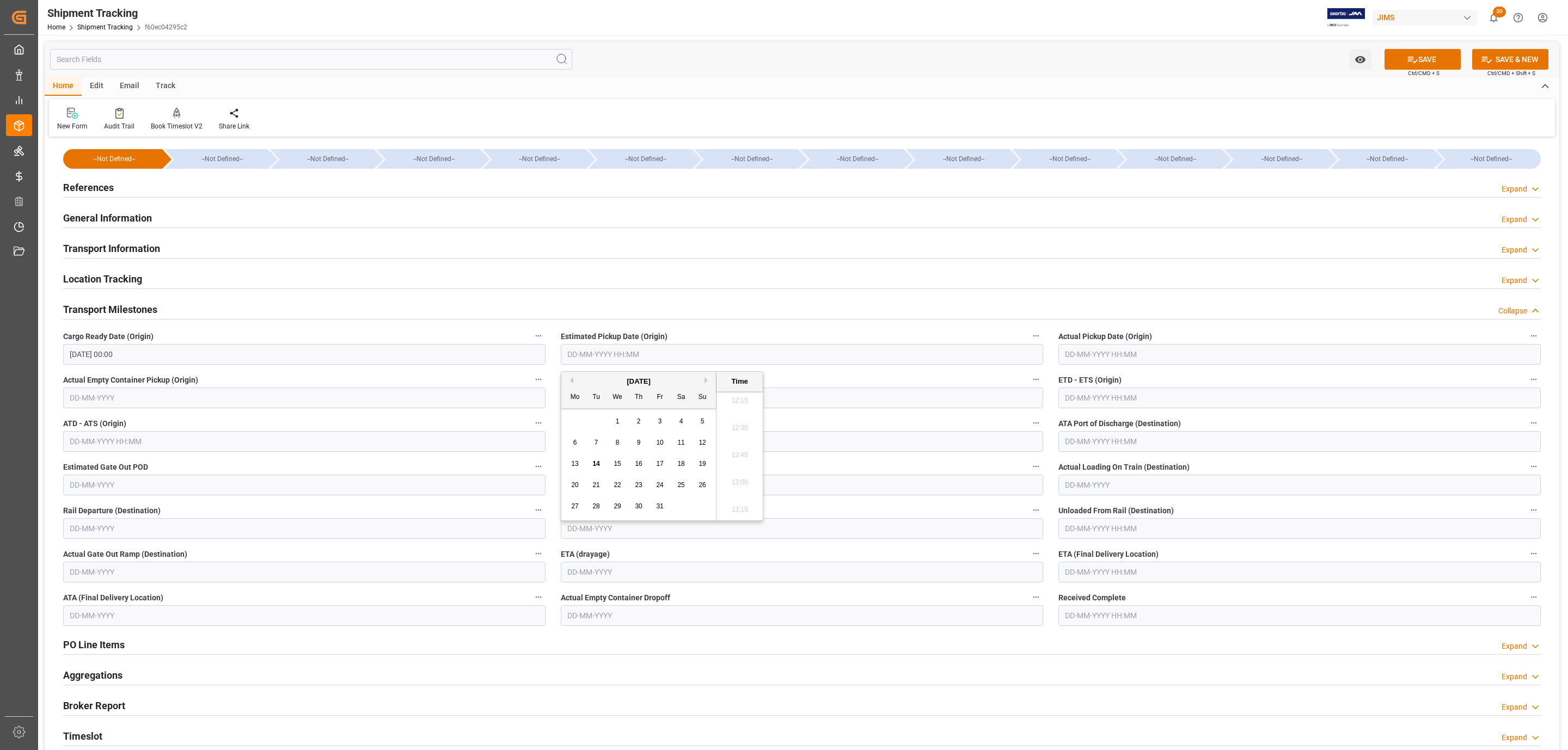
click at [616, 465] on span "15" at bounding box center [617, 463] width 7 height 7
type input "[DATE] 00:00"
click at [1085, 573] on input "text" at bounding box center [1299, 572] width 483 height 21
click at [1206, 598] on button "Next Month" at bounding box center [1205, 598] width 7 height 7
click at [1137, 728] on span "27" at bounding box center [1136, 723] width 7 height 7
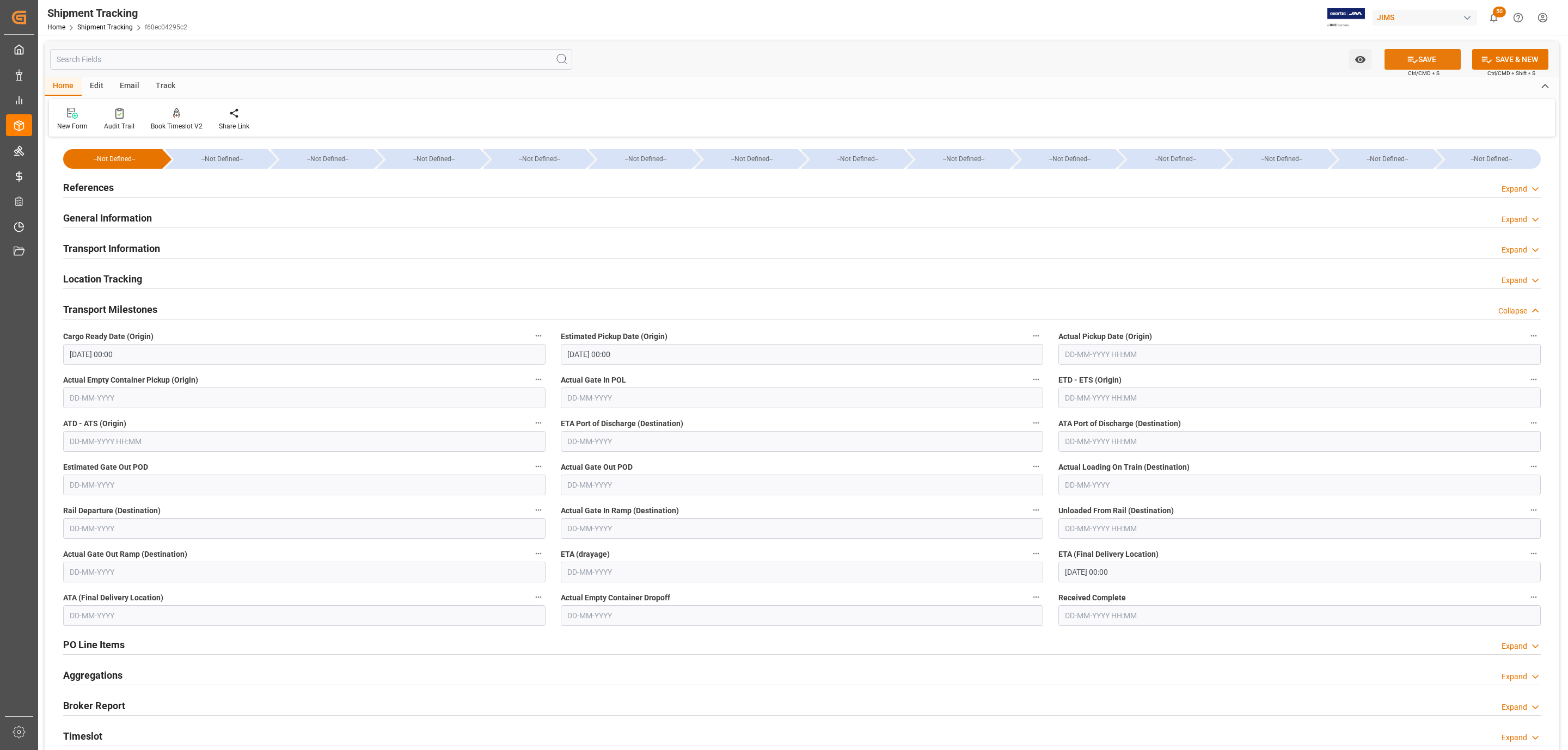
click at [1423, 63] on button "SAVE" at bounding box center [1422, 59] width 76 height 21
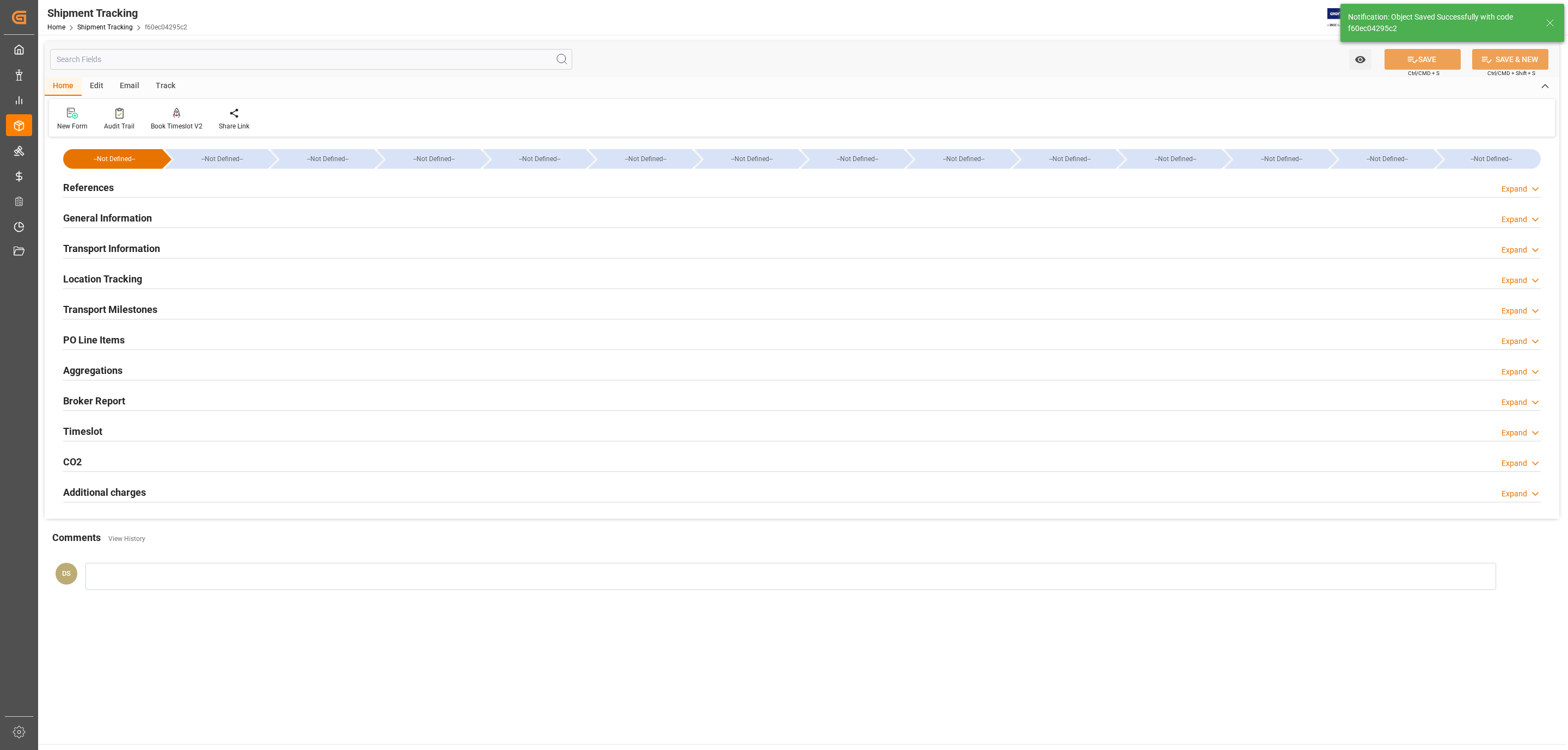
click at [203, 307] on div "Transport Milestones Expand" at bounding box center [802, 308] width 1478 height 21
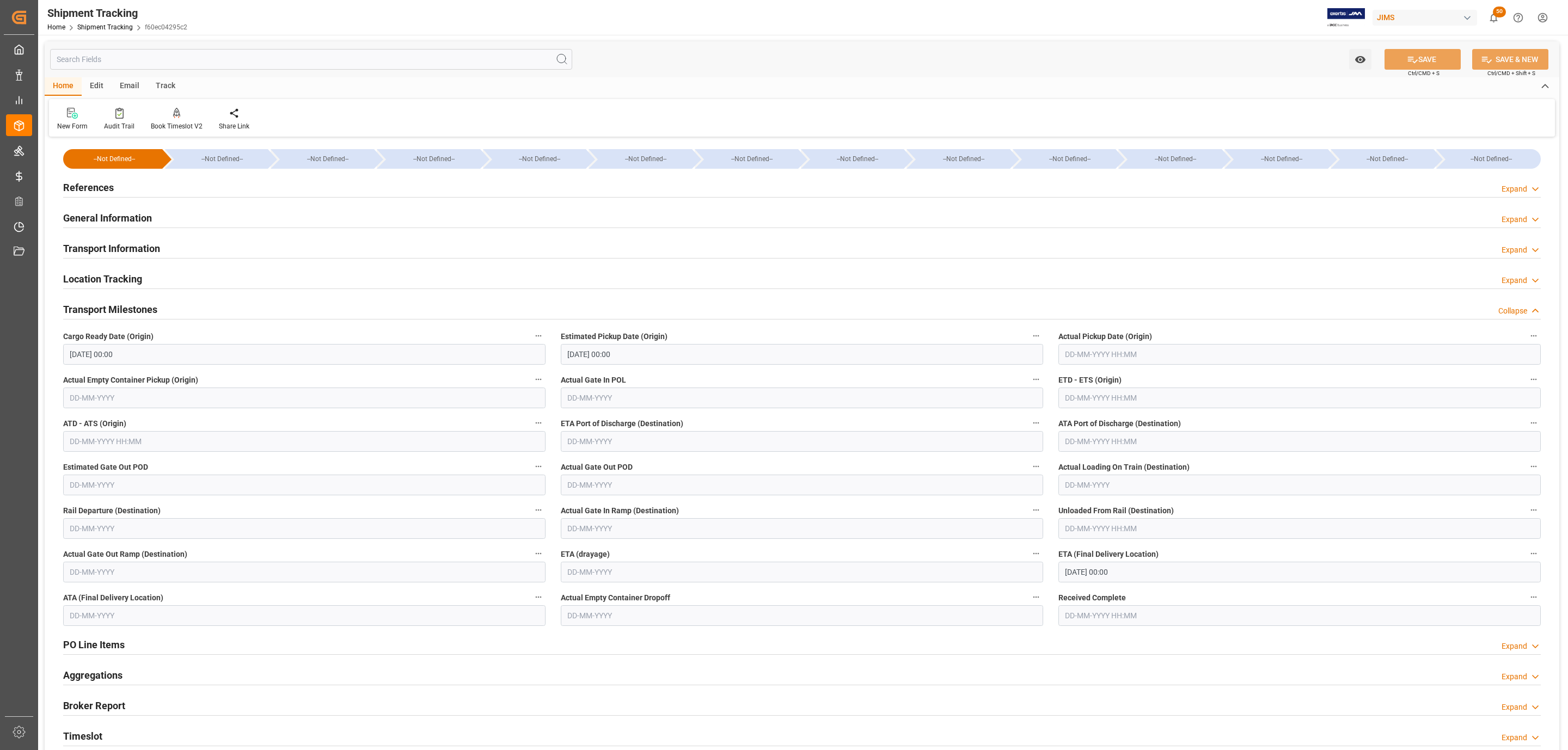
click at [1099, 570] on input "[DATE] 00:00" at bounding box center [1299, 572] width 483 height 21
click at [1155, 681] on span "14" at bounding box center [1157, 681] width 7 height 7
type input "[DATE] 00:00"
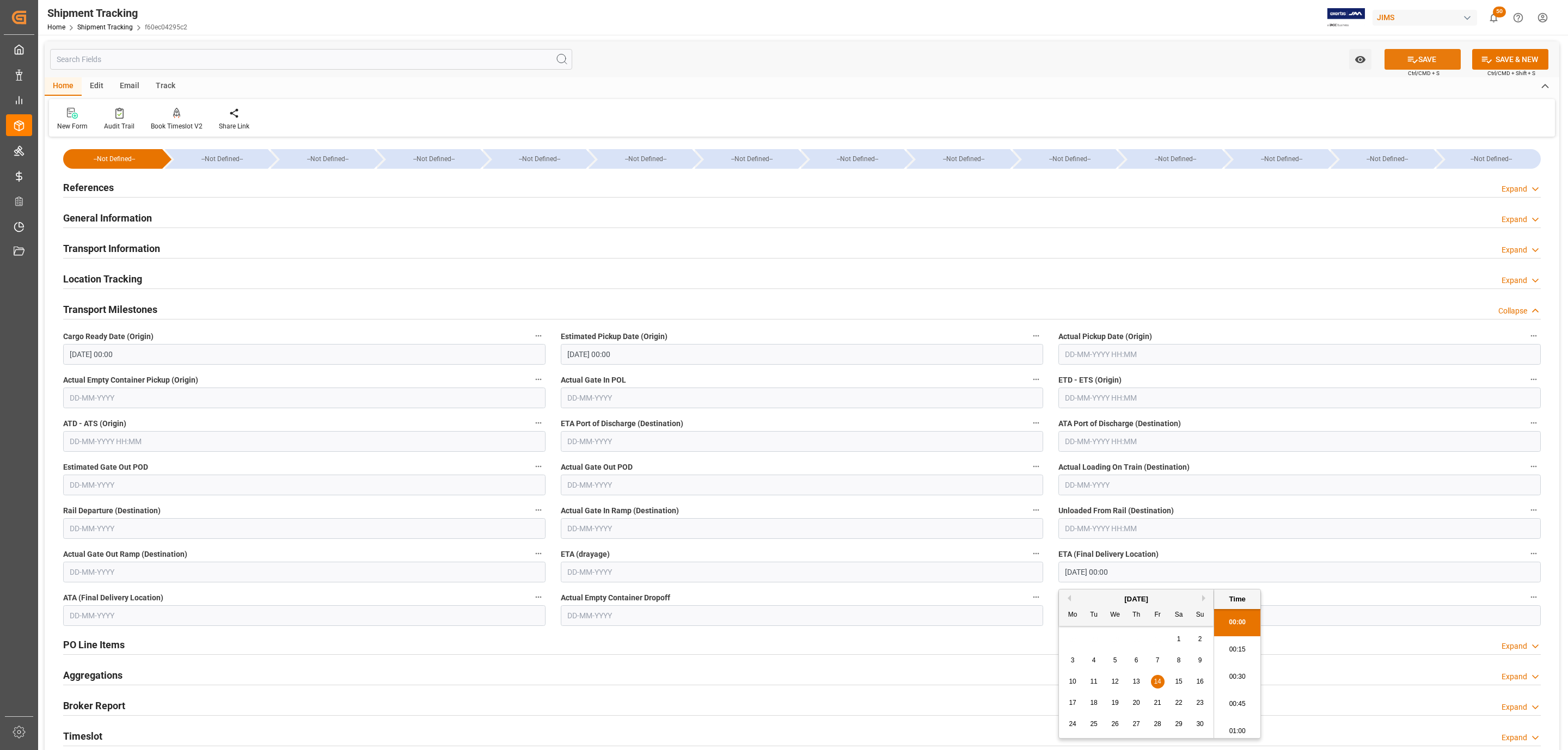
click at [1392, 69] on div "SAVE Ctrl/CMD + S" at bounding box center [1422, 59] width 99 height 21
